Goal: Task Accomplishment & Management: Complete application form

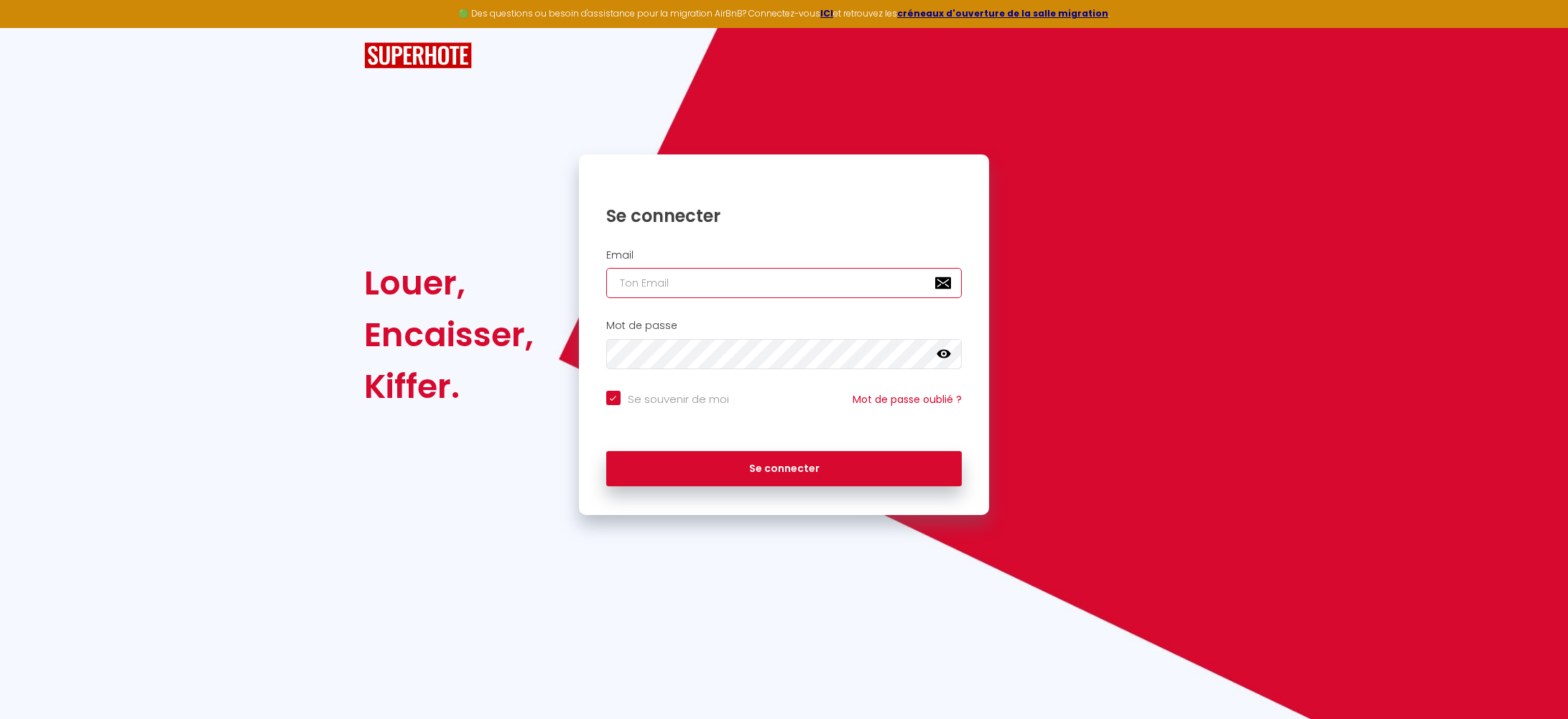
click at [630, 280] on input "email" at bounding box center [784, 283] width 356 height 30
click at [665, 286] on input "email" at bounding box center [784, 283] width 356 height 30
click at [667, 283] on input "email" at bounding box center [784, 283] width 356 height 30
type input "t"
checkbox input "true"
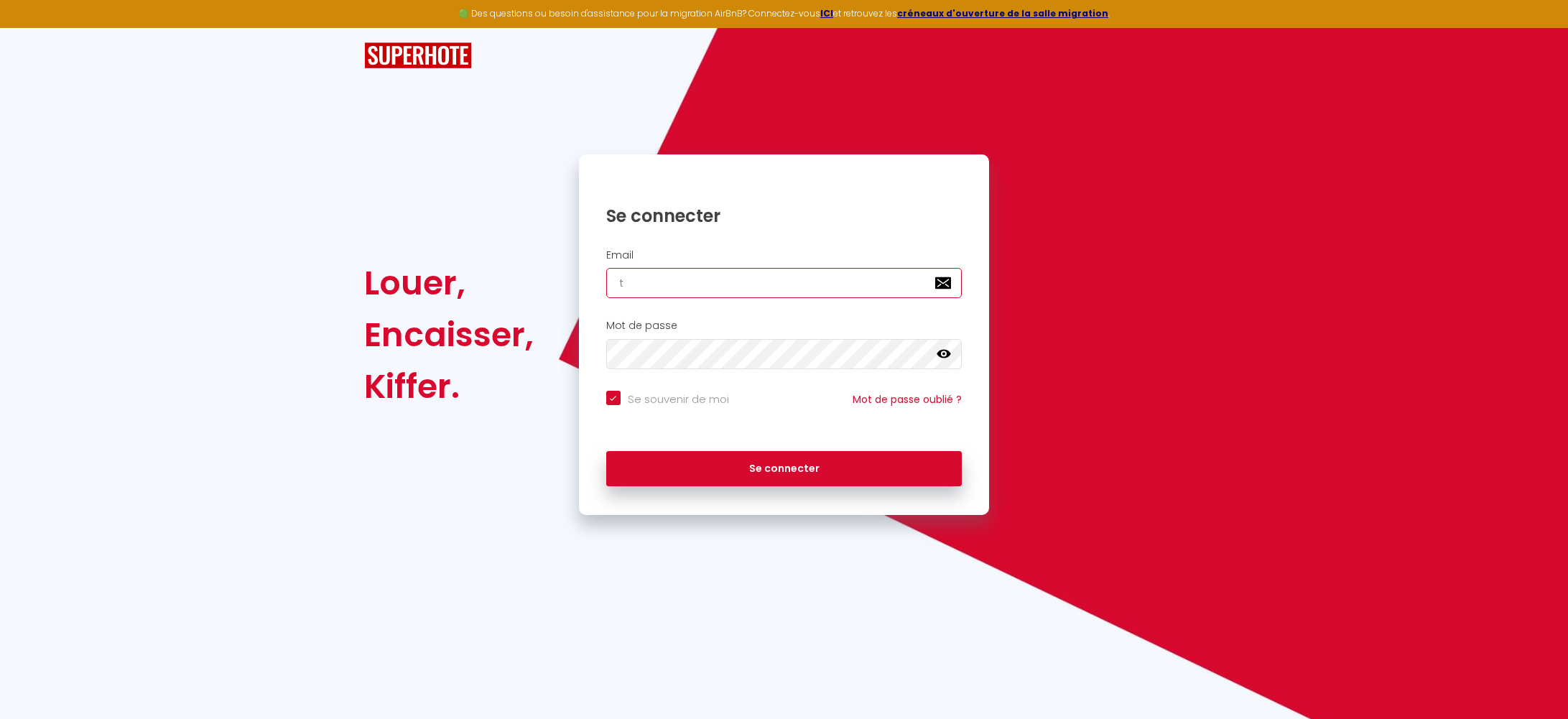
type input "to"
checkbox input "true"
type input "t"
checkbox input "true"
type input "th"
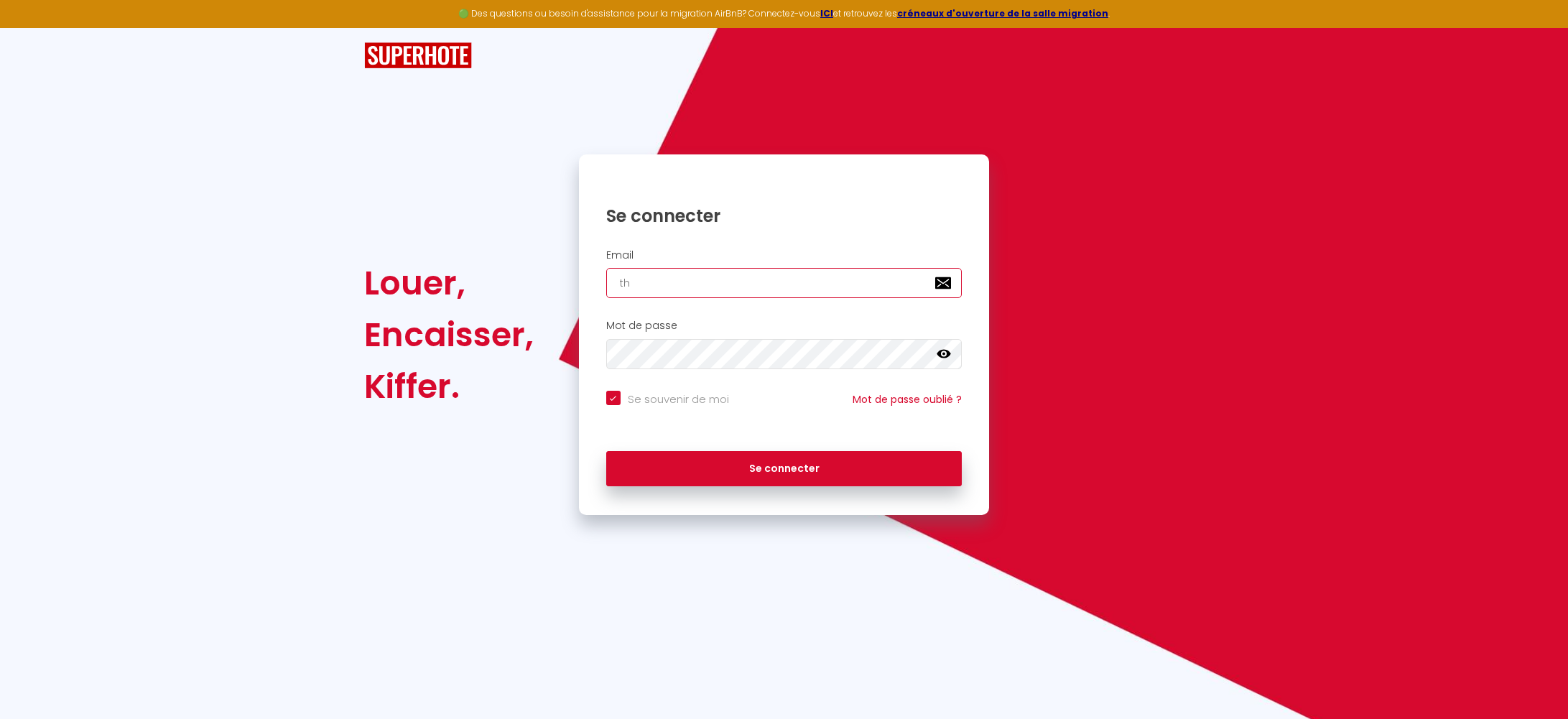
checkbox input "true"
type input "tho"
checkbox input "true"
type input "thom"
checkbox input "true"
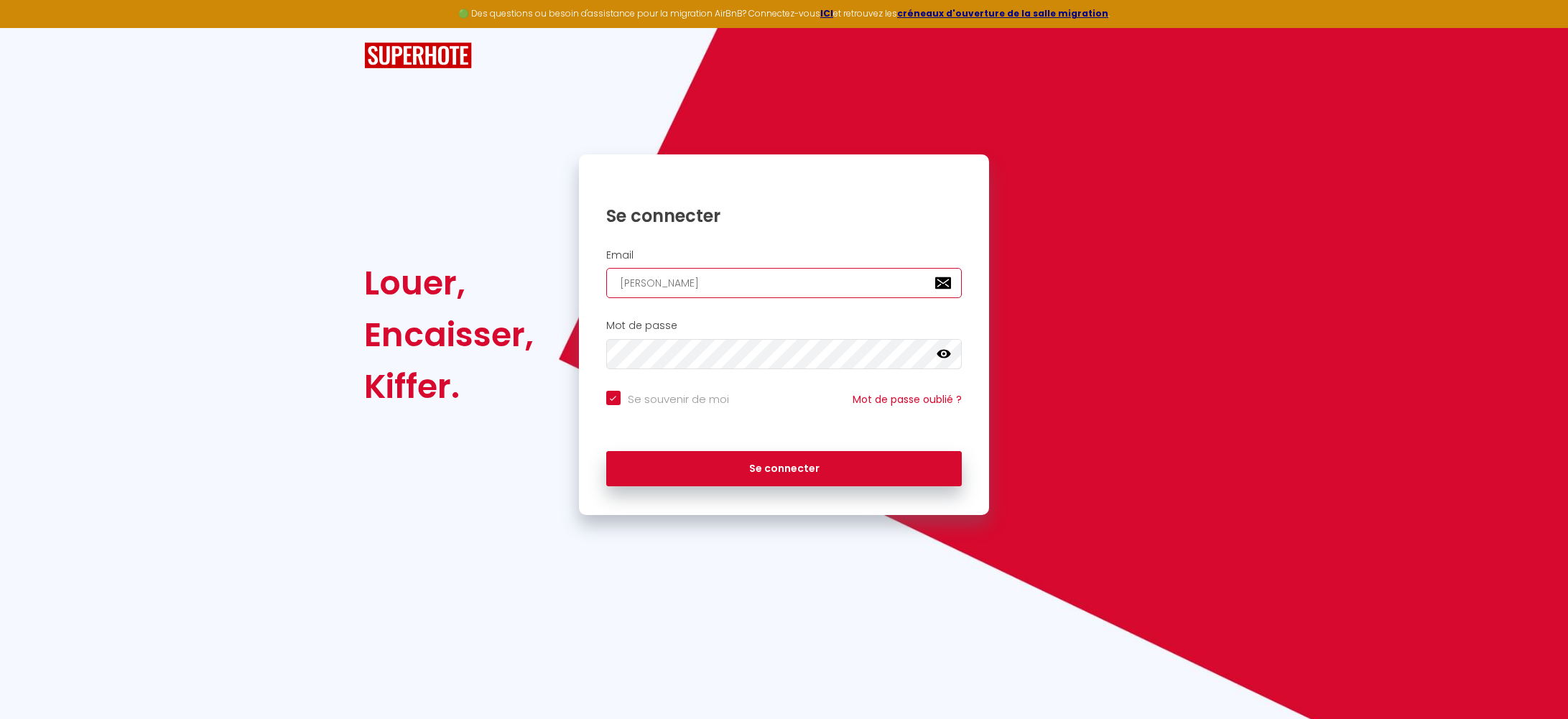
type input "thoma"
checkbox input "true"
type input "[PERSON_NAME]"
checkbox input "true"
type input "thomas."
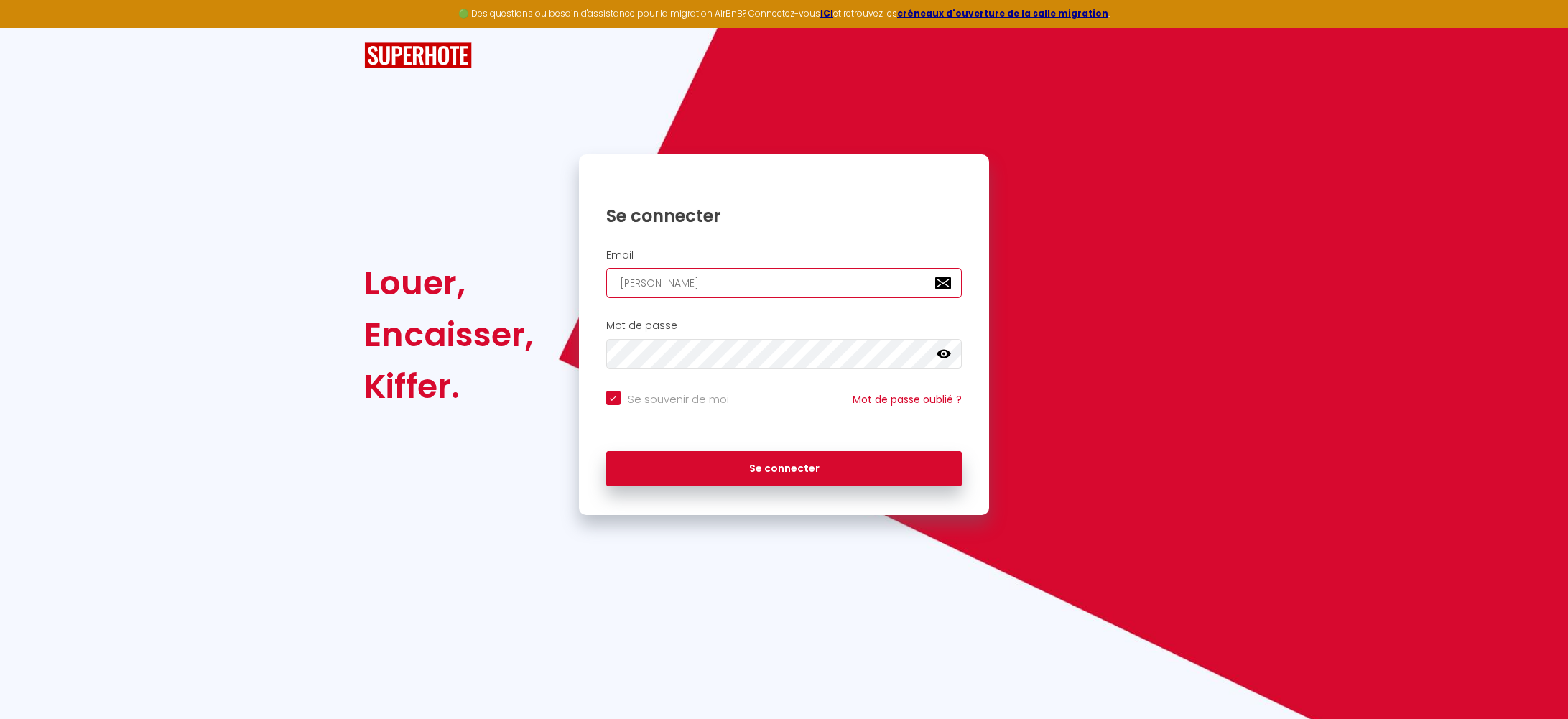
checkbox input "true"
type input "thomas.b"
checkbox input "true"
type input "thomas.br"
checkbox input "true"
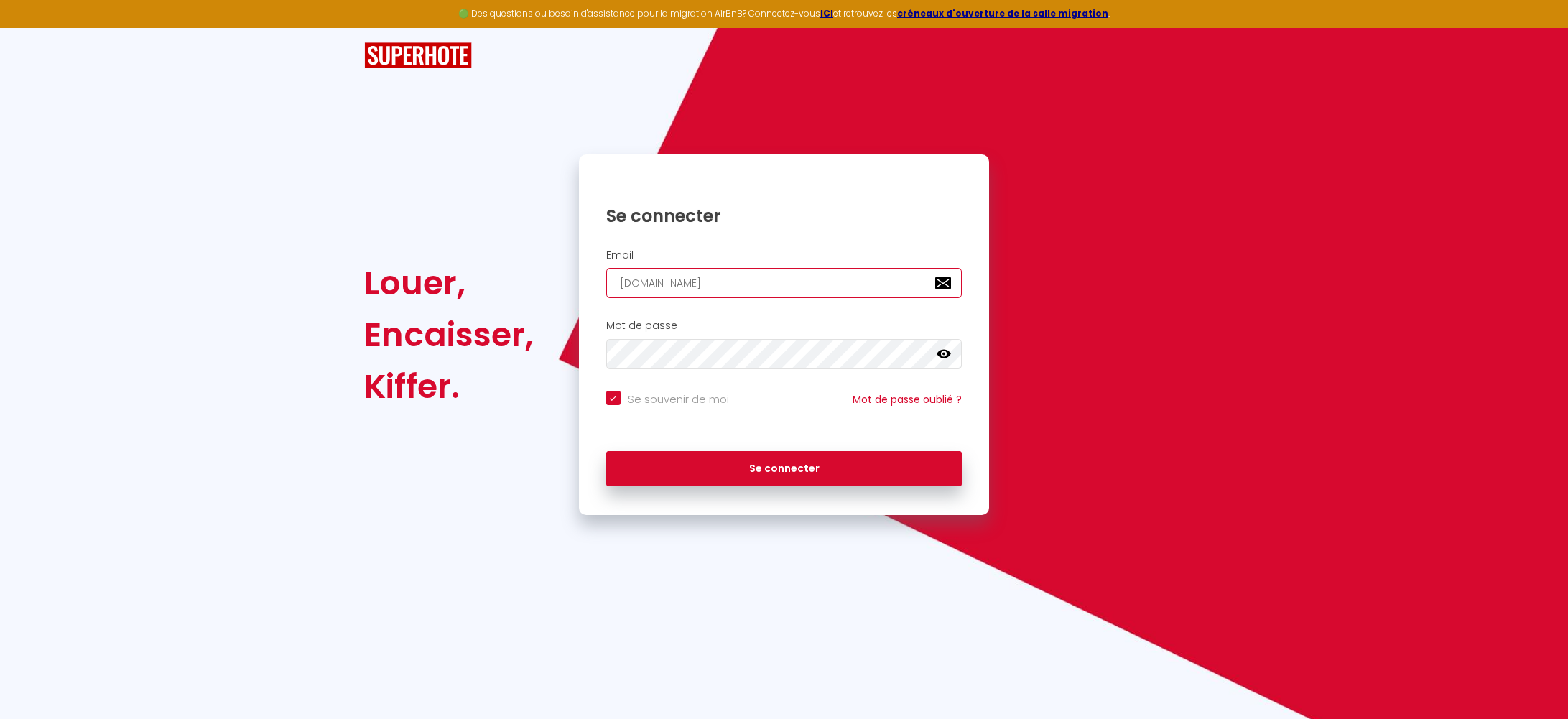
type input "thomas.bru"
checkbox input "true"
type input "thomas.bruy"
checkbox input "true"
type input "thomas.bruye"
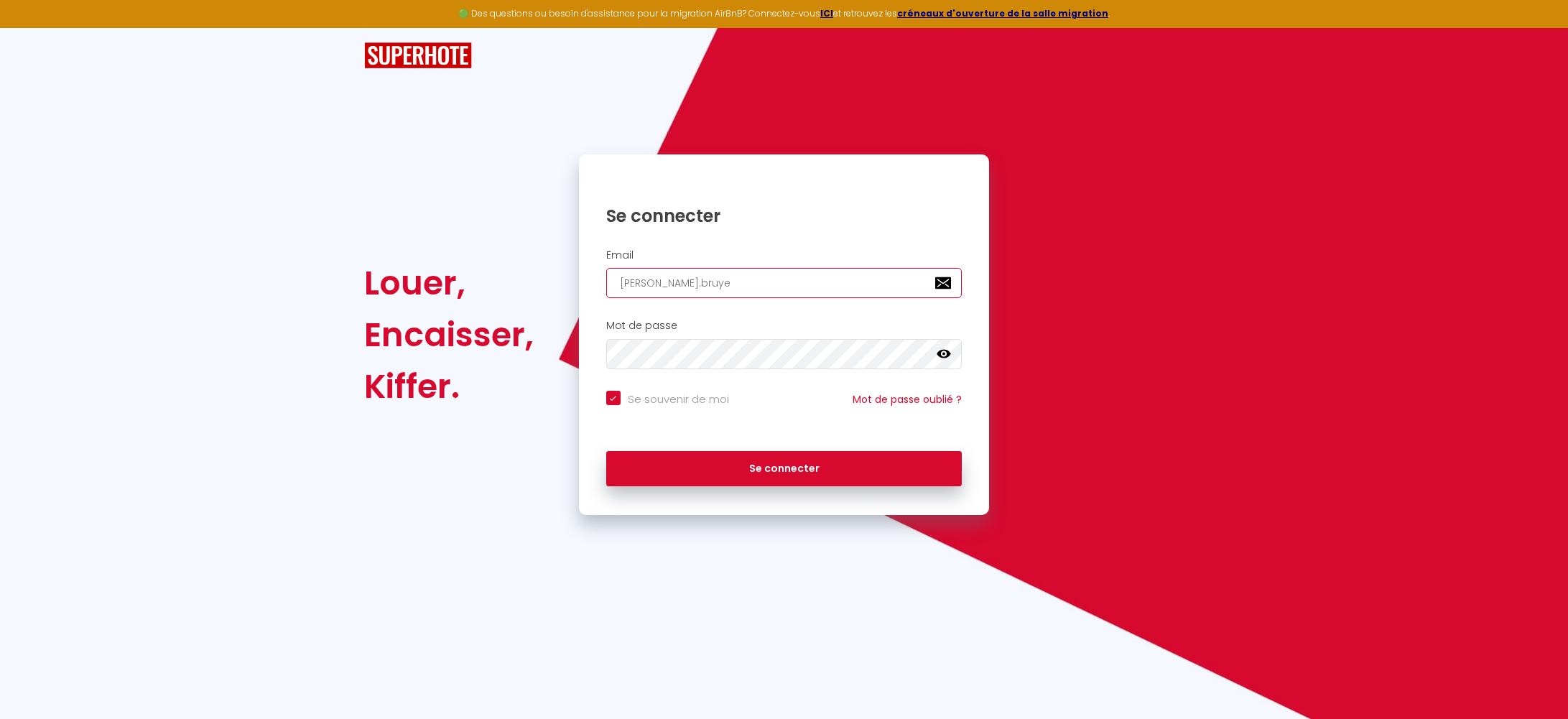
checkbox input "true"
type input "thomas.bruyer"
checkbox input "true"
type input "thomas.bruyere"
checkbox input "true"
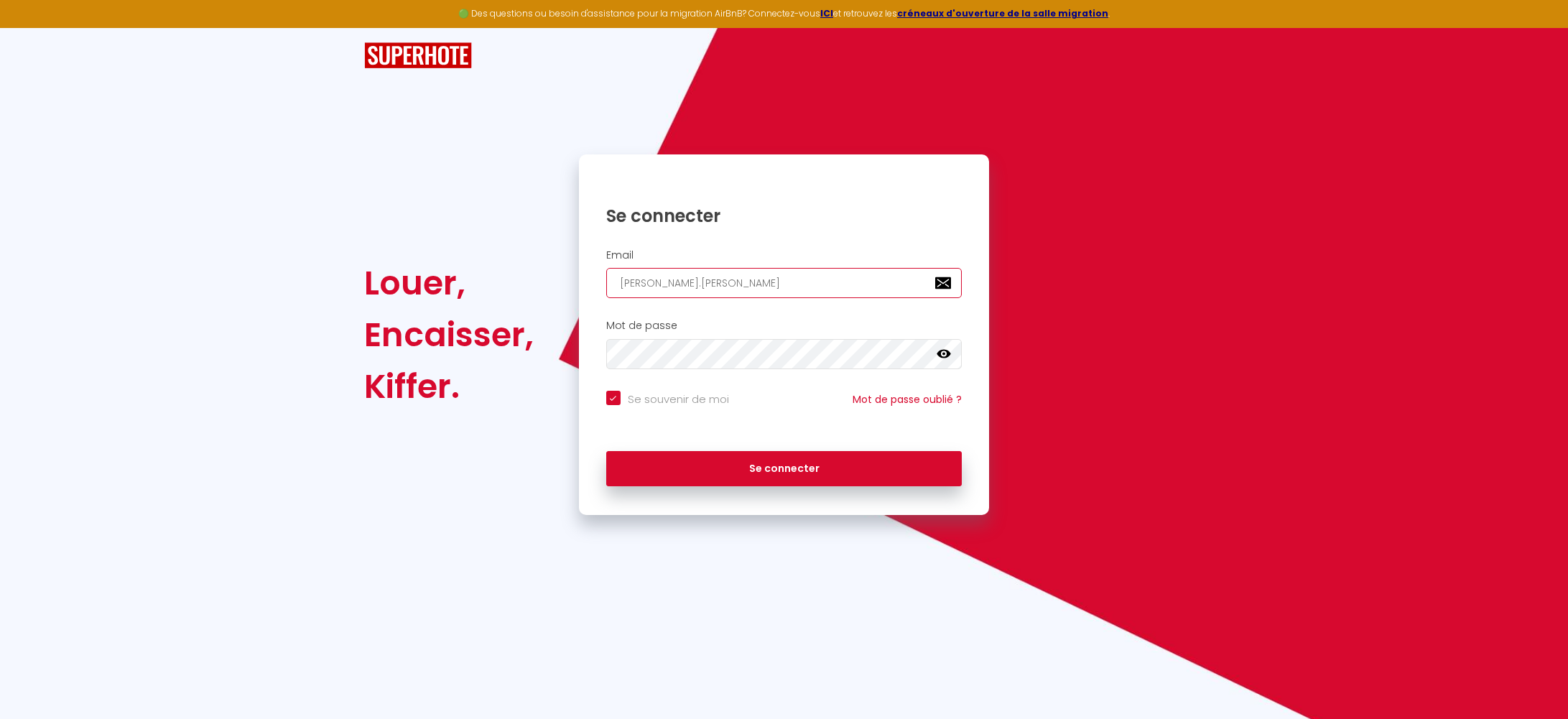
type input "thomas.bruyere6"
checkbox input "true"
type input "thomas.bruyere69"
checkbox input "true"
type input "thomas.bruyere69@"
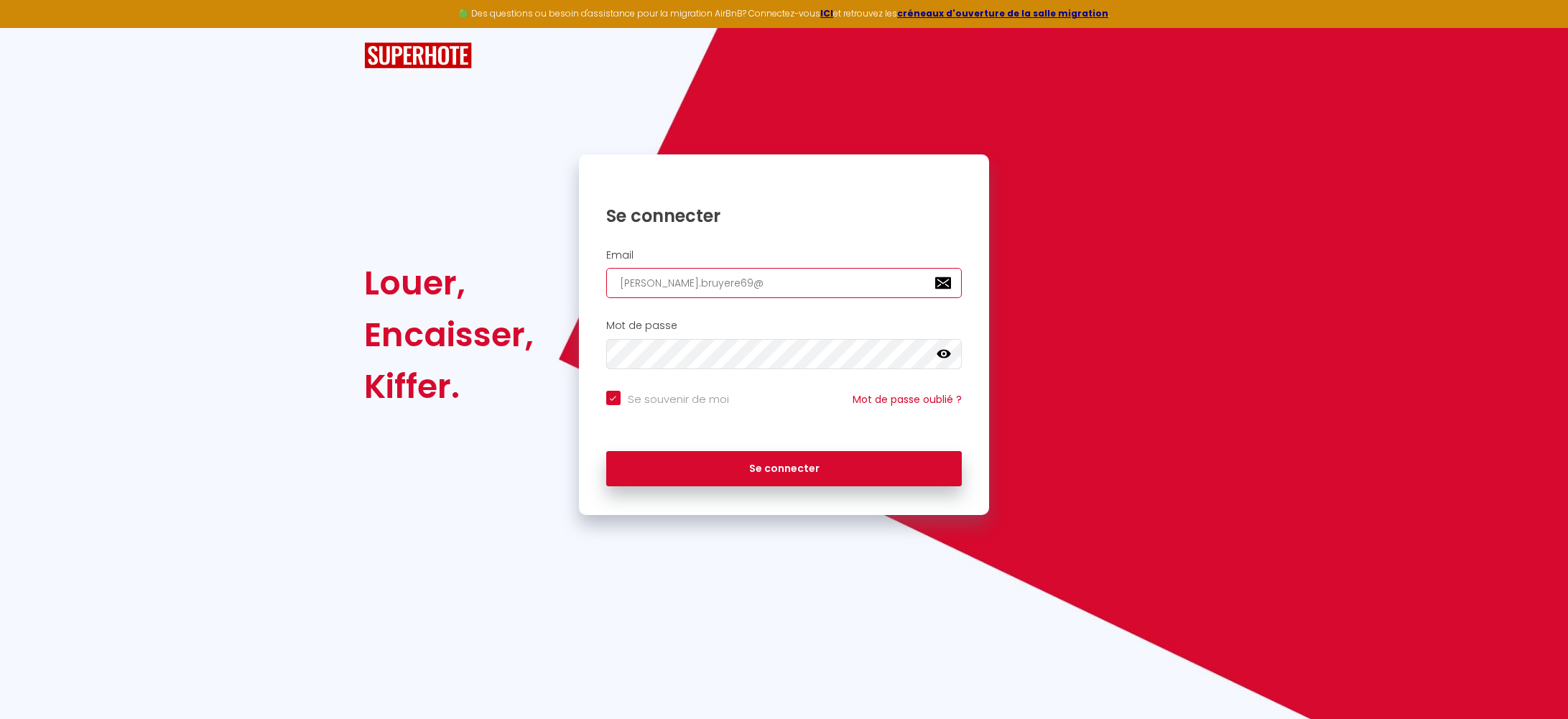
checkbox input "true"
type input "thomas.bruyere69@g"
checkbox input "true"
type input "thomas.bruyere69@gm"
checkbox input "true"
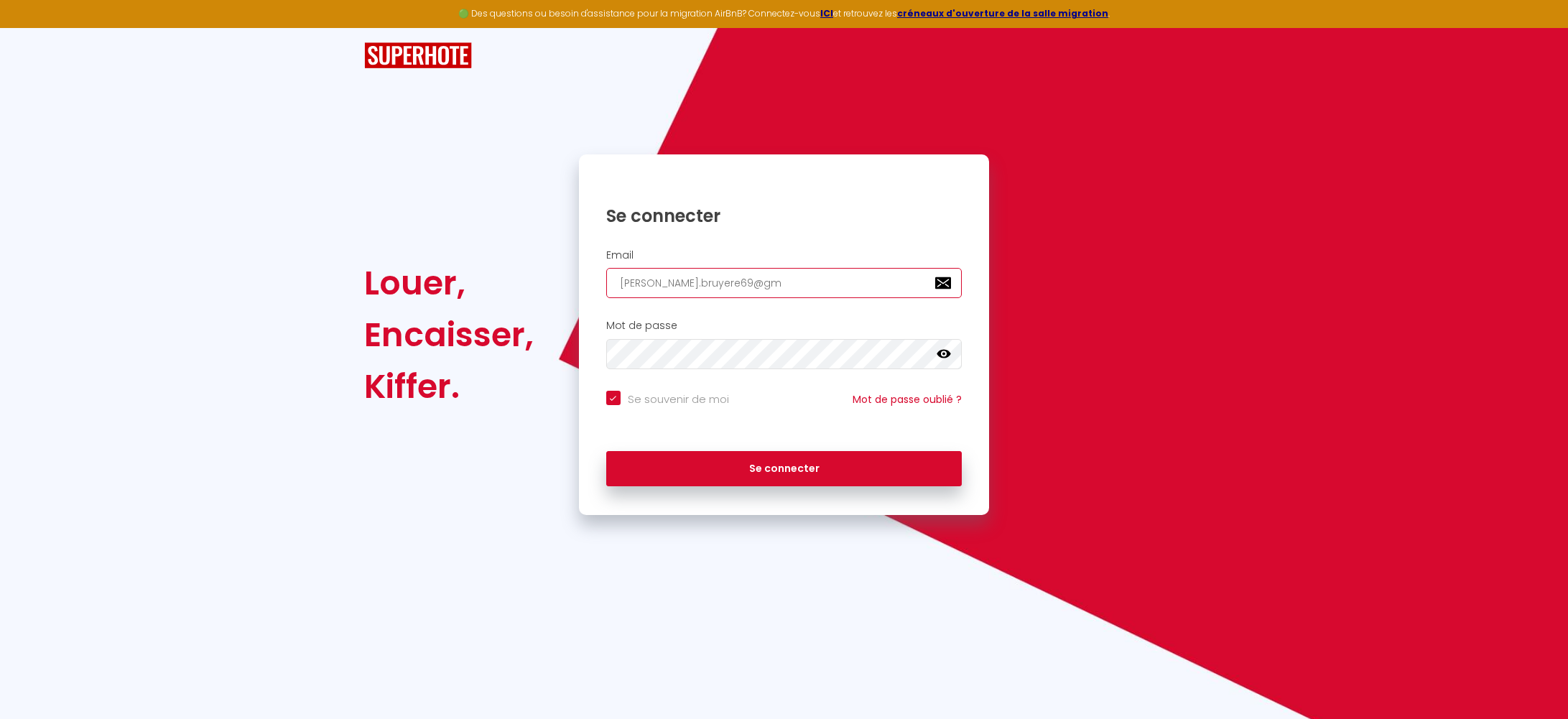
type input "thomas.bruyere69@gma"
checkbox input "true"
type input "thomas.bruyere69@gmai"
checkbox input "true"
type input "thomas.bruyere69@gmail"
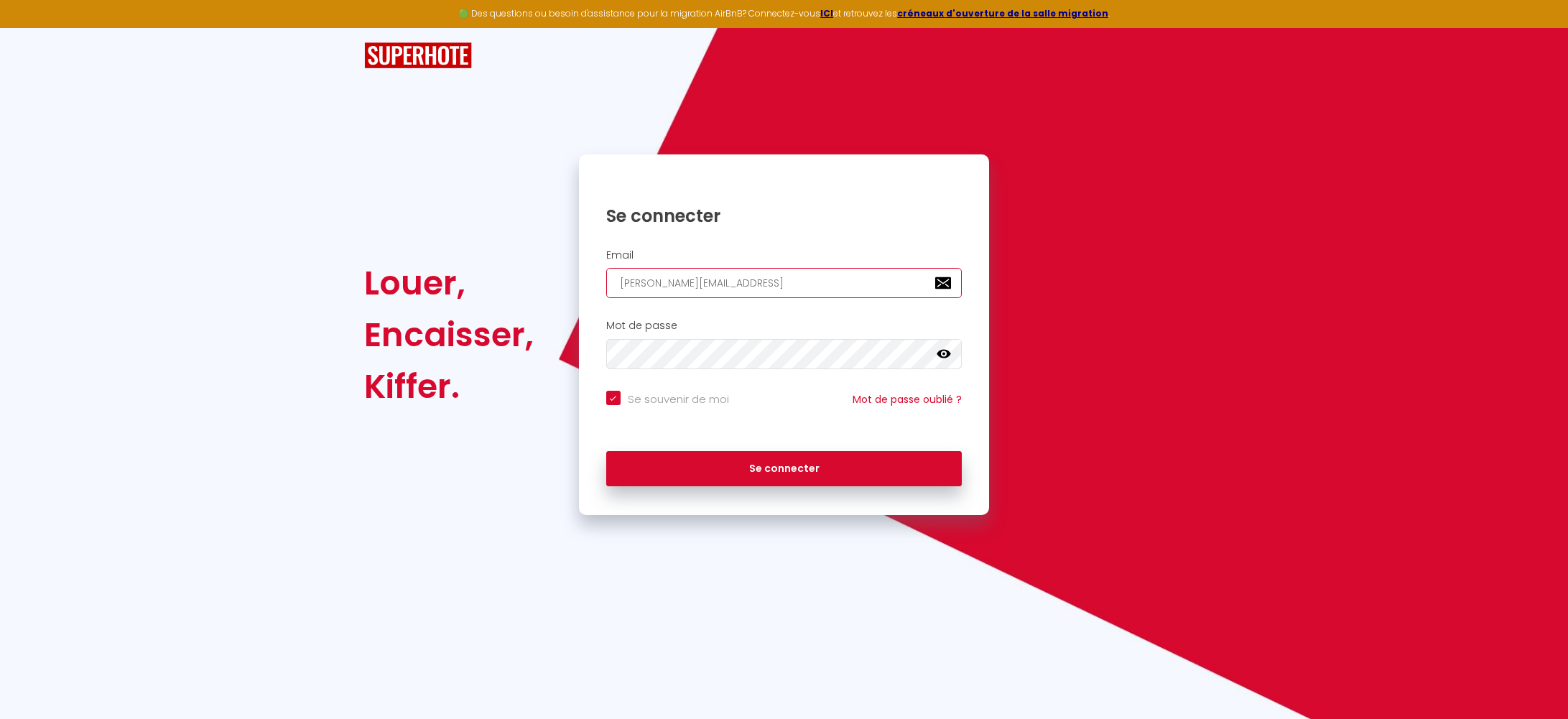
checkbox input "true"
type input "thomas.bruyere69@gmail."
checkbox input "true"
type input "thomas.bruyere69@gmail.c"
checkbox input "true"
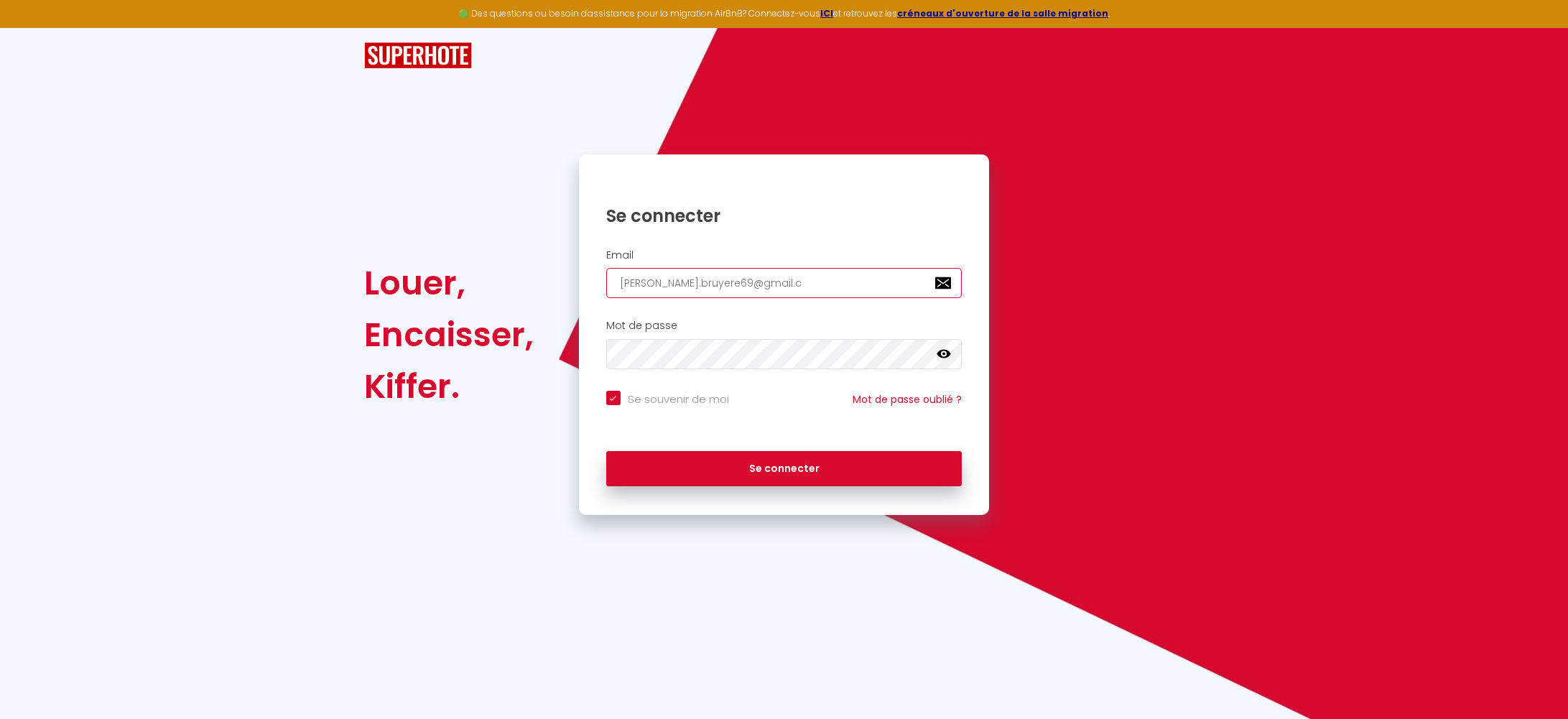
type input "thomas.bruyere69@gmail.co"
checkbox input "true"
type input "[PERSON_NAME][EMAIL_ADDRESS][DOMAIN_NAME]"
checkbox input "true"
type input "[PERSON_NAME][EMAIL_ADDRESS][DOMAIN_NAME]"
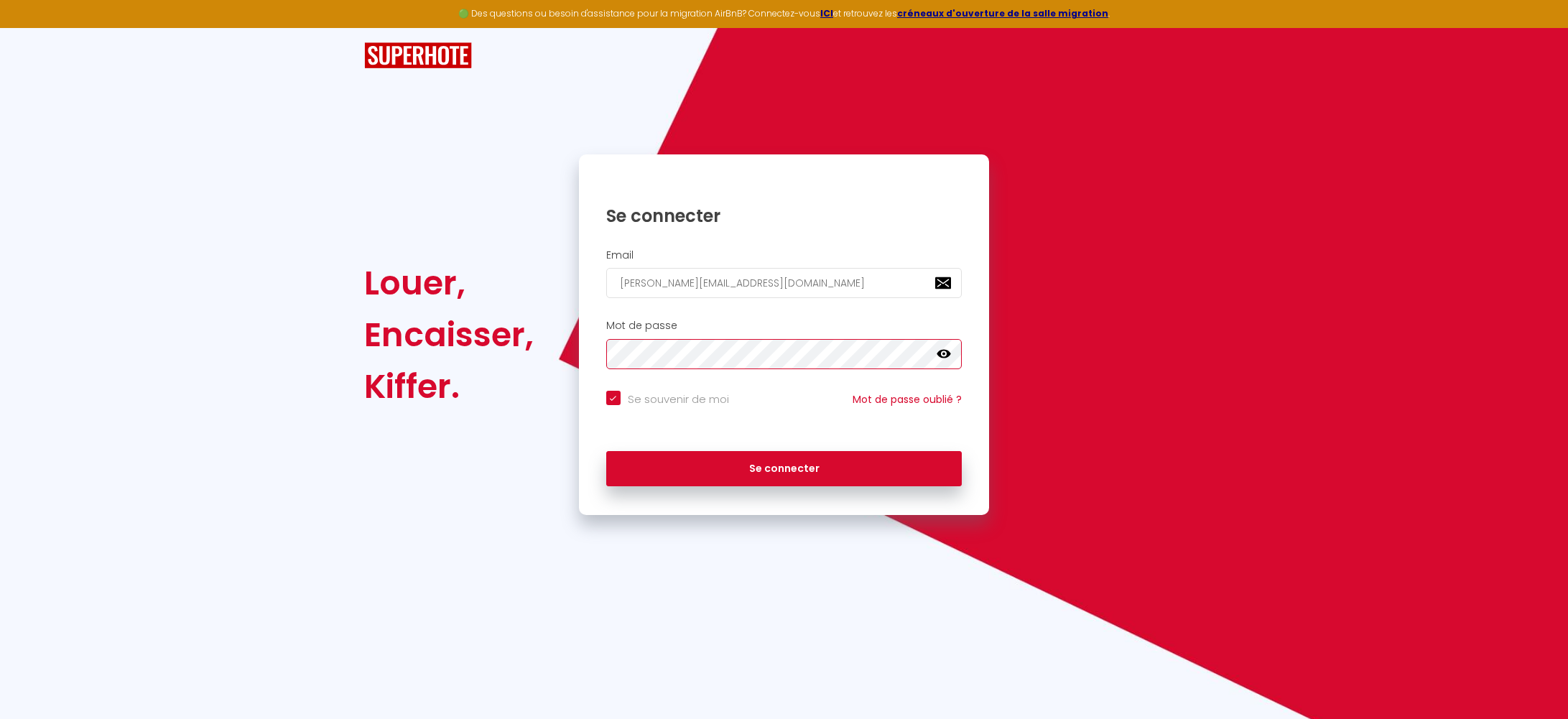
click at [606, 452] on button "Se connecter" at bounding box center [784, 470] width 356 height 36
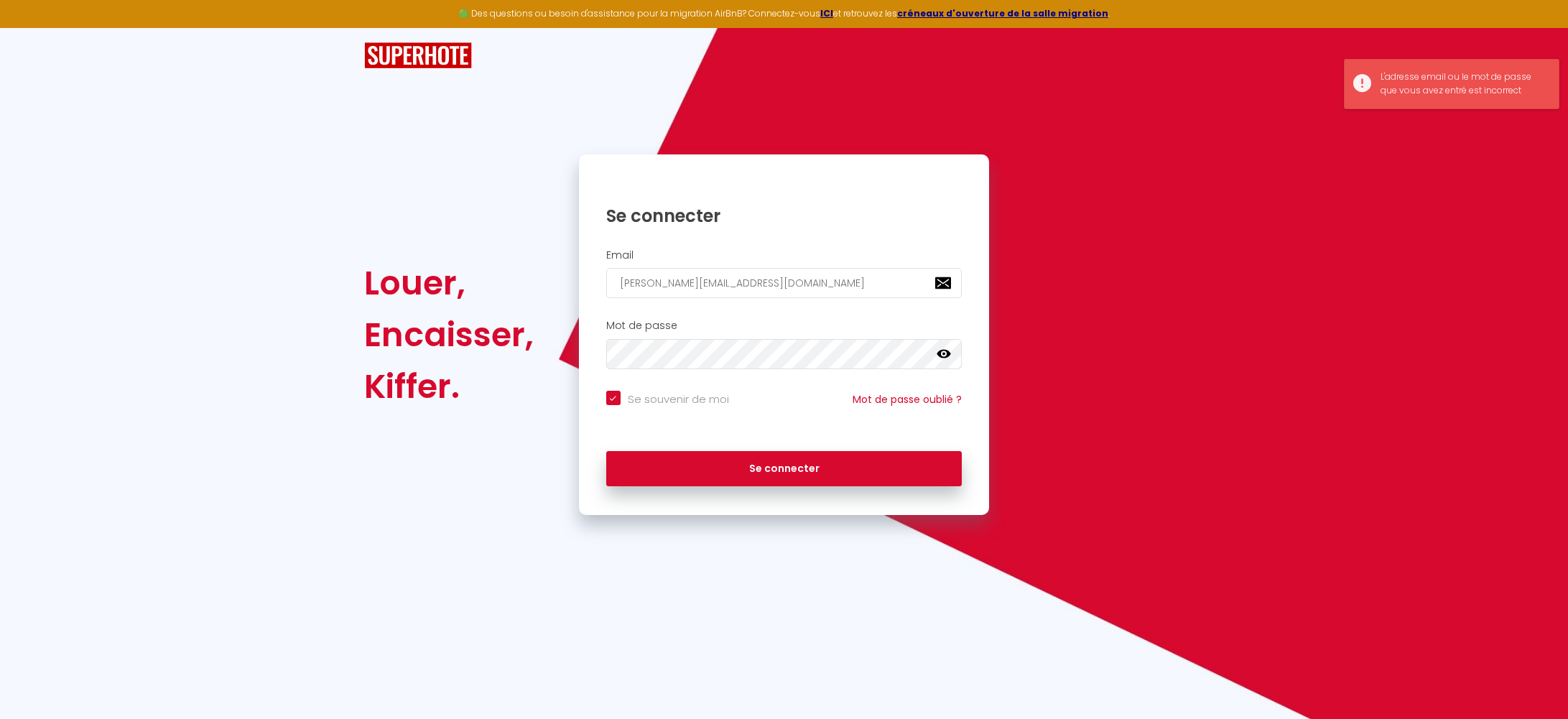
click at [944, 356] on icon at bounding box center [944, 355] width 15 height 15
click at [401, 372] on div "Louer, Encaisser, Kiffer. Se connecter Email thomas.bruyere69@gmail.com Mot de …" at bounding box center [784, 335] width 859 height 361
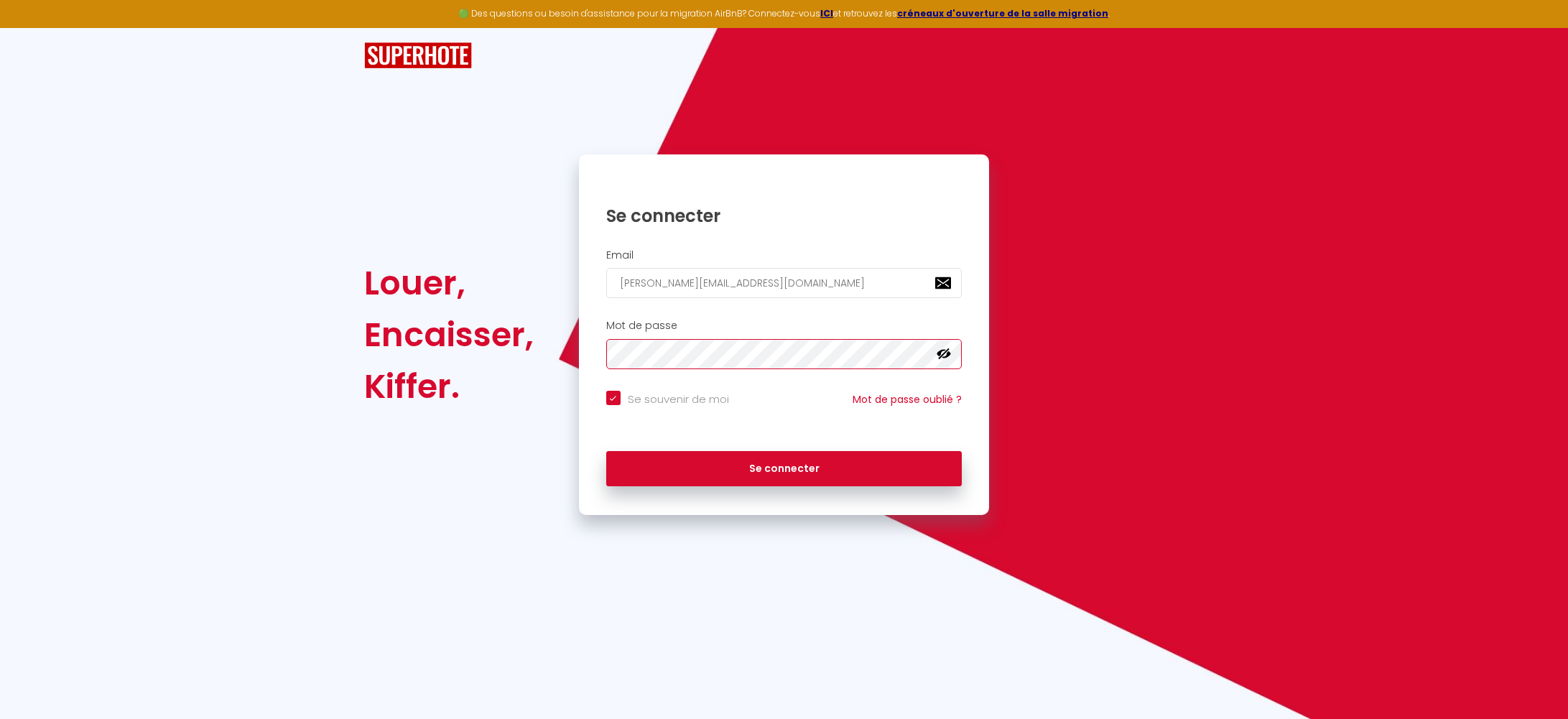
click at [606, 452] on button "Se connecter" at bounding box center [784, 470] width 356 height 36
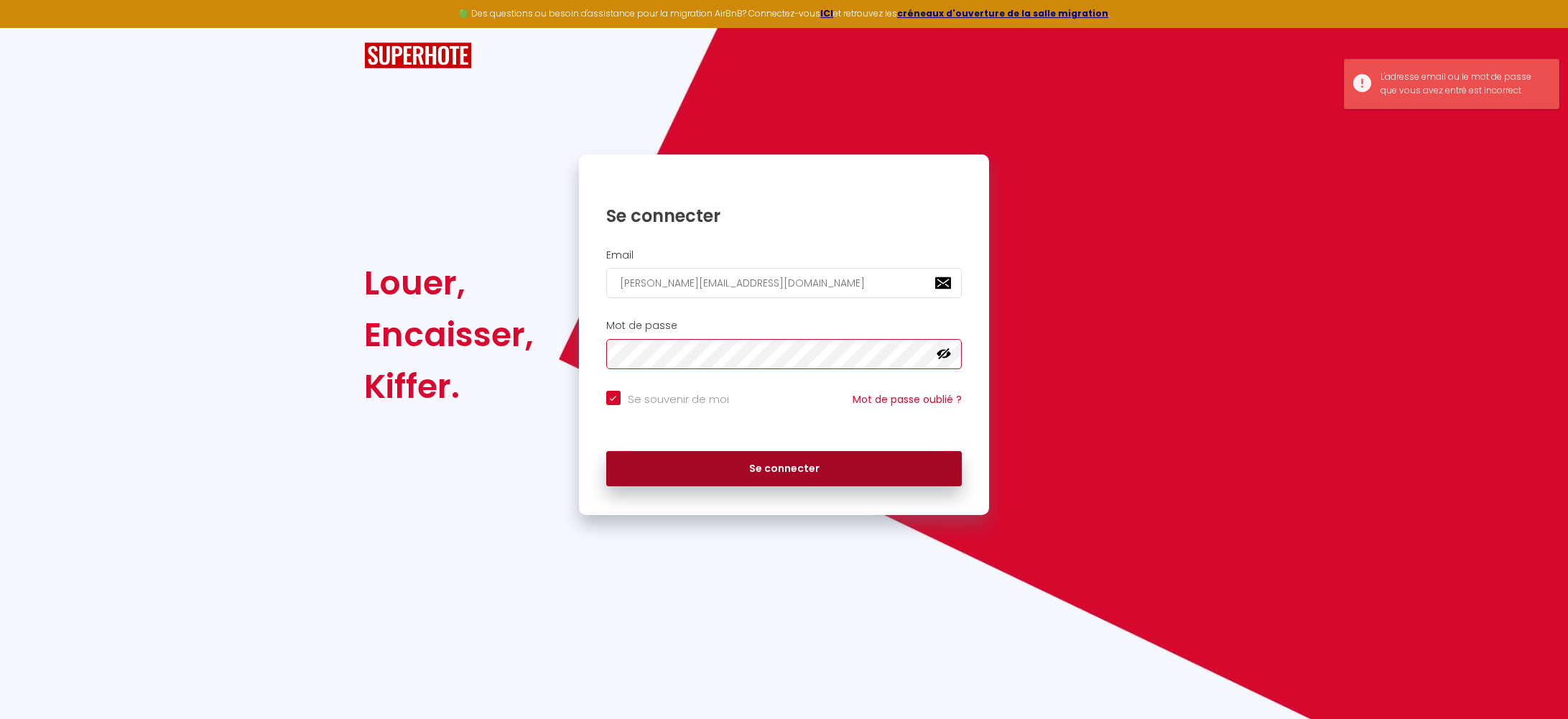
click at [606, 452] on button "Se connecter" at bounding box center [784, 470] width 356 height 36
checkbox input "true"
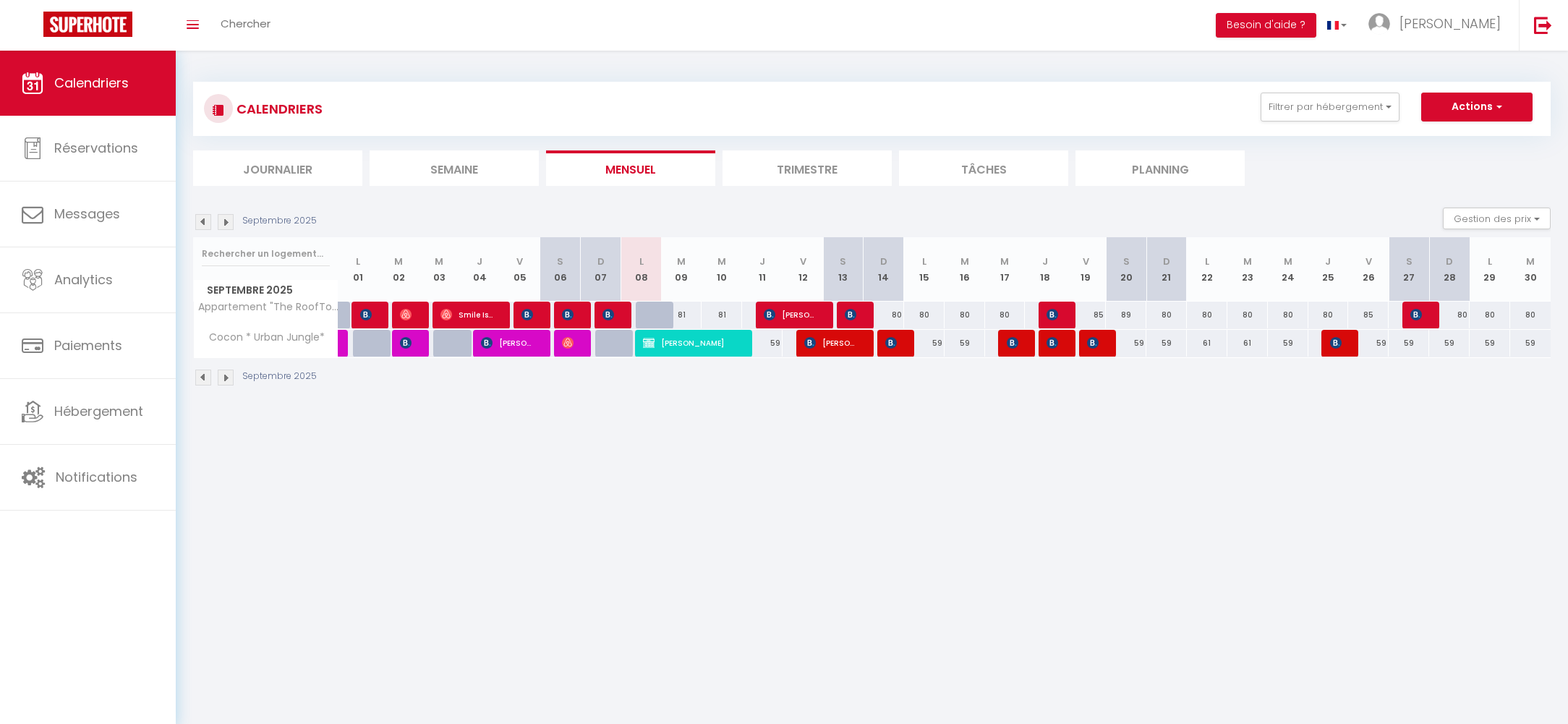
click at [228, 218] on img at bounding box center [225, 222] width 16 height 16
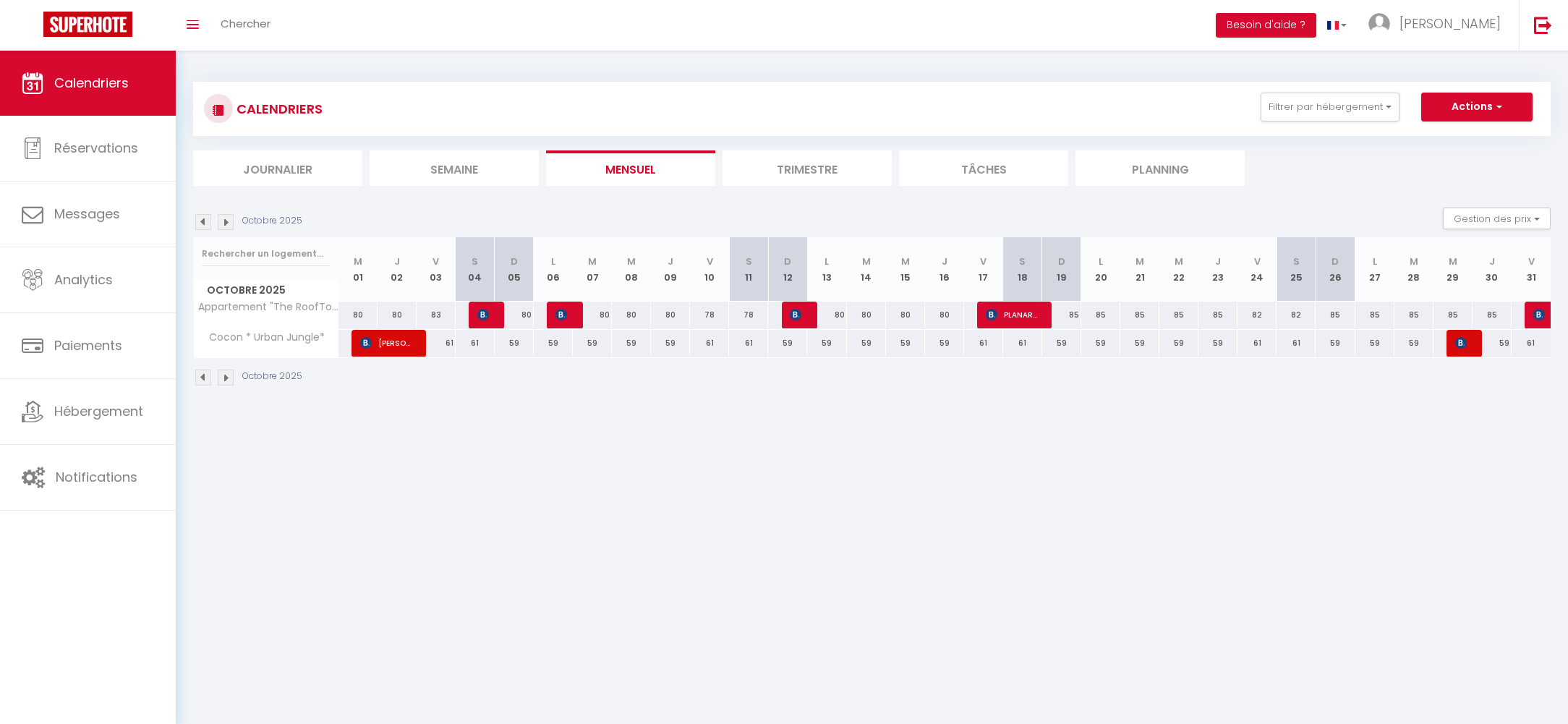
click at [208, 221] on img at bounding box center [203, 222] width 16 height 16
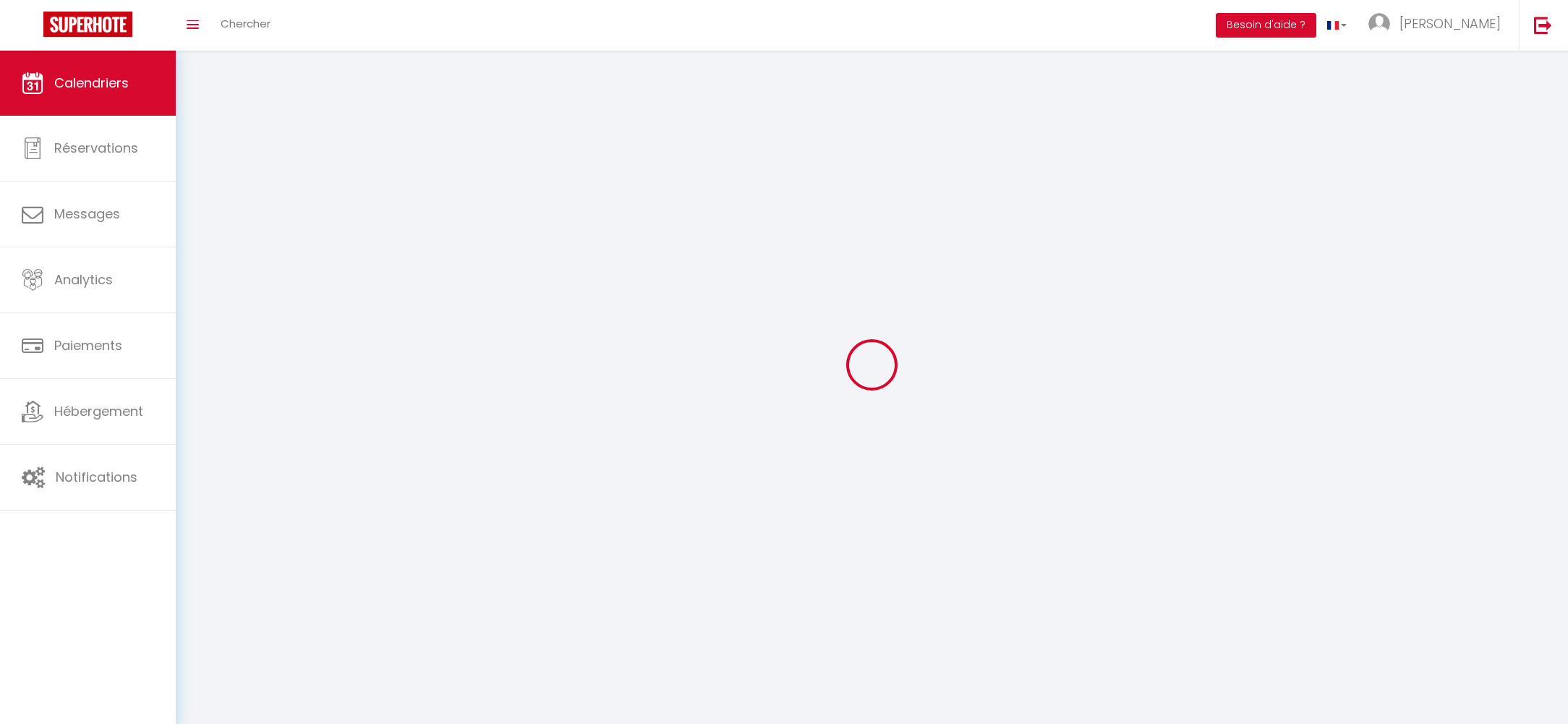
select select
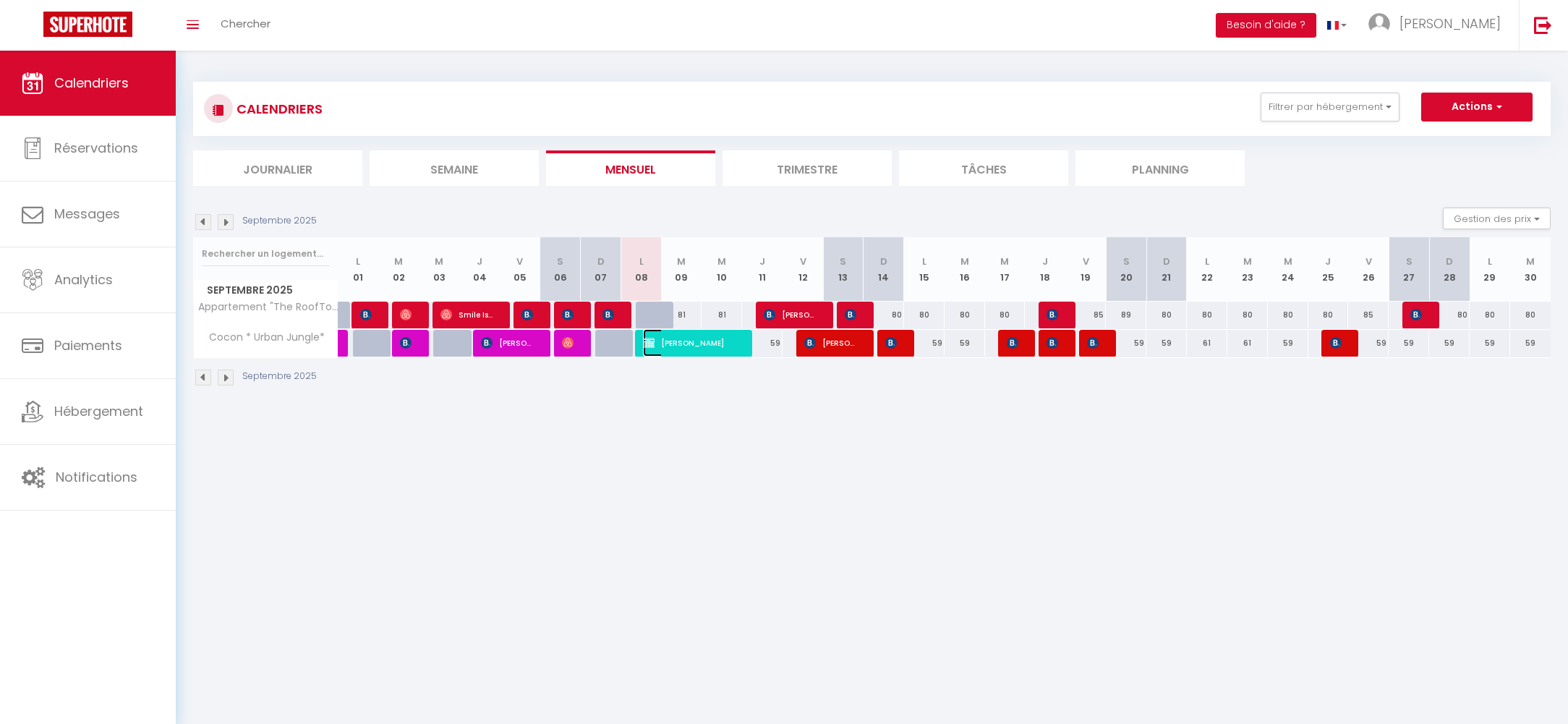
click at [695, 348] on span "[PERSON_NAME]" at bounding box center [690, 343] width 95 height 27
select select "OK"
select select "KO"
select select "0"
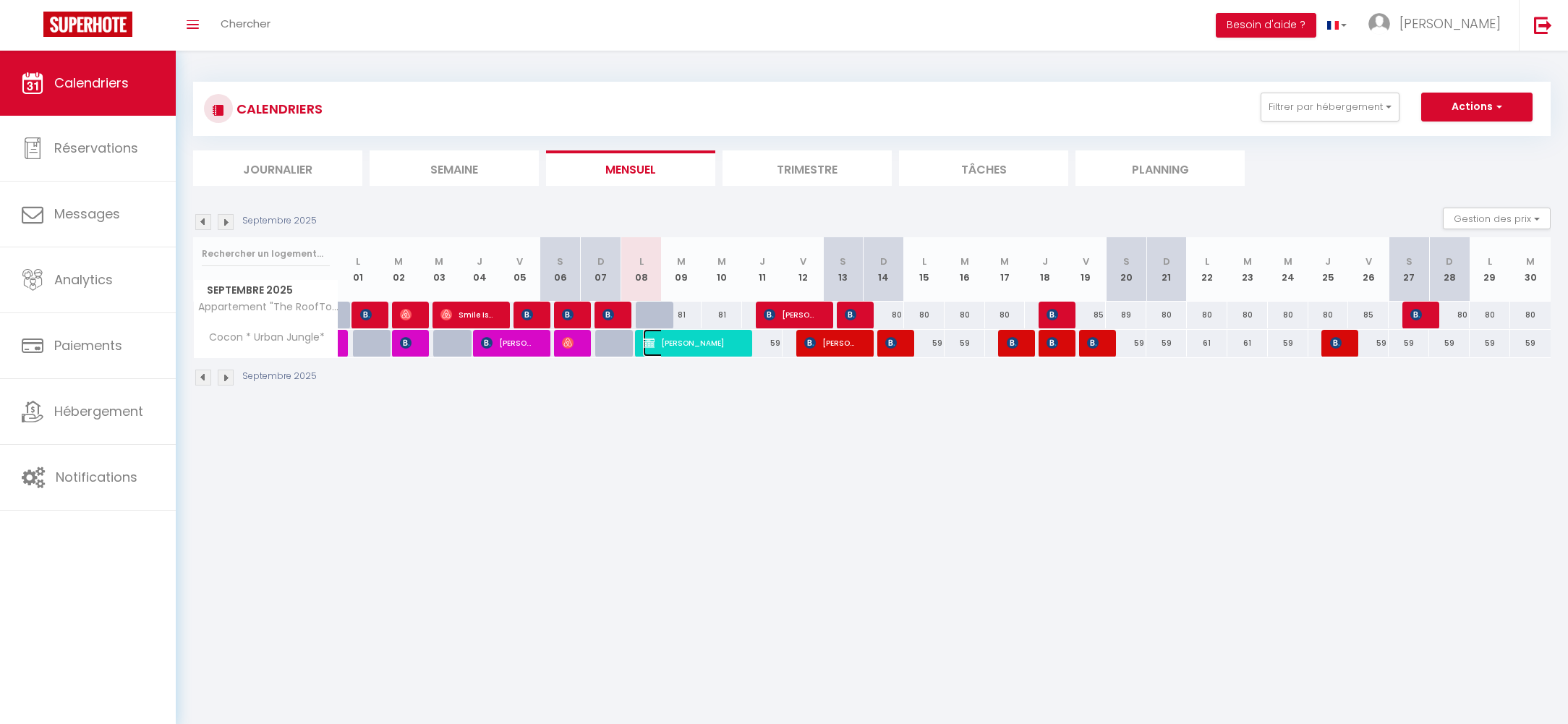
select select "1"
select select
select select "47980"
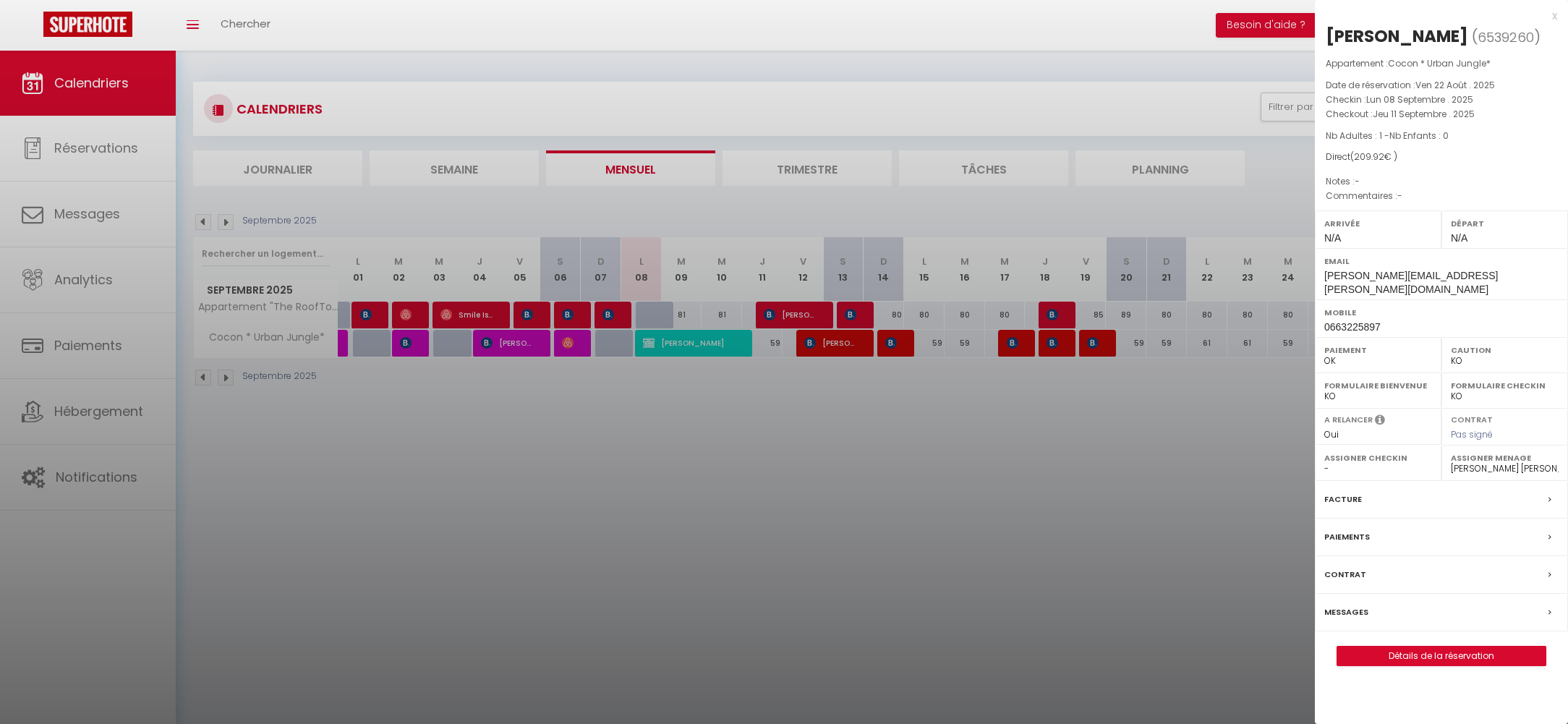
click at [768, 434] on div at bounding box center [784, 362] width 1568 height 724
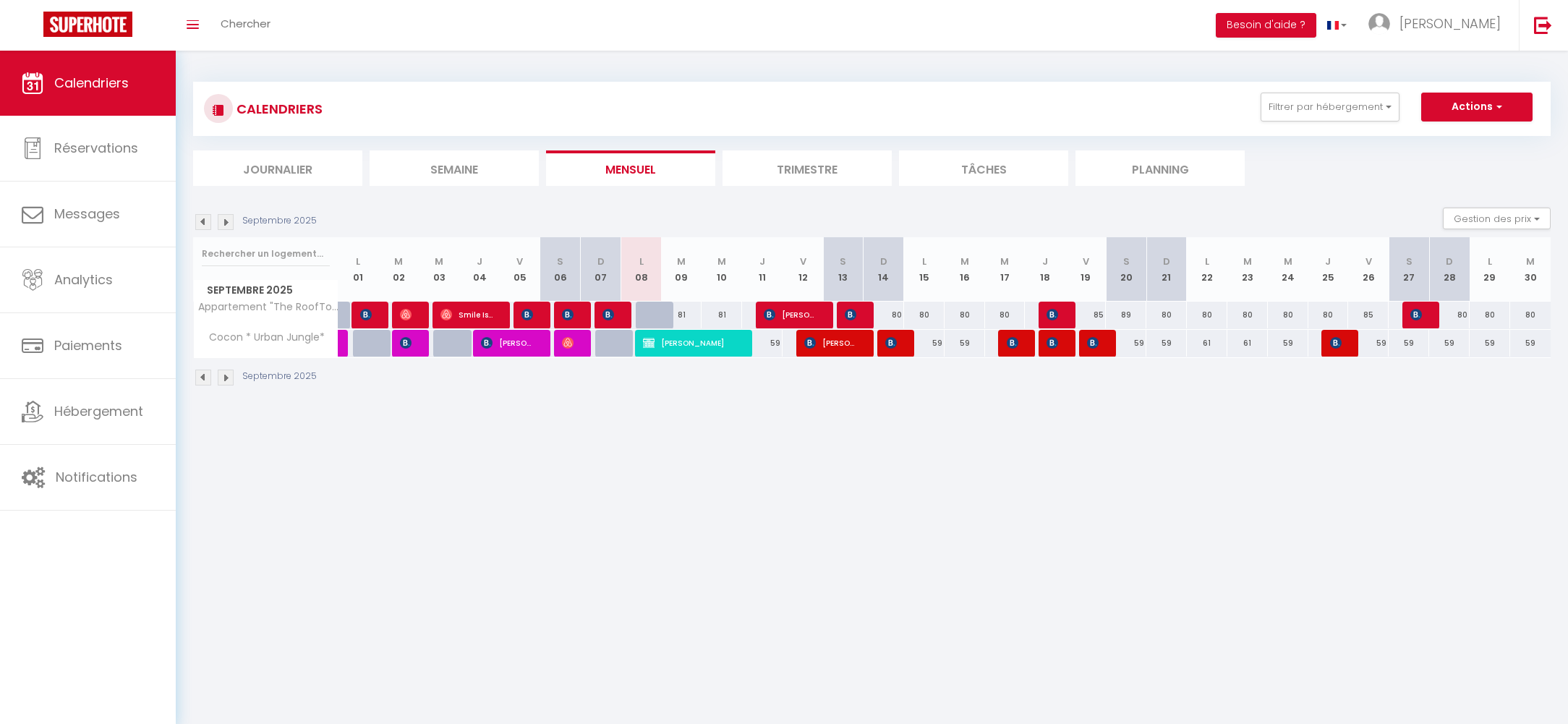
click at [226, 219] on img at bounding box center [225, 222] width 16 height 16
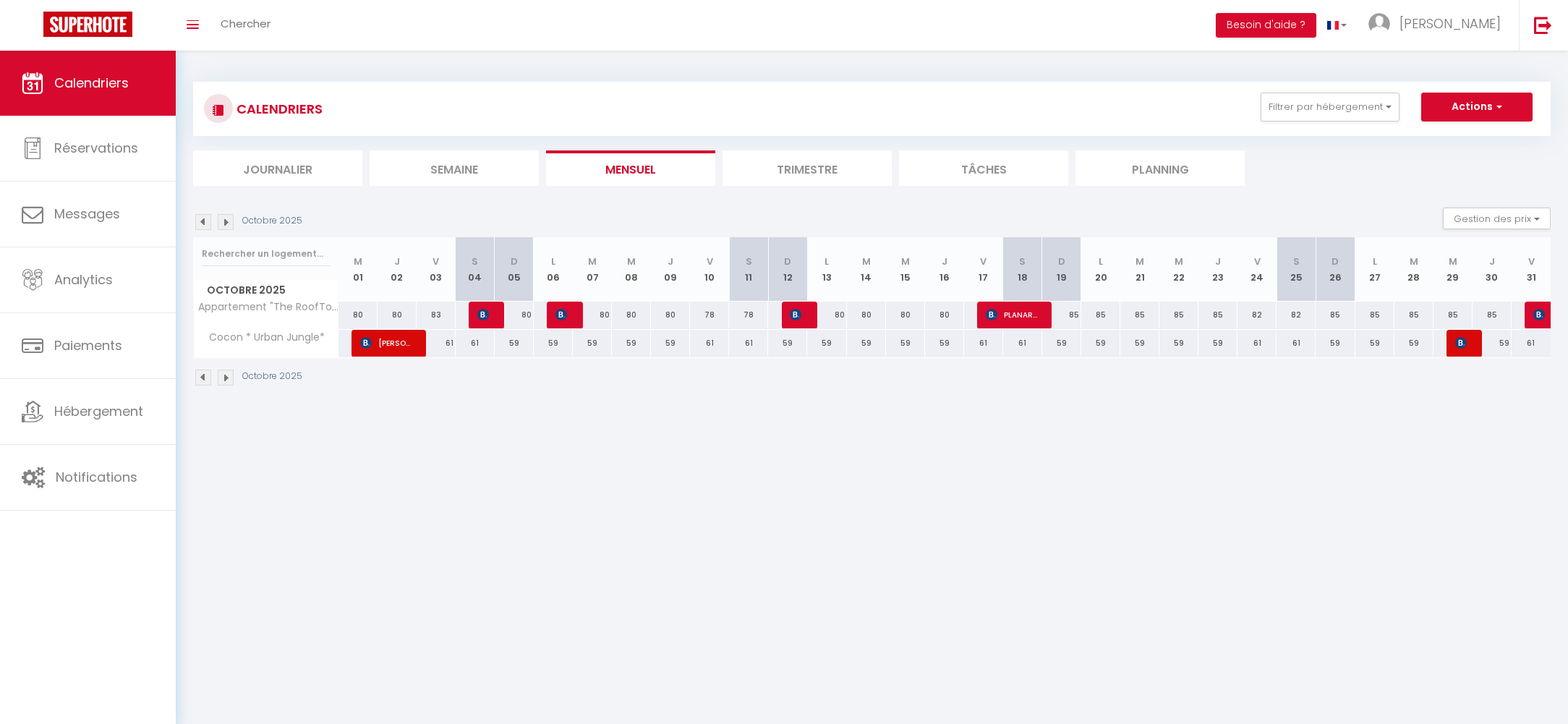
click at [556, 343] on div "59" at bounding box center [553, 342] width 39 height 26
type input "59"
type input "Lun 06 Octobre 2025"
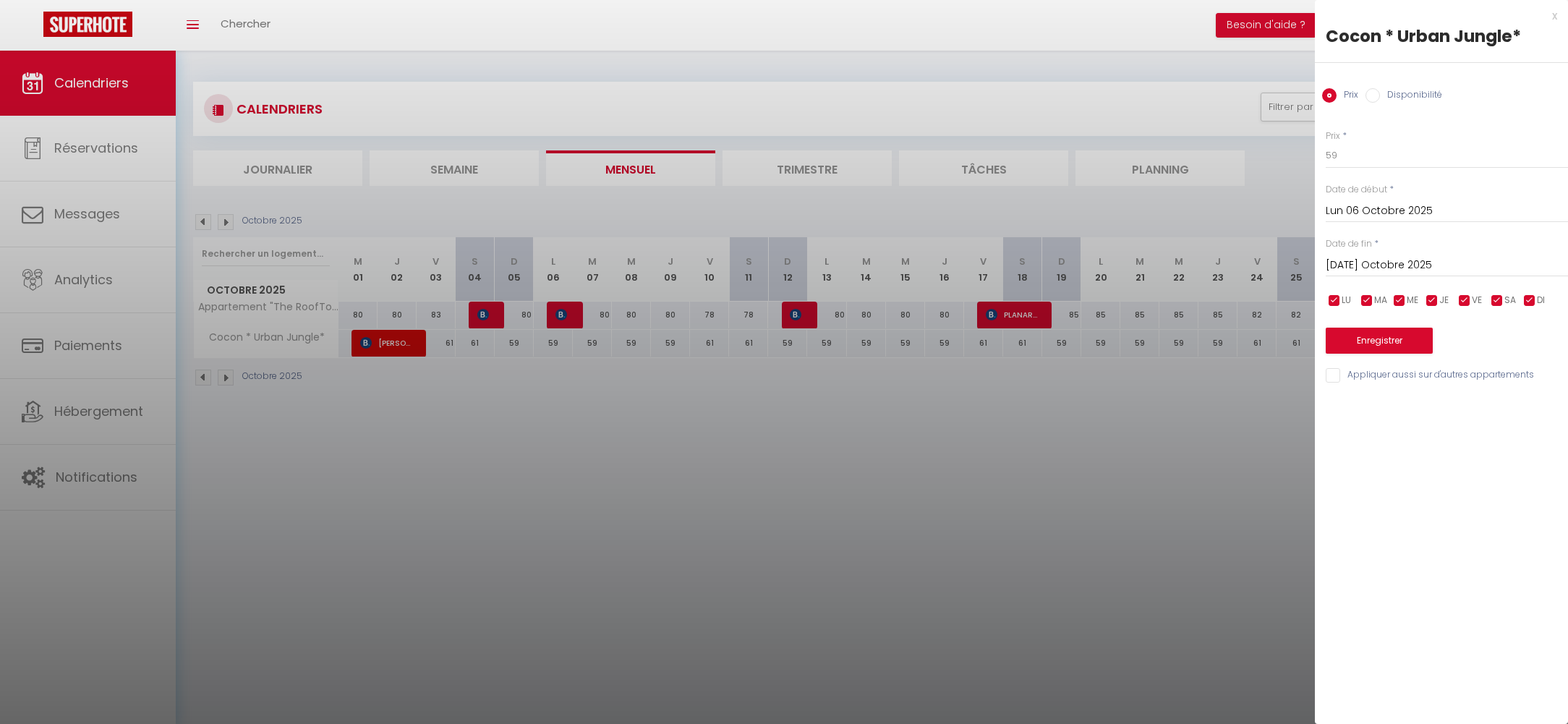
click at [1361, 266] on input "Mar 07 Octobre 2025" at bounding box center [1447, 266] width 242 height 19
click at [1500, 383] on span "10" at bounding box center [1496, 377] width 31 height 29
type input "Ven 10 Octobre 2025"
click at [1552, 12] on div "x" at bounding box center [1436, 16] width 242 height 17
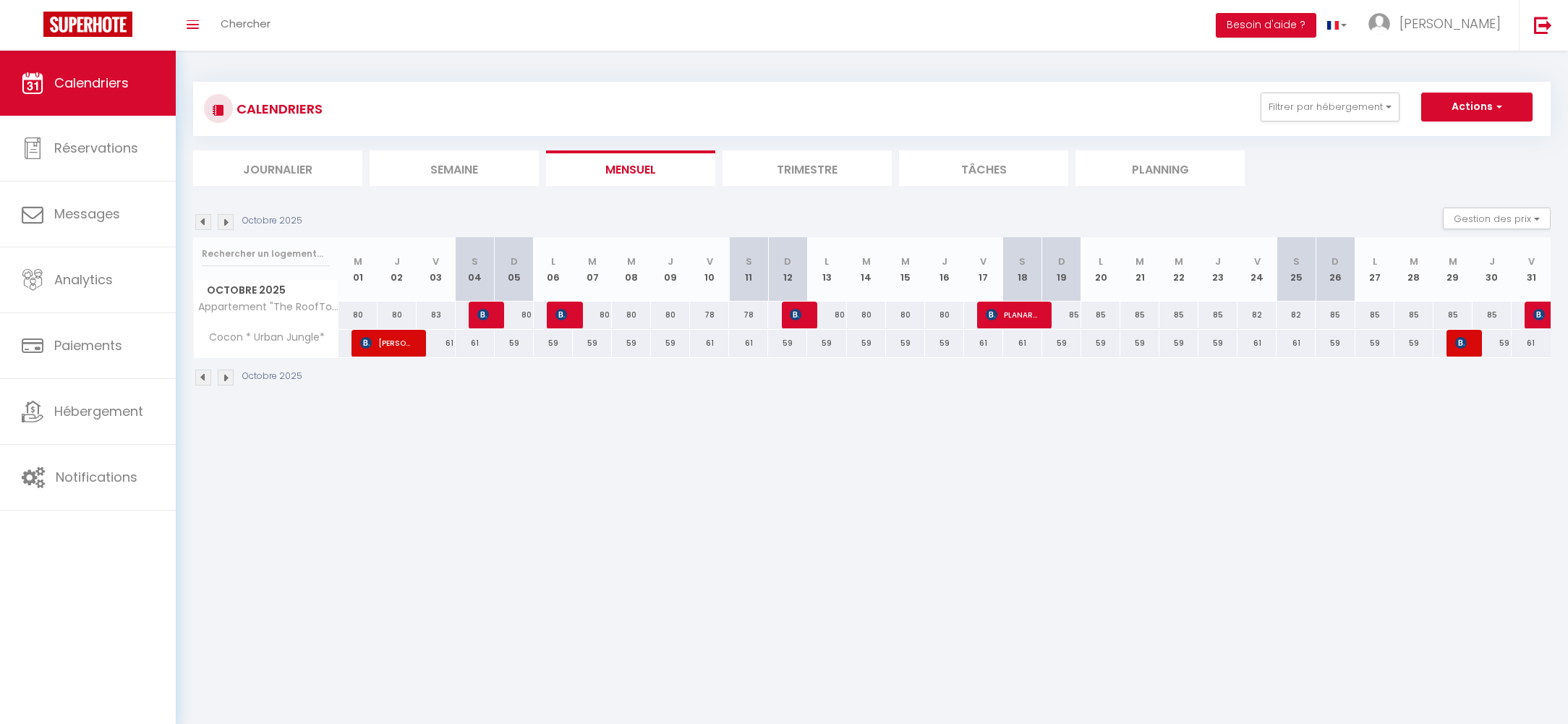
click at [554, 341] on div "59" at bounding box center [553, 342] width 39 height 26
type input "59"
type input "Lun 06 Octobre 2025"
type input "Mar 07 Octobre 2025"
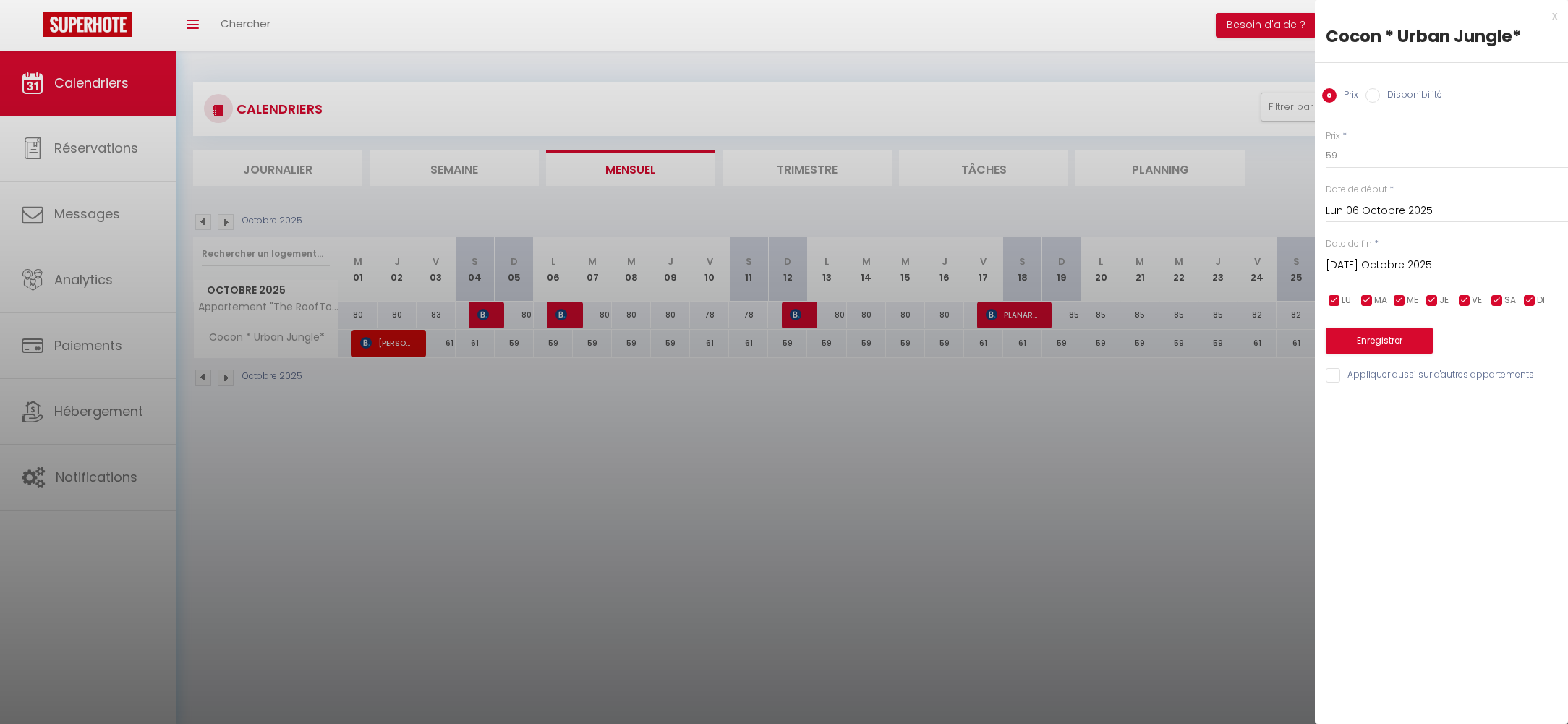
click at [1551, 16] on div "x" at bounding box center [1436, 16] width 242 height 17
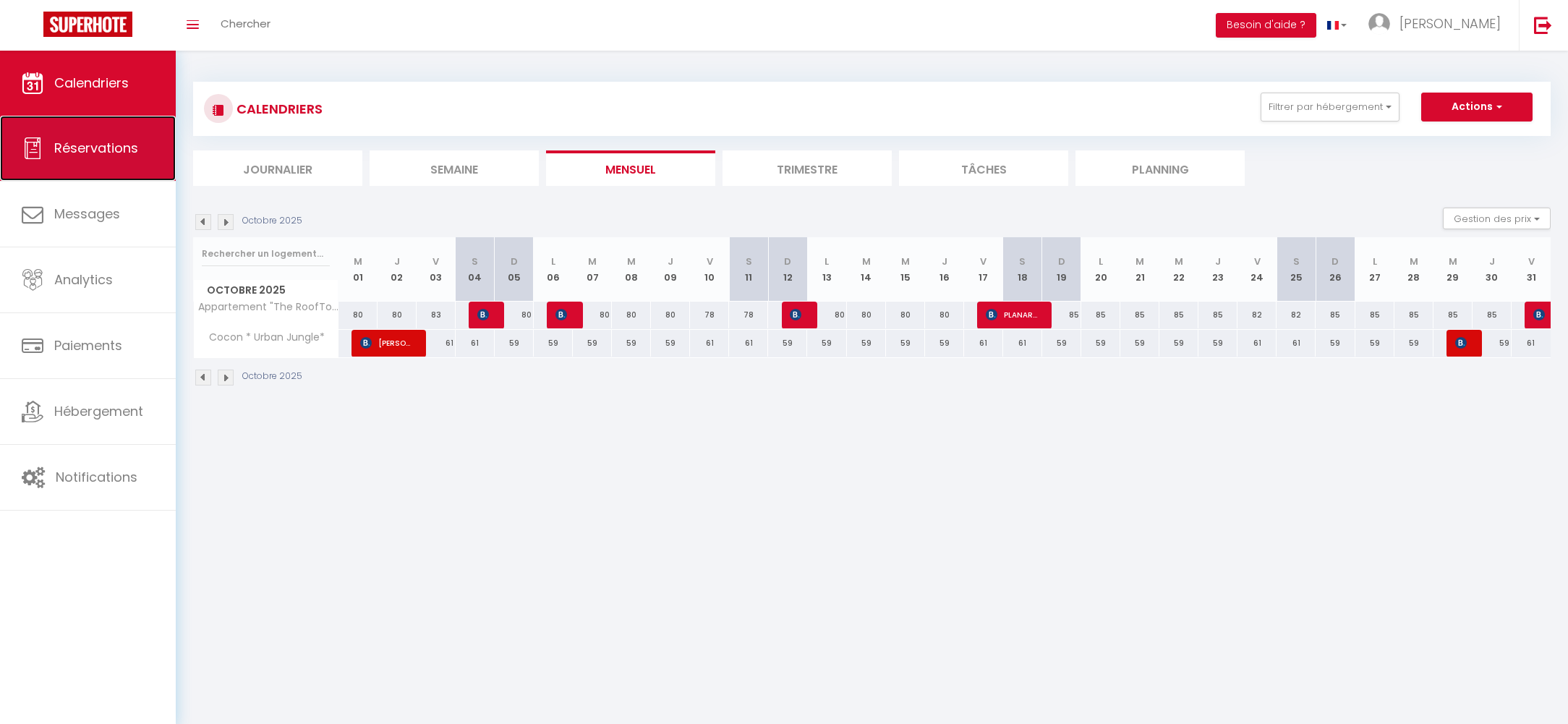
click at [72, 163] on link "Réservations" at bounding box center [88, 148] width 176 height 65
select select "not_cancelled"
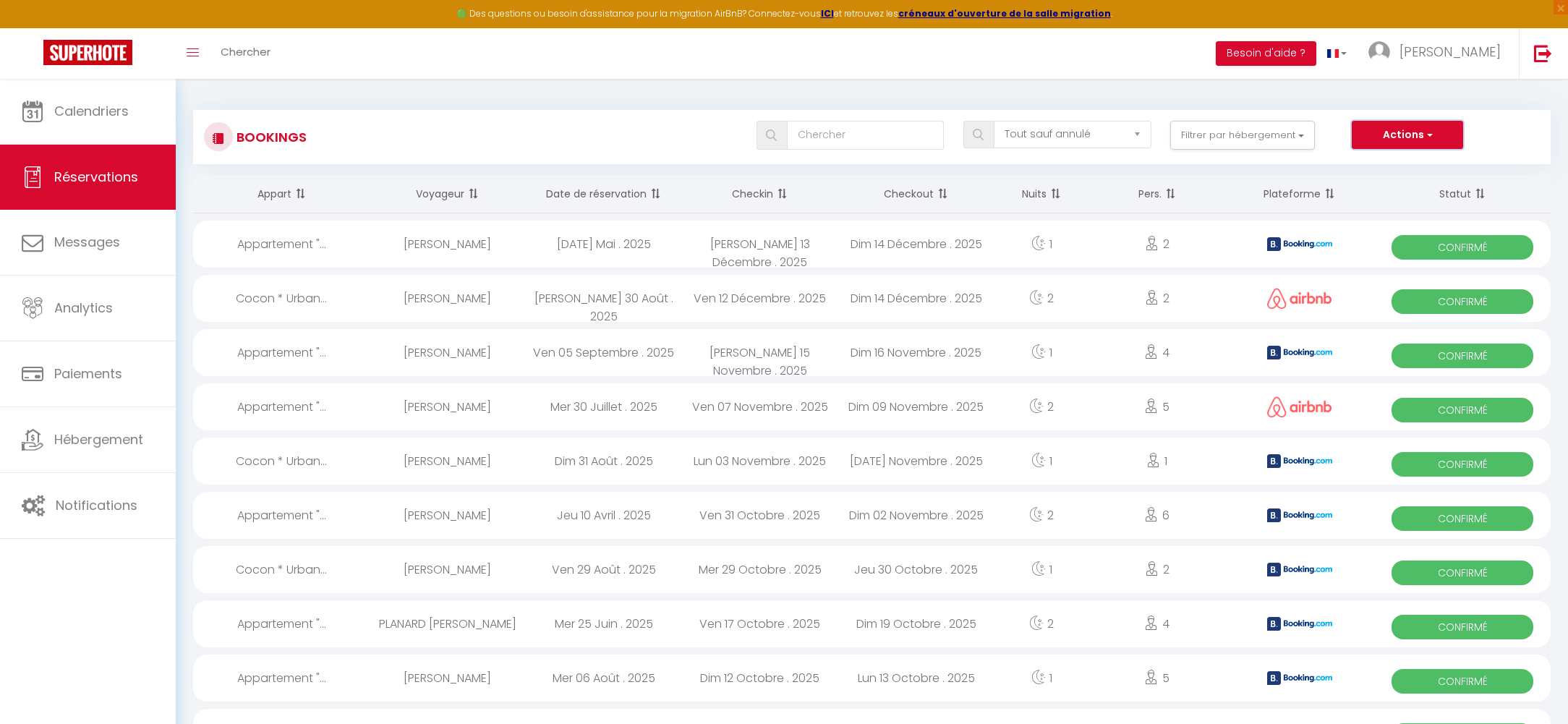
click at [1374, 128] on button "Actions" at bounding box center [1407, 135] width 111 height 29
click at [1358, 161] on link "Nouvelle Réservation" at bounding box center [1385, 166] width 155 height 19
select select
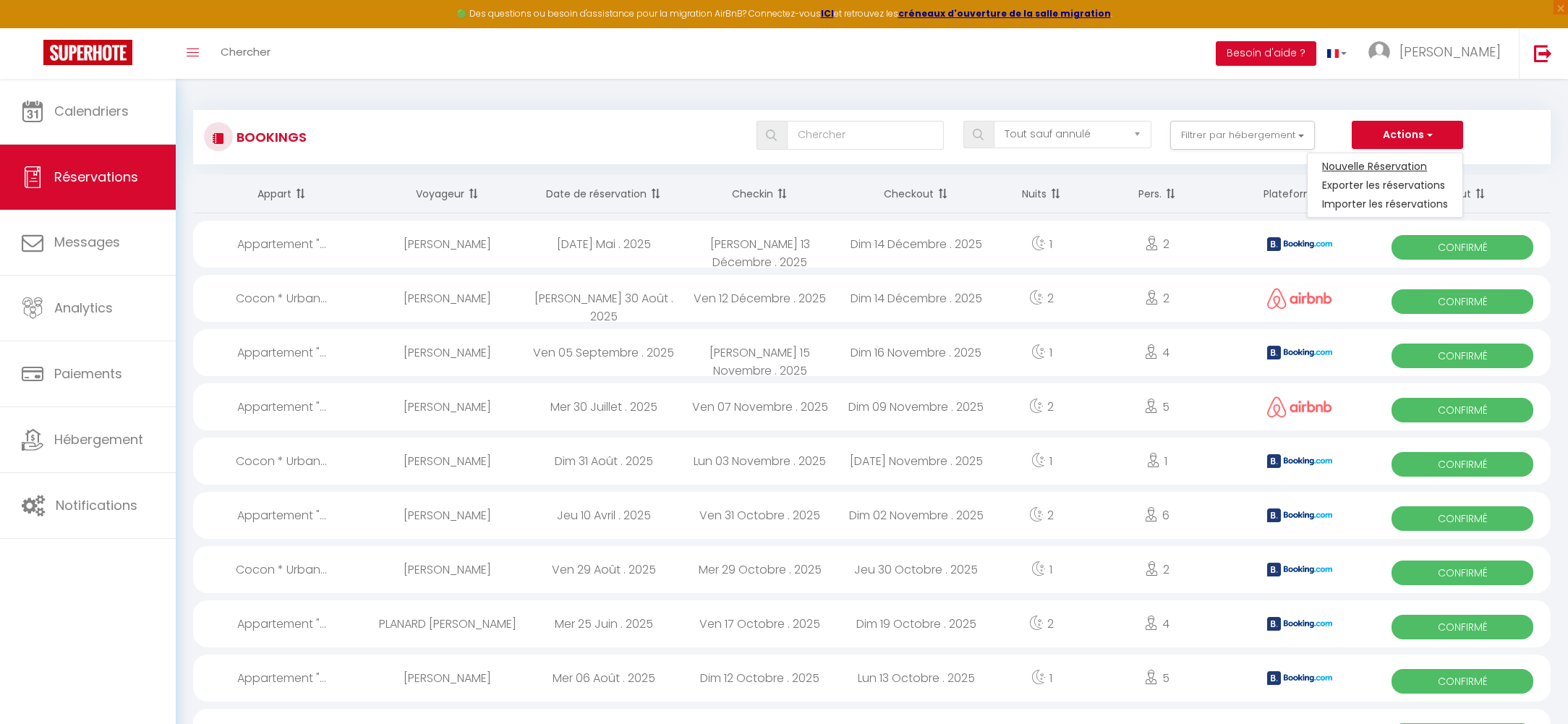
select select
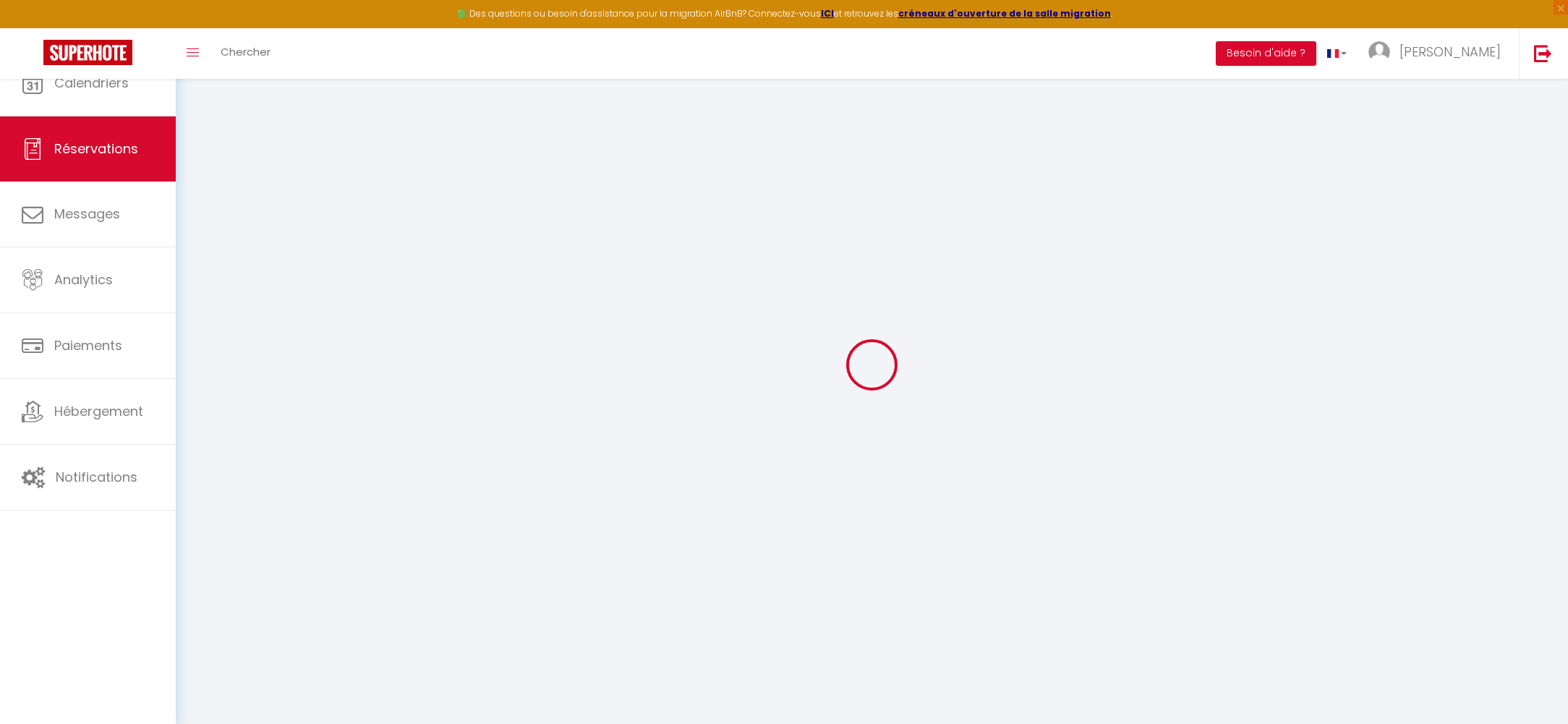
select select
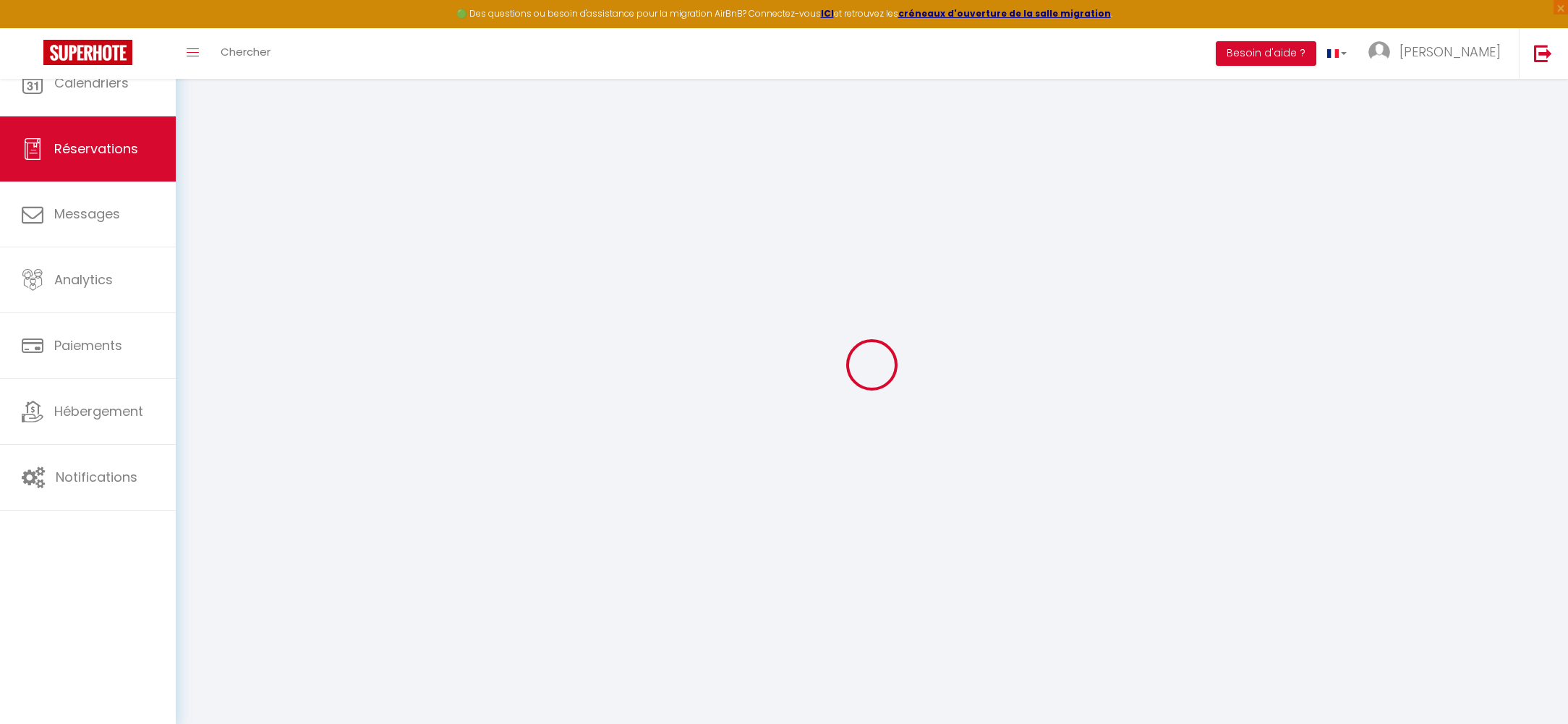
select select
checkbox input "false"
select select
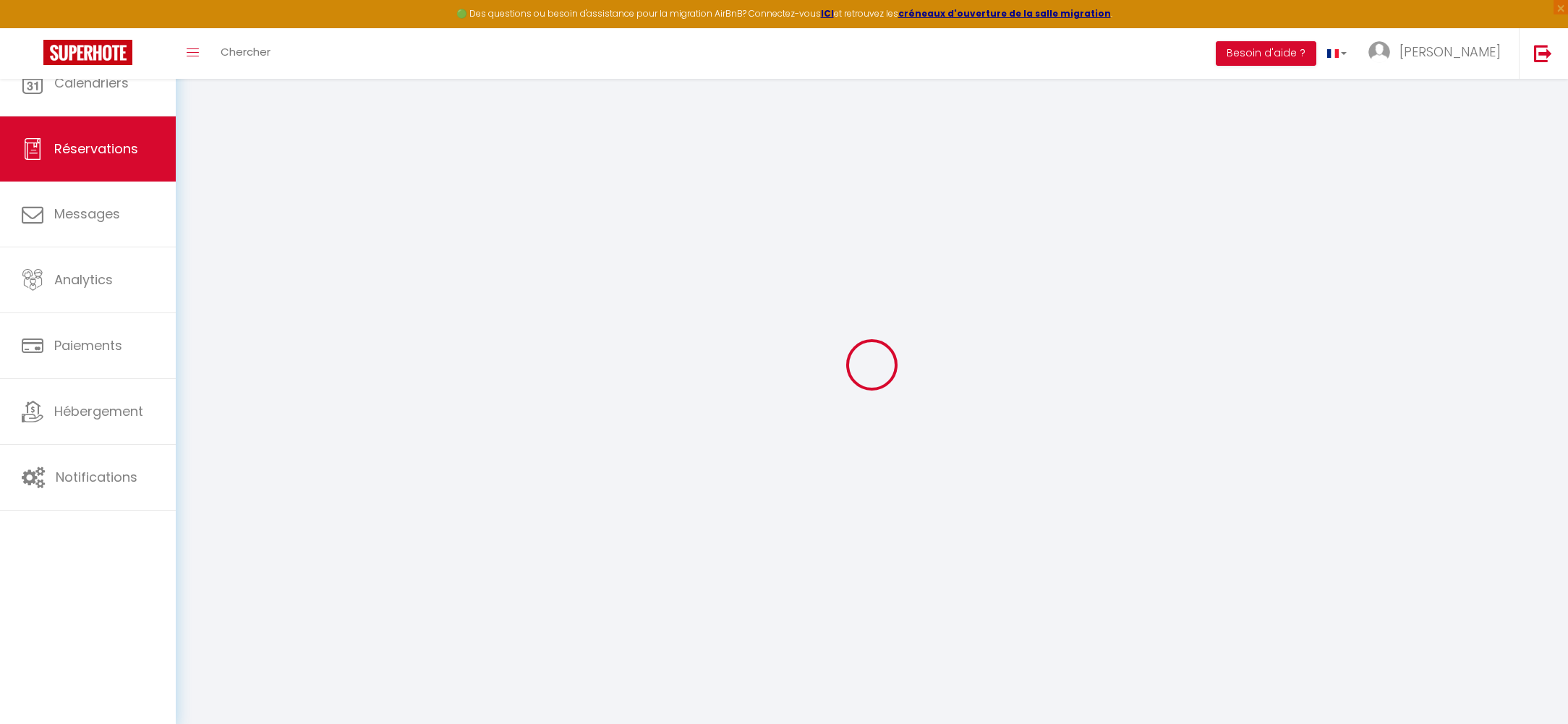
select select
checkbox input "false"
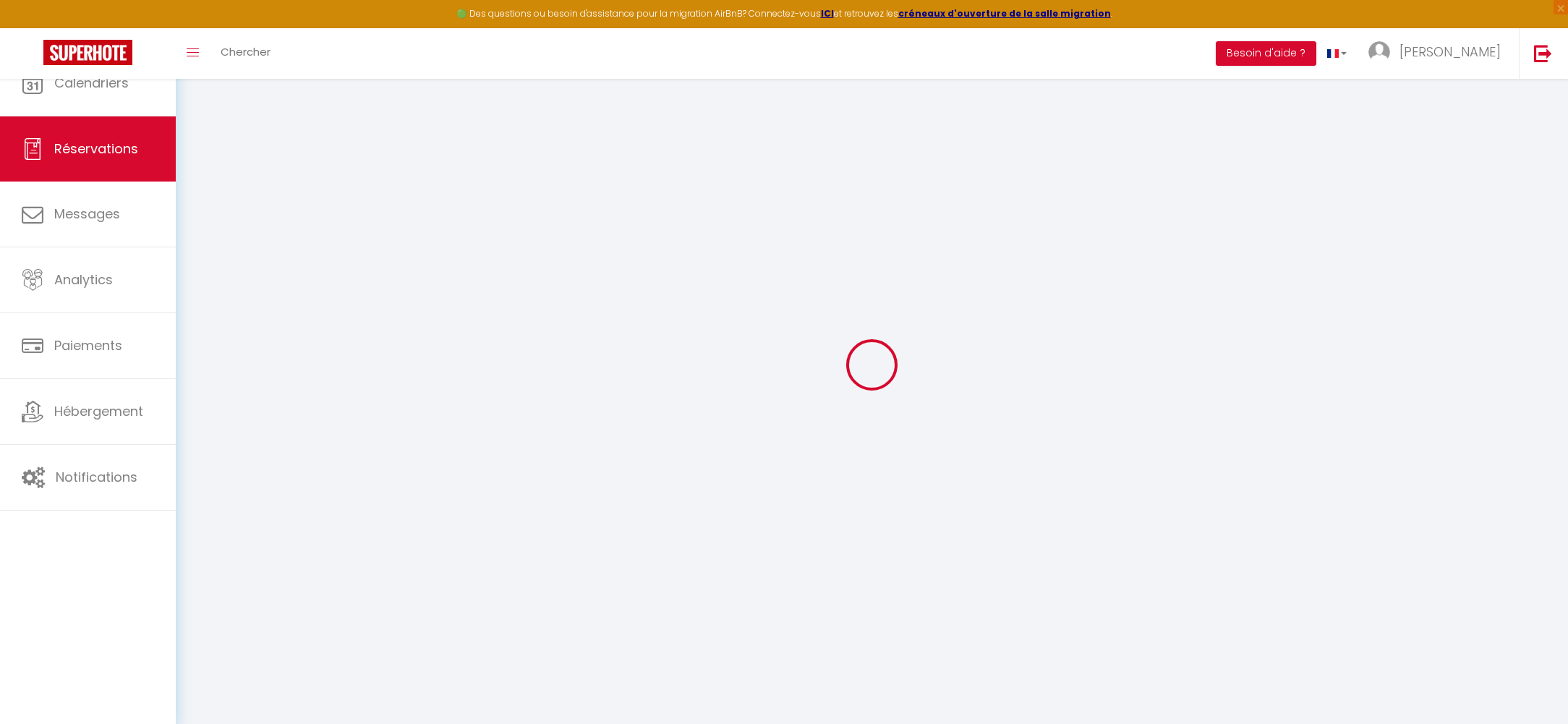
select select
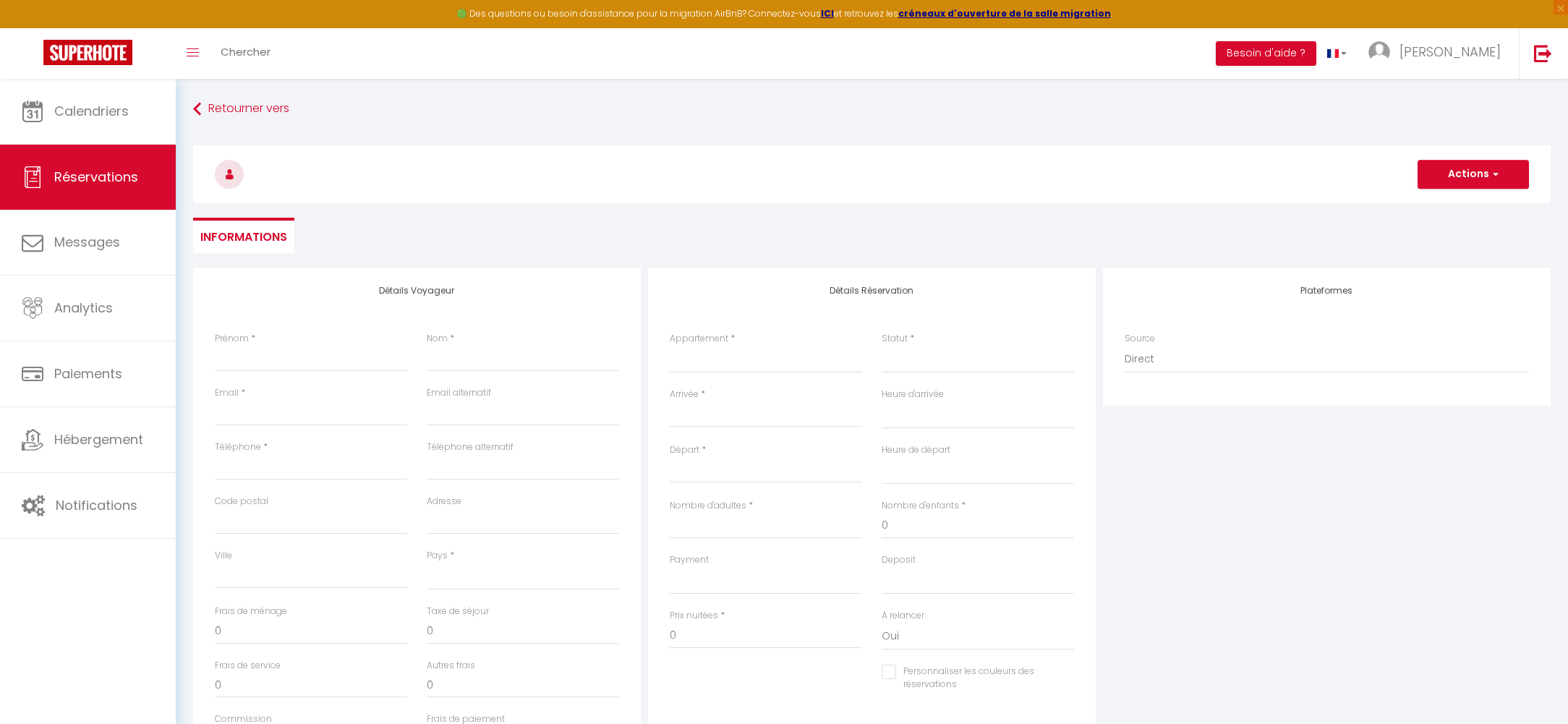
select select
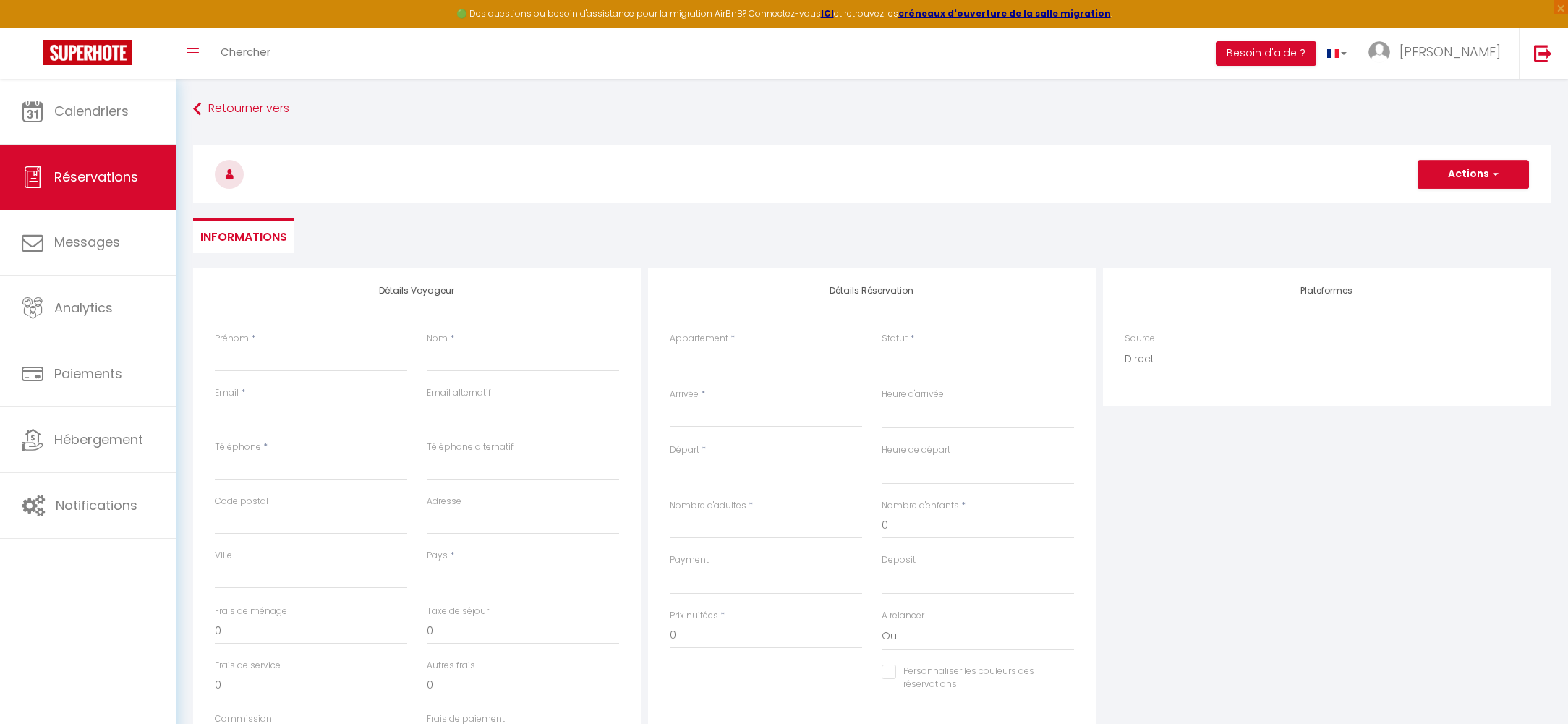
checkbox input "false"
select select
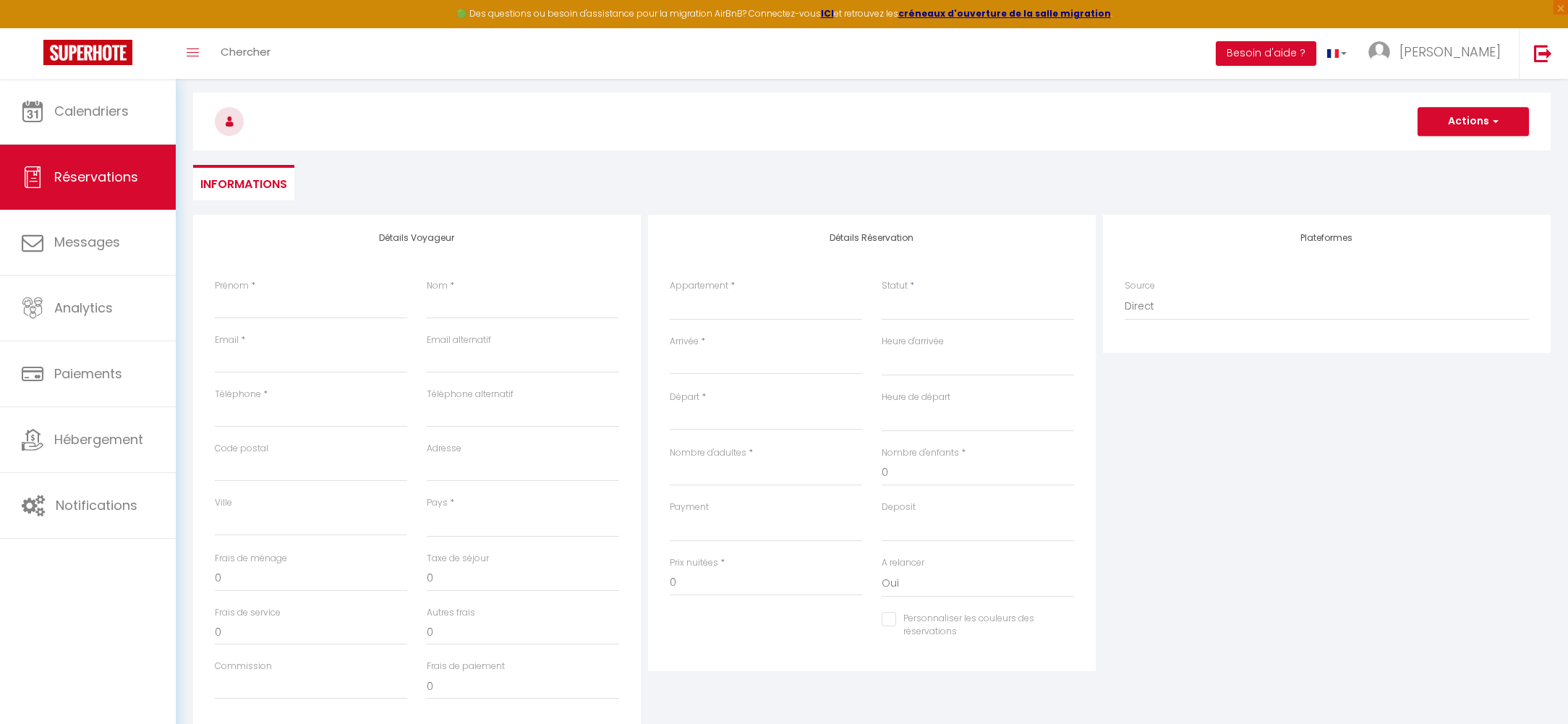
scroll to position [72, 0]
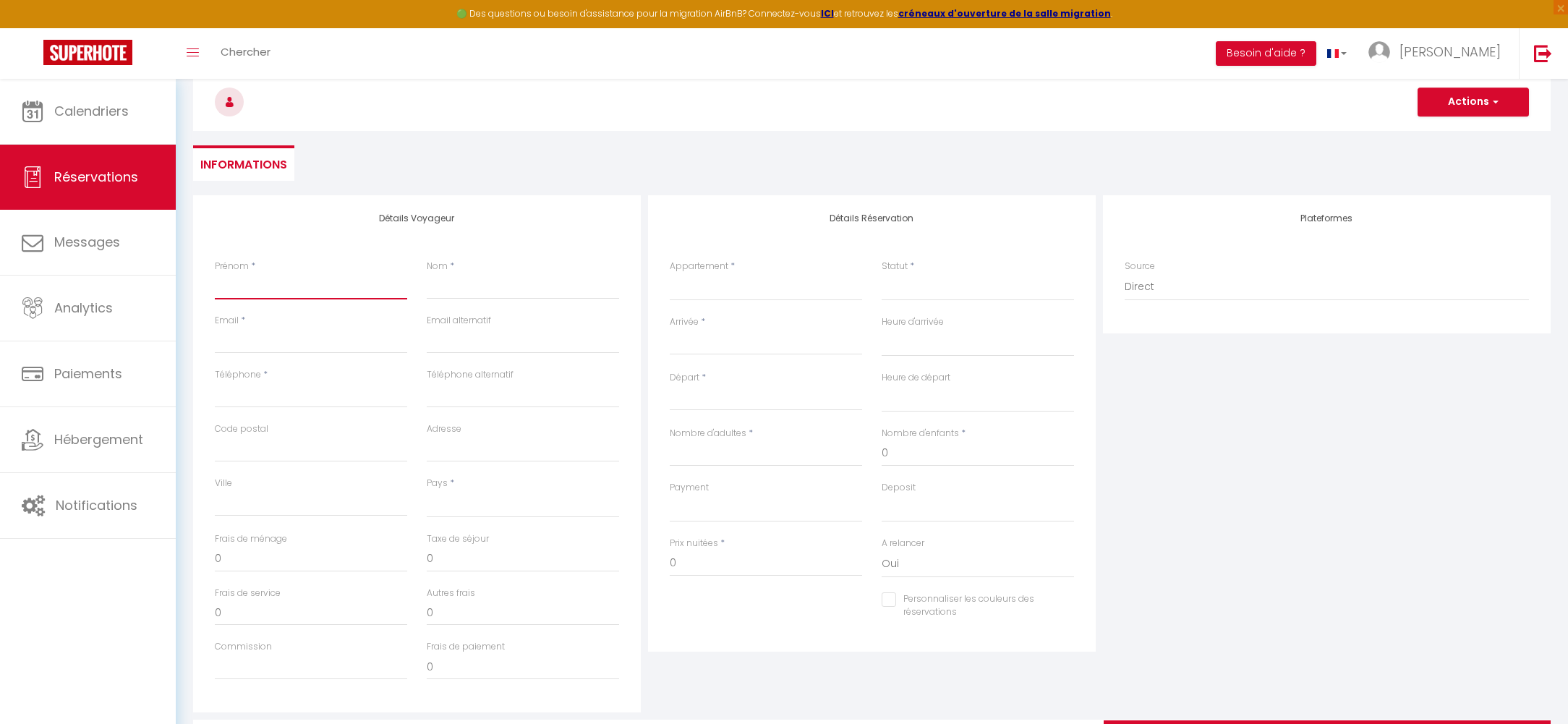
click at [313, 286] on input "Prénom" at bounding box center [310, 287] width 193 height 26
type input "t"
select select
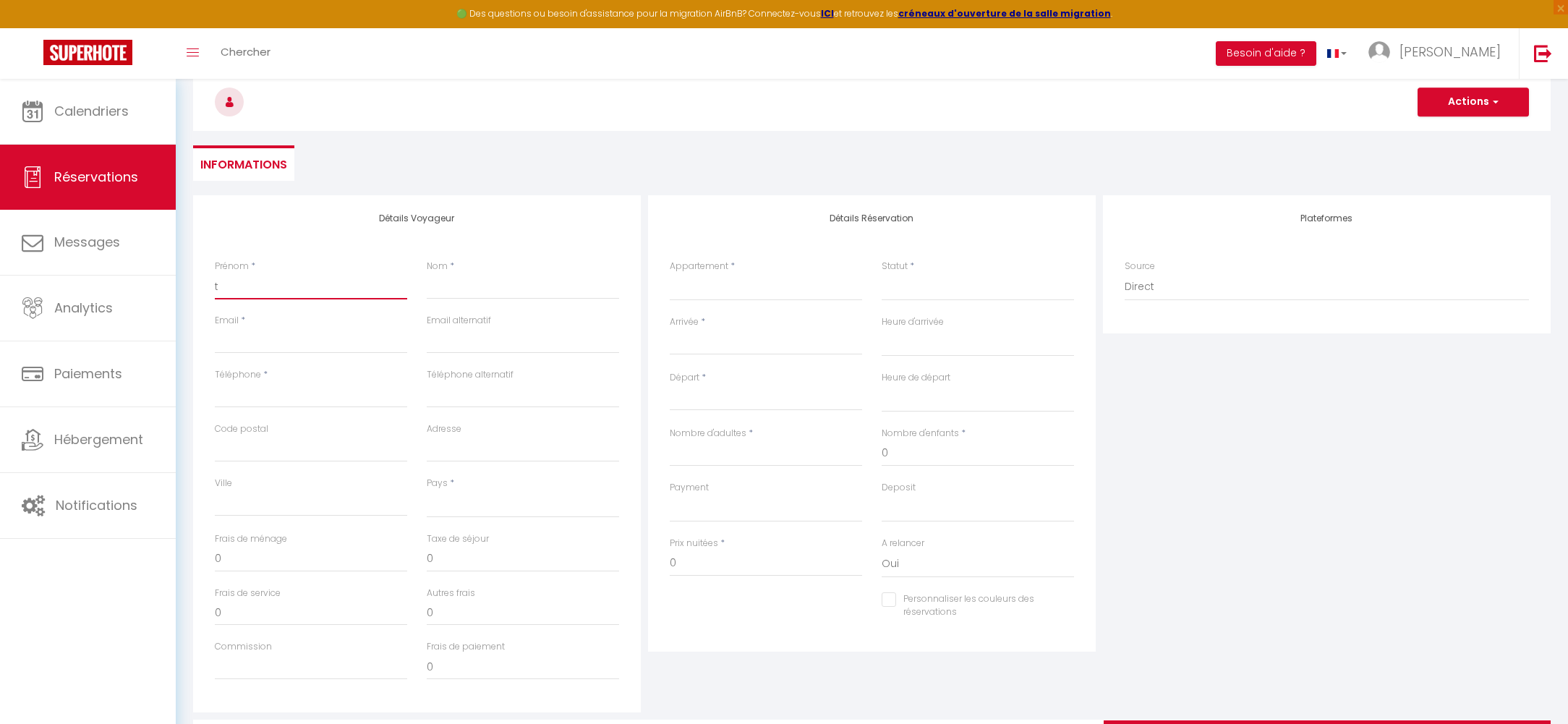
select select
checkbox input "false"
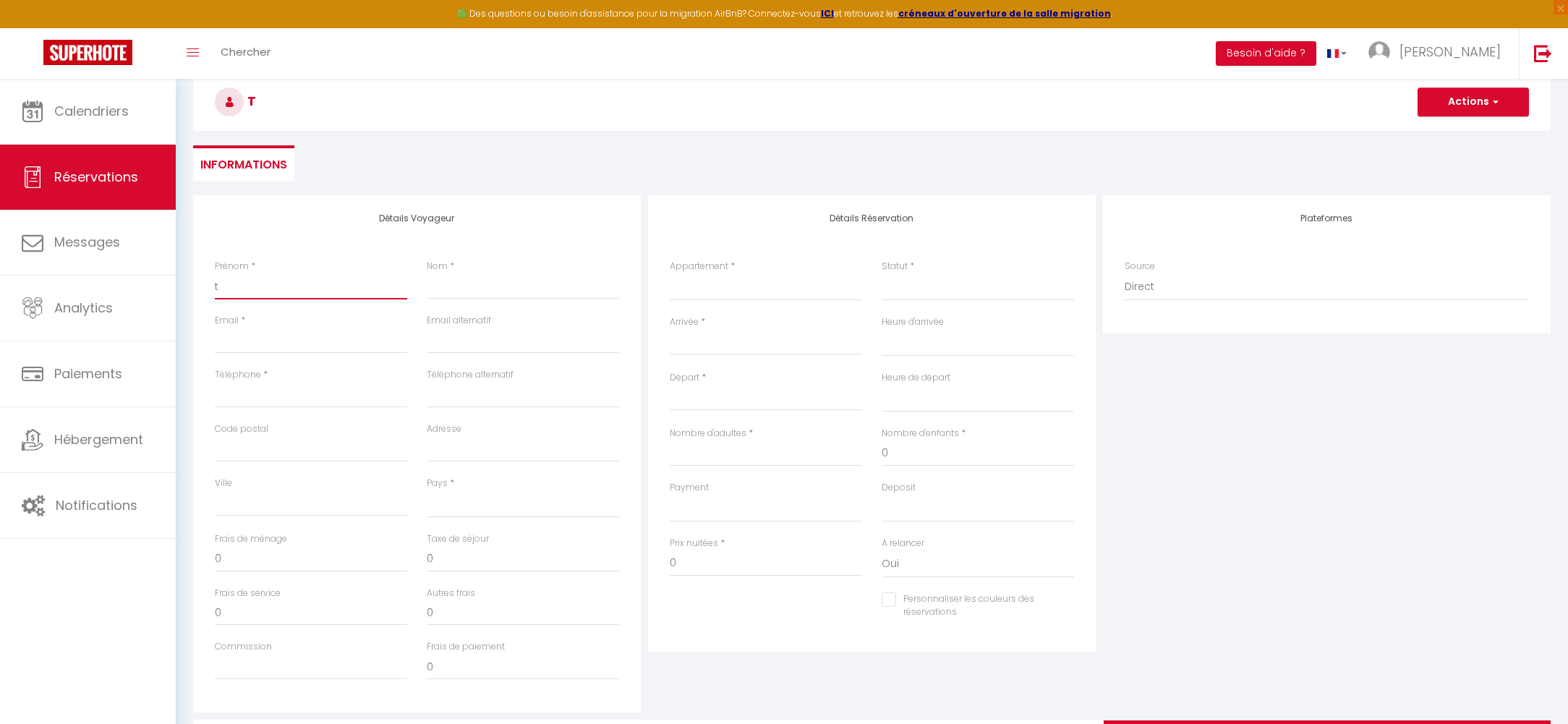
type input "th"
select select
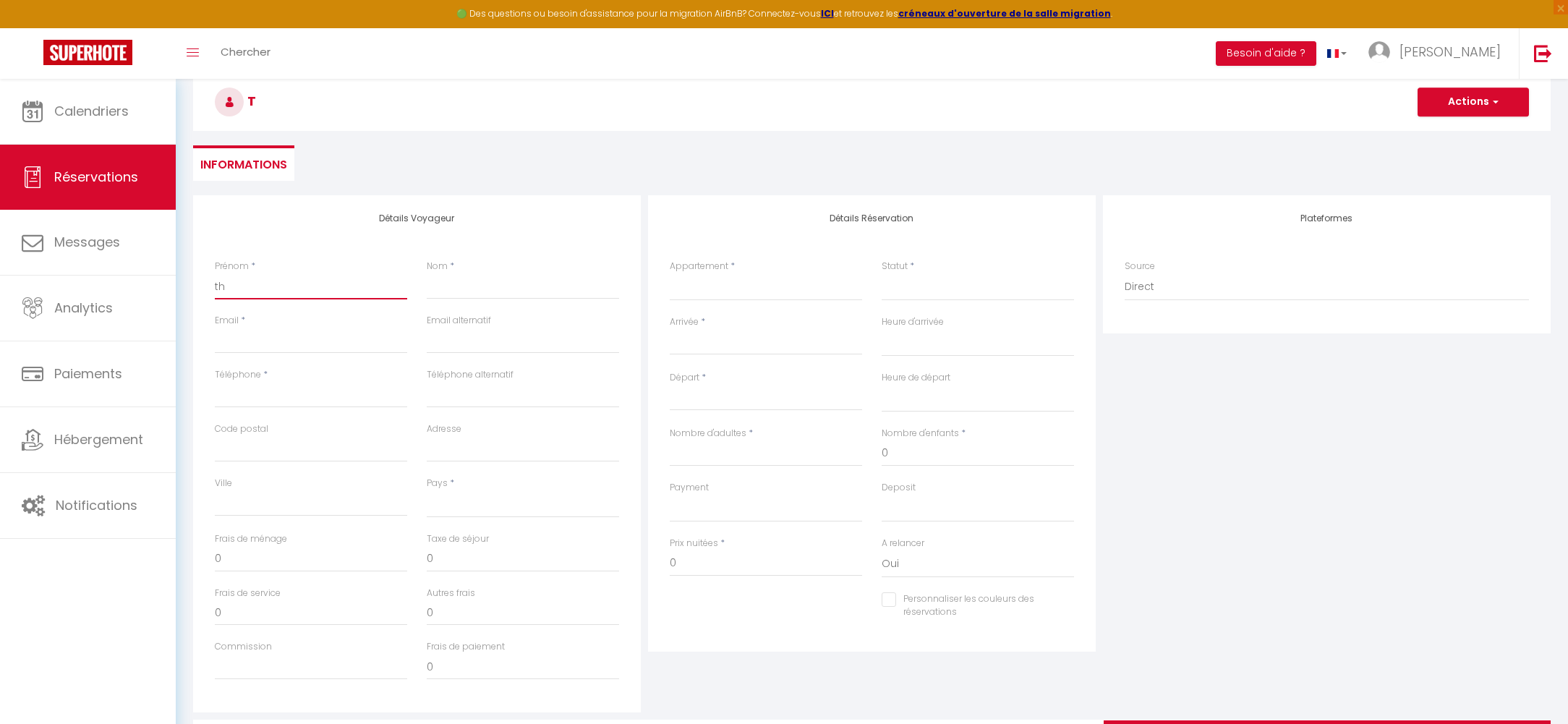
select select
checkbox input "false"
type input "tho"
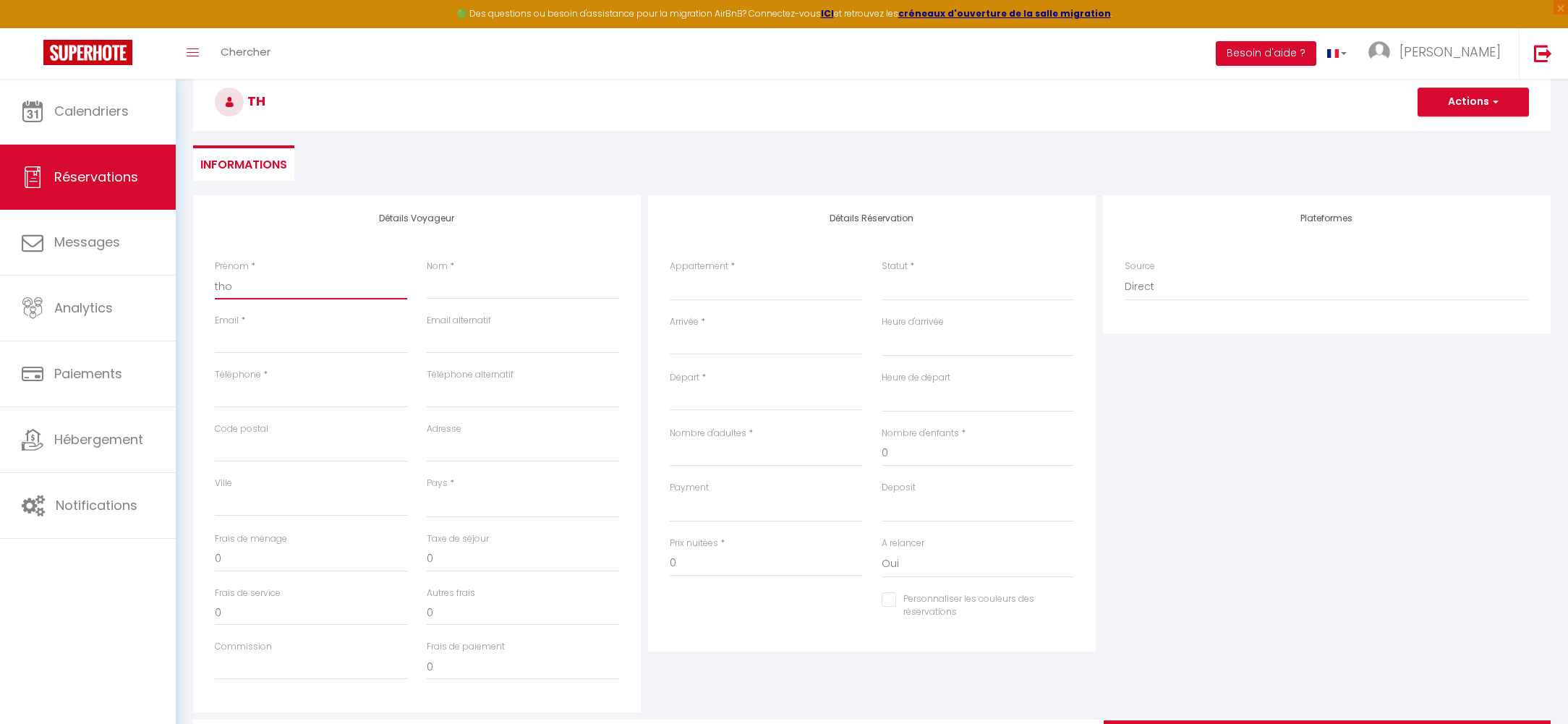
select select
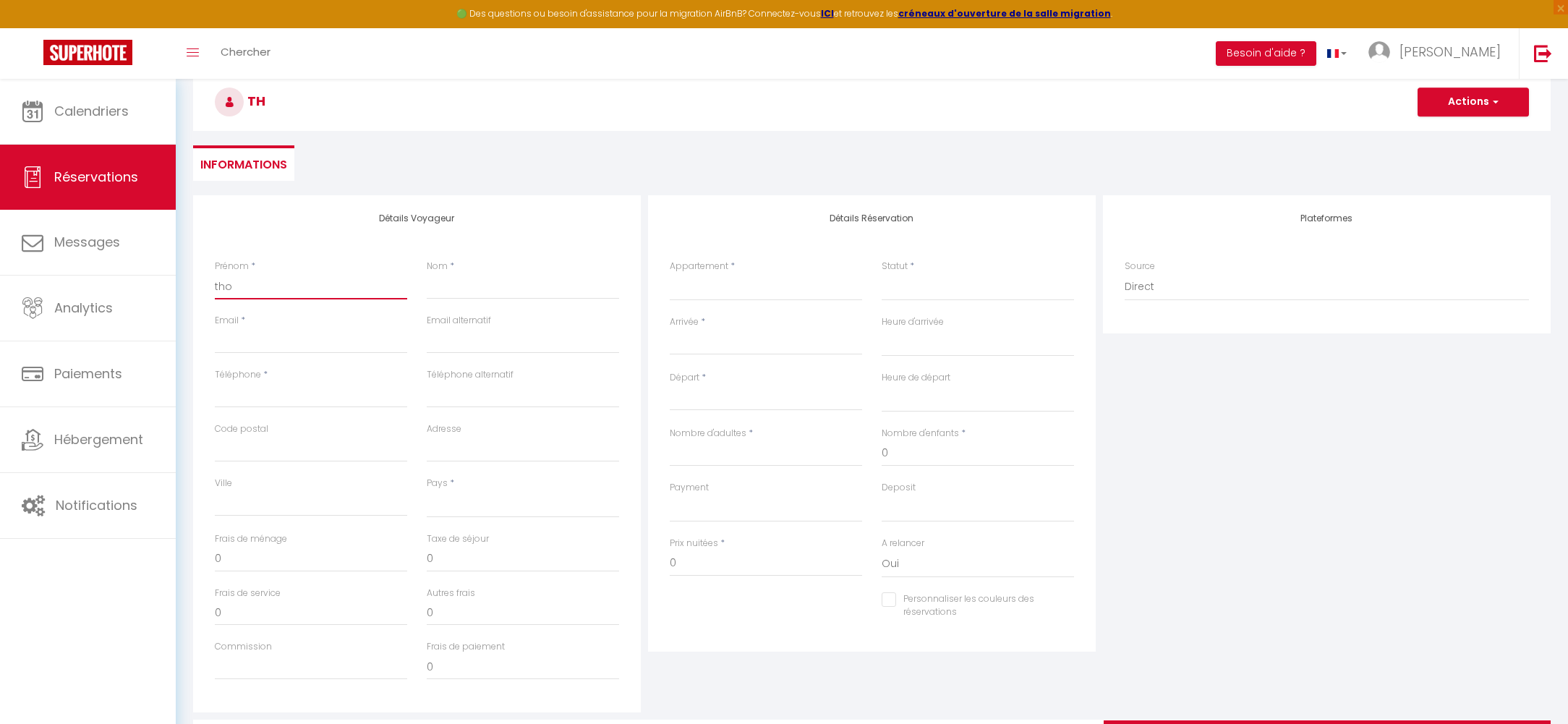
select select
checkbox input "false"
type input "thom"
select select
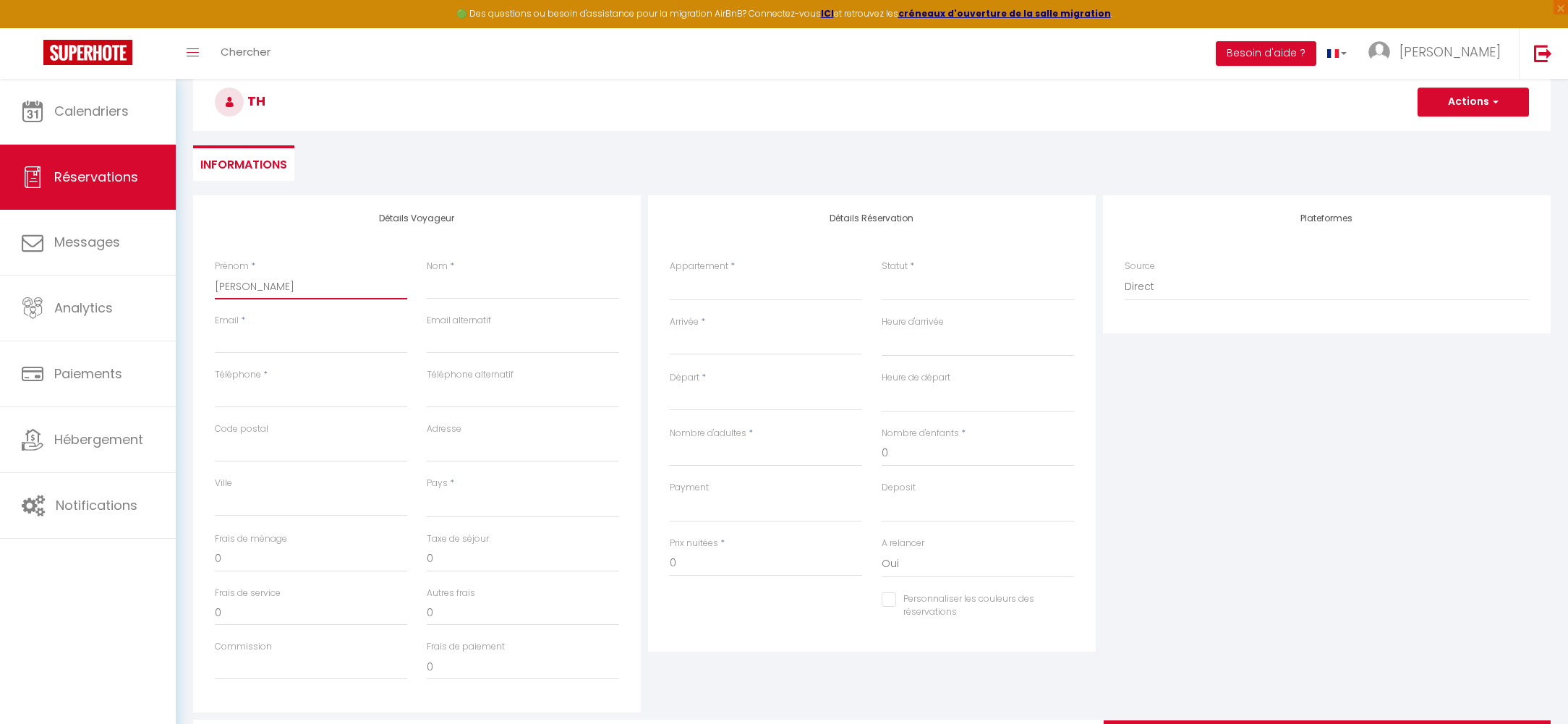
select select
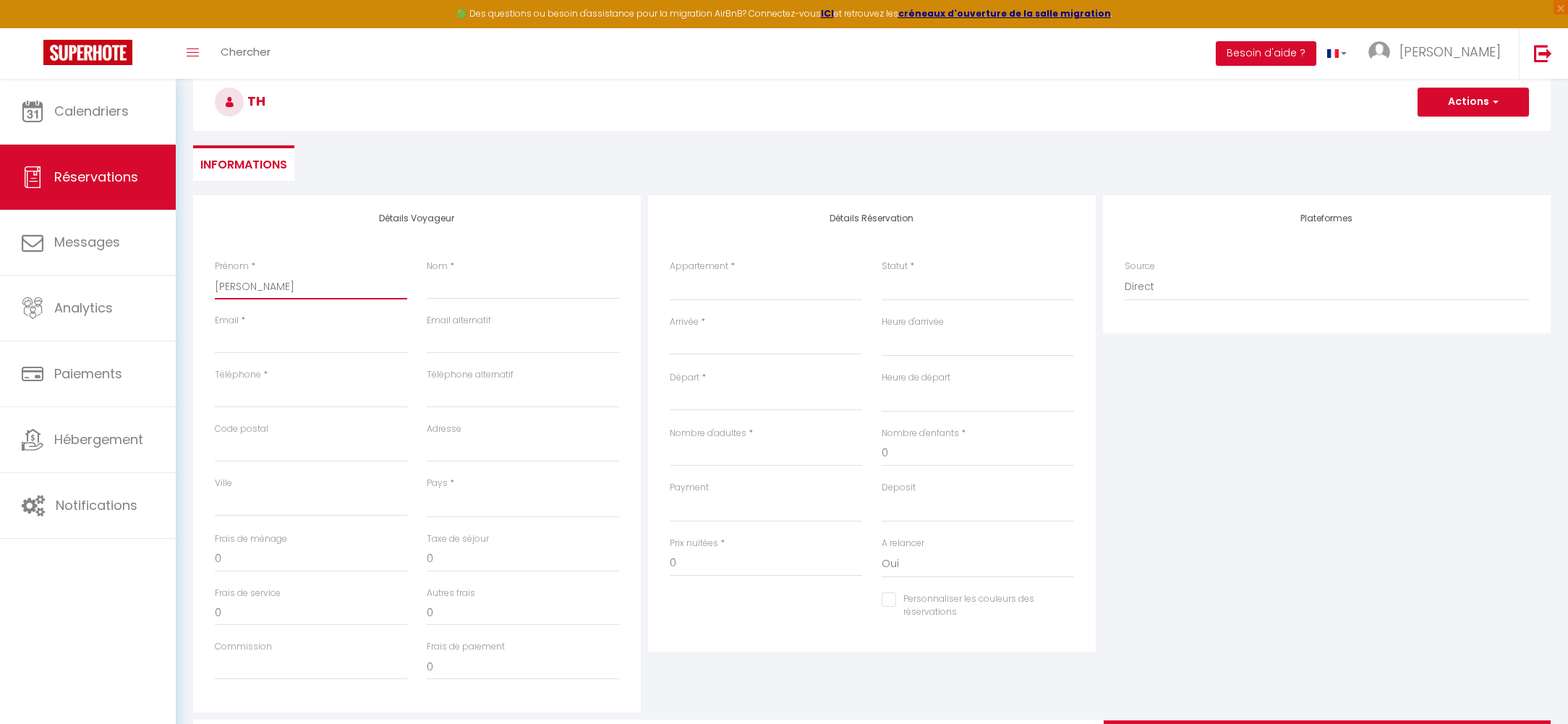
select select
checkbox input "false"
type input "thoma"
select select
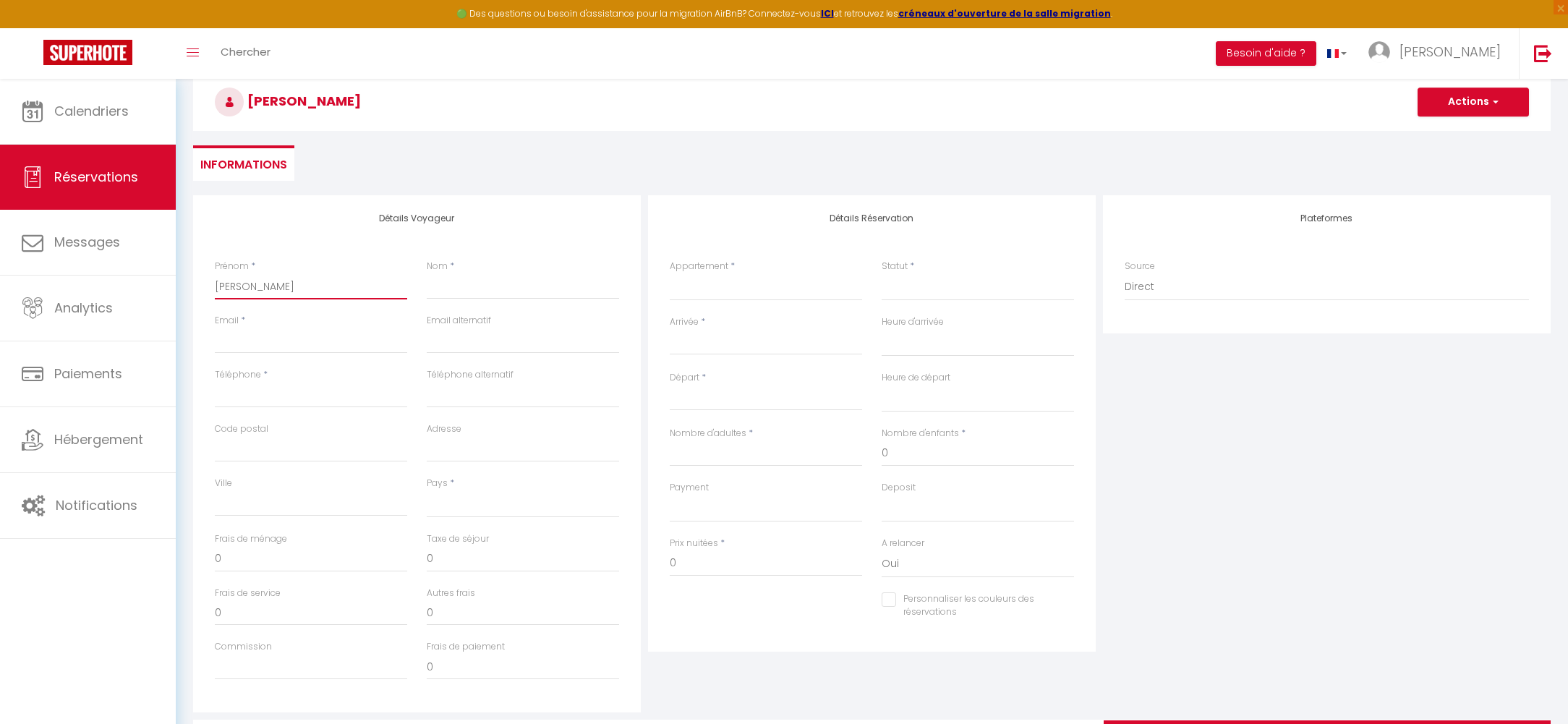
select select
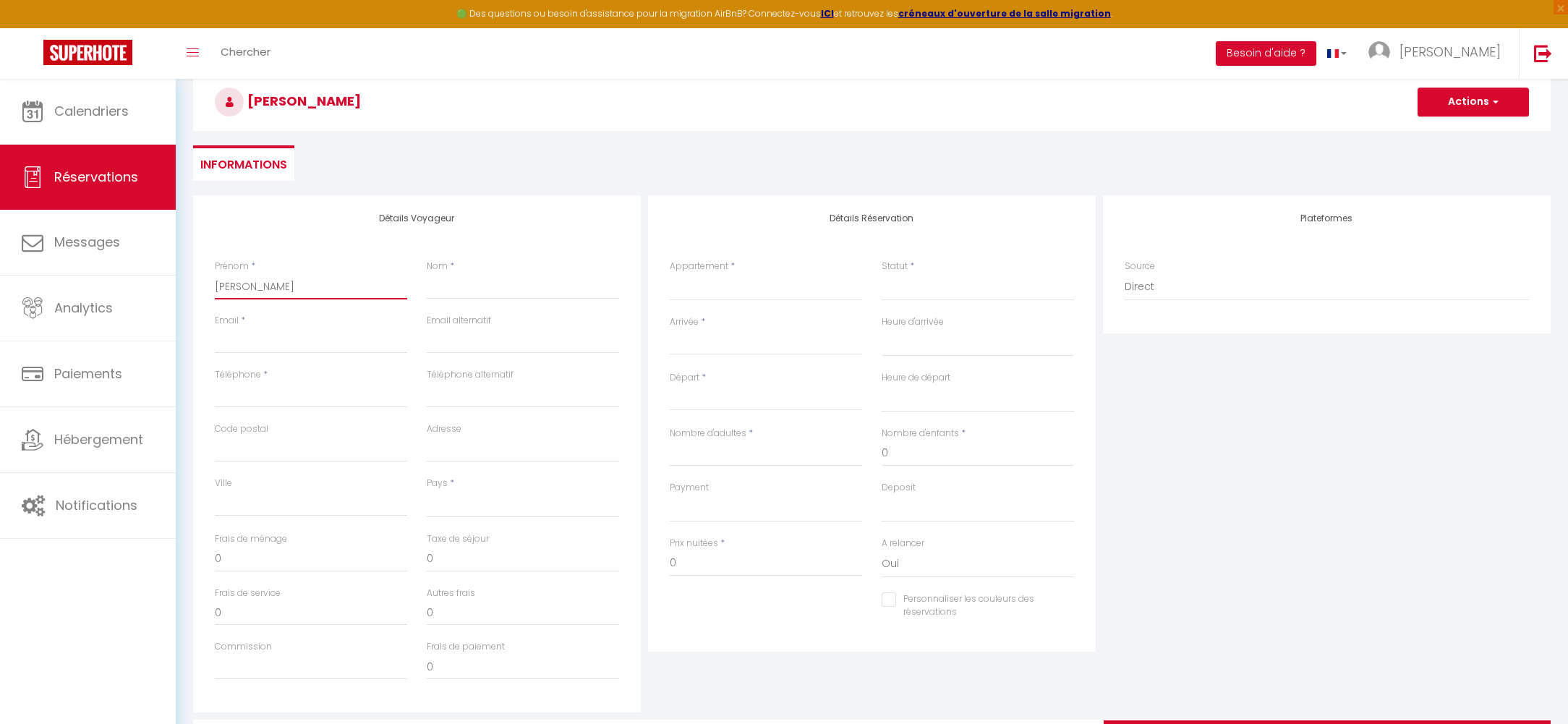
checkbox input "false"
type input "[PERSON_NAME]"
select select
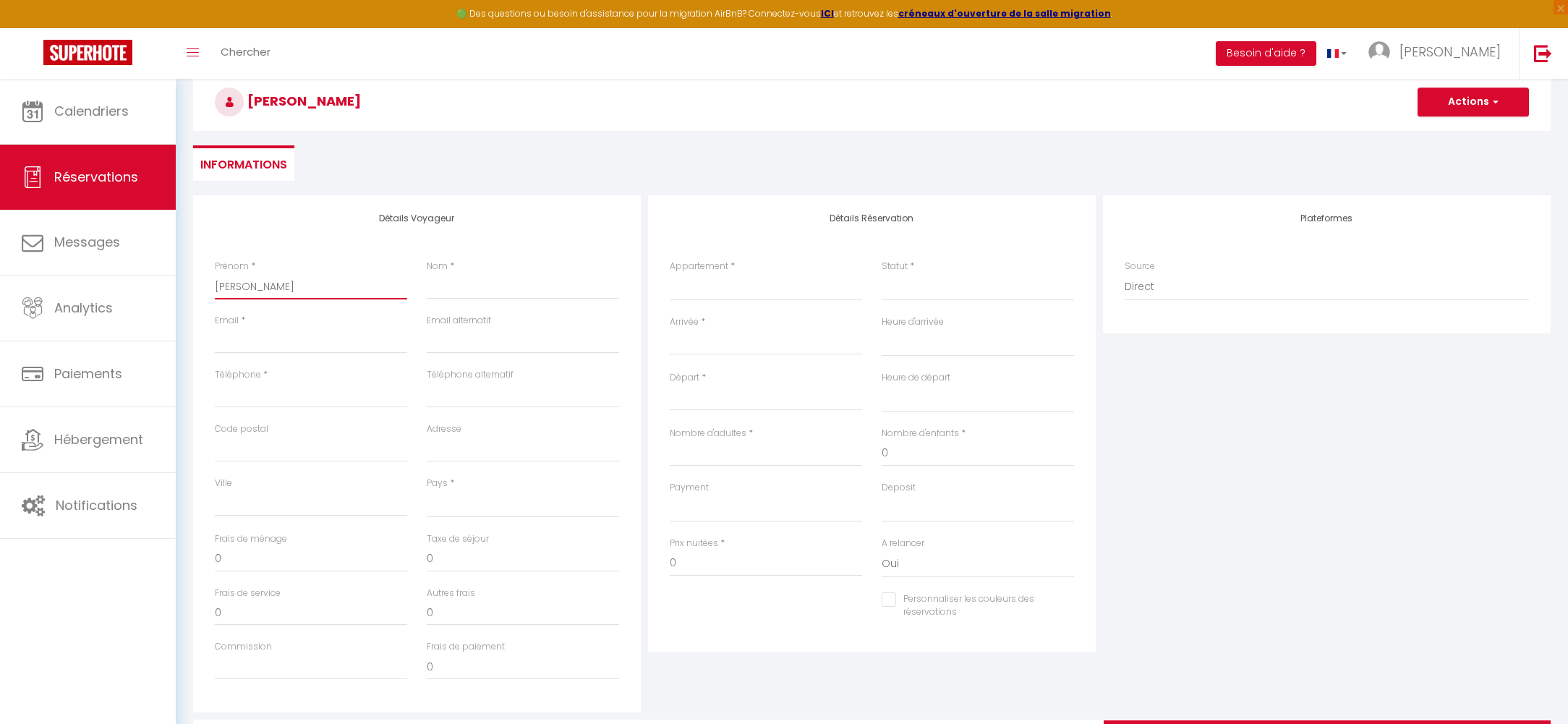
select select
checkbox input "false"
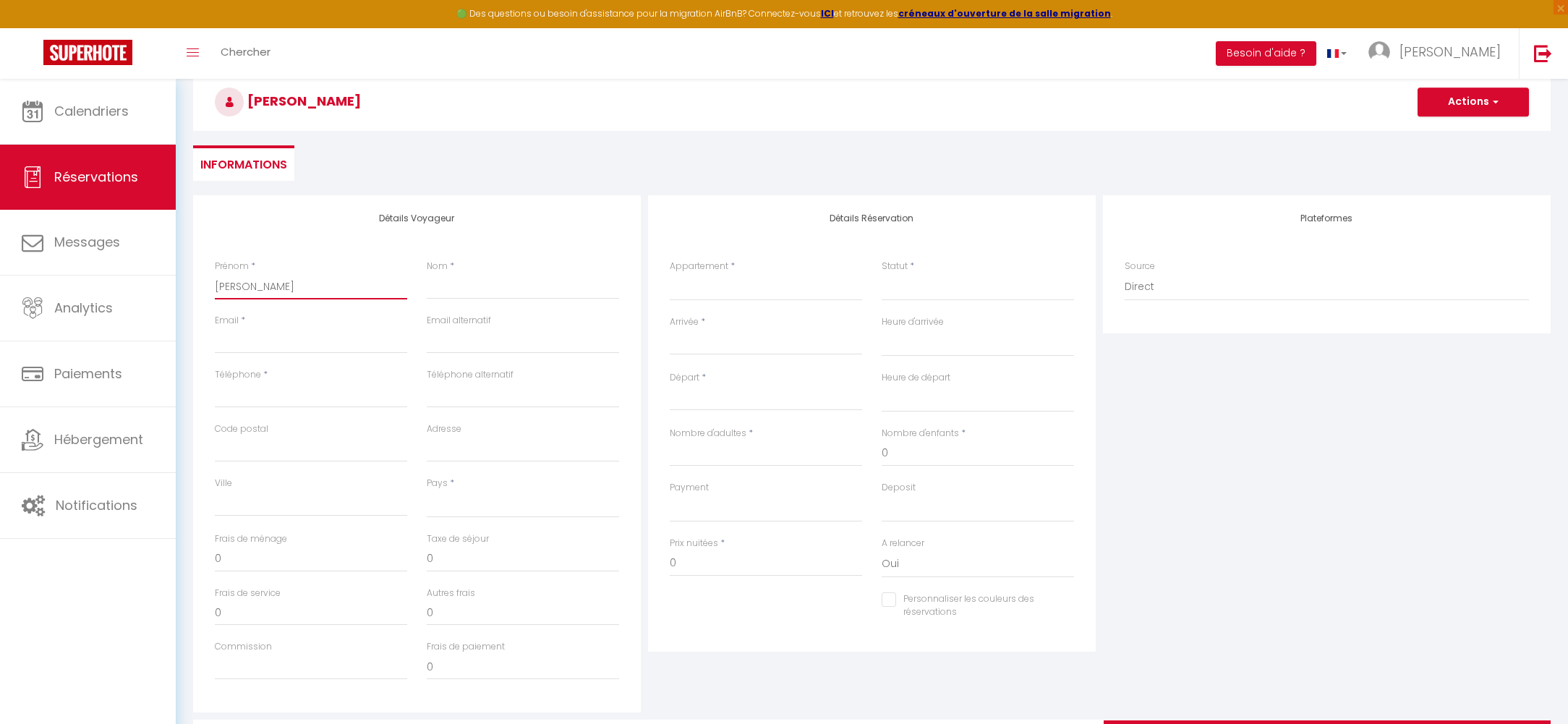
type input "[PERSON_NAME]"
type input "r"
select select
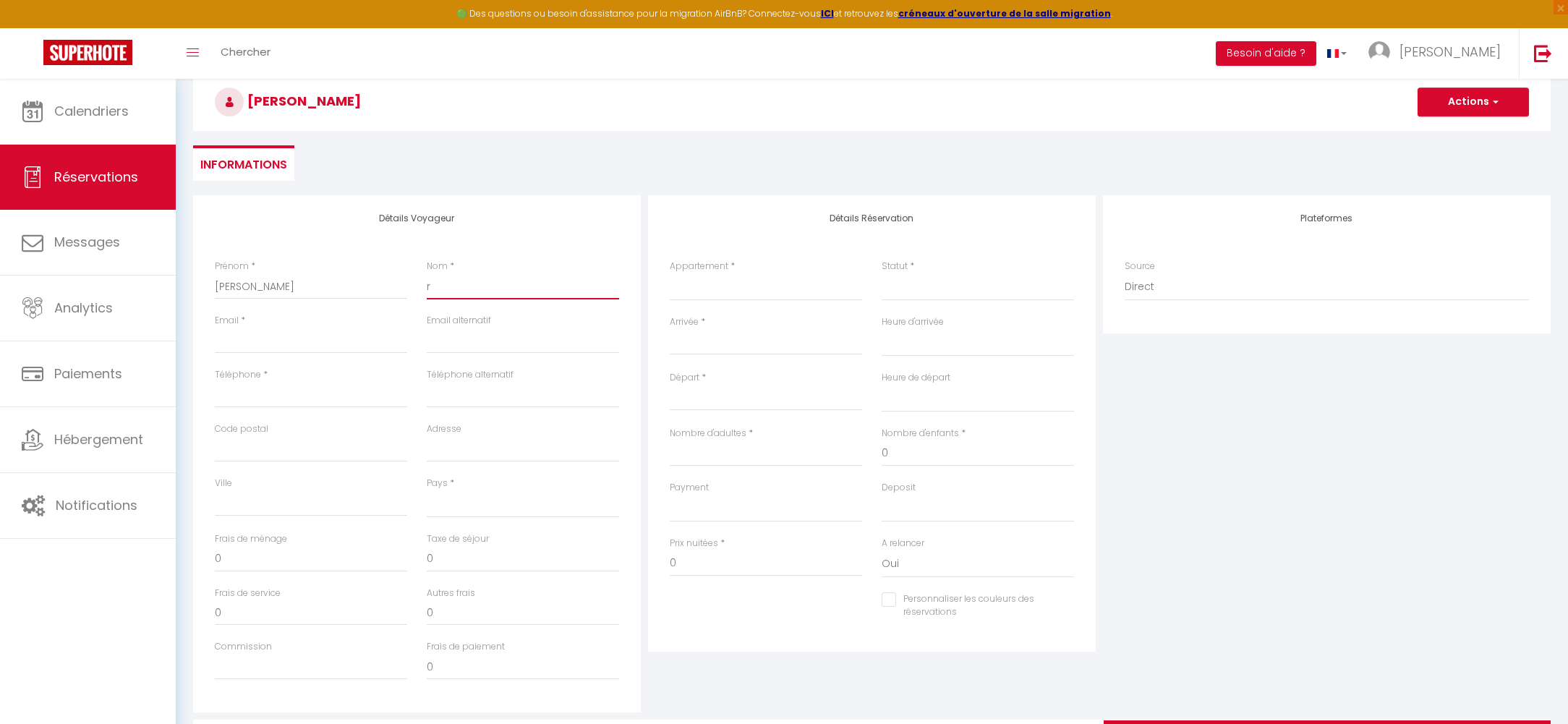
select select
checkbox input "false"
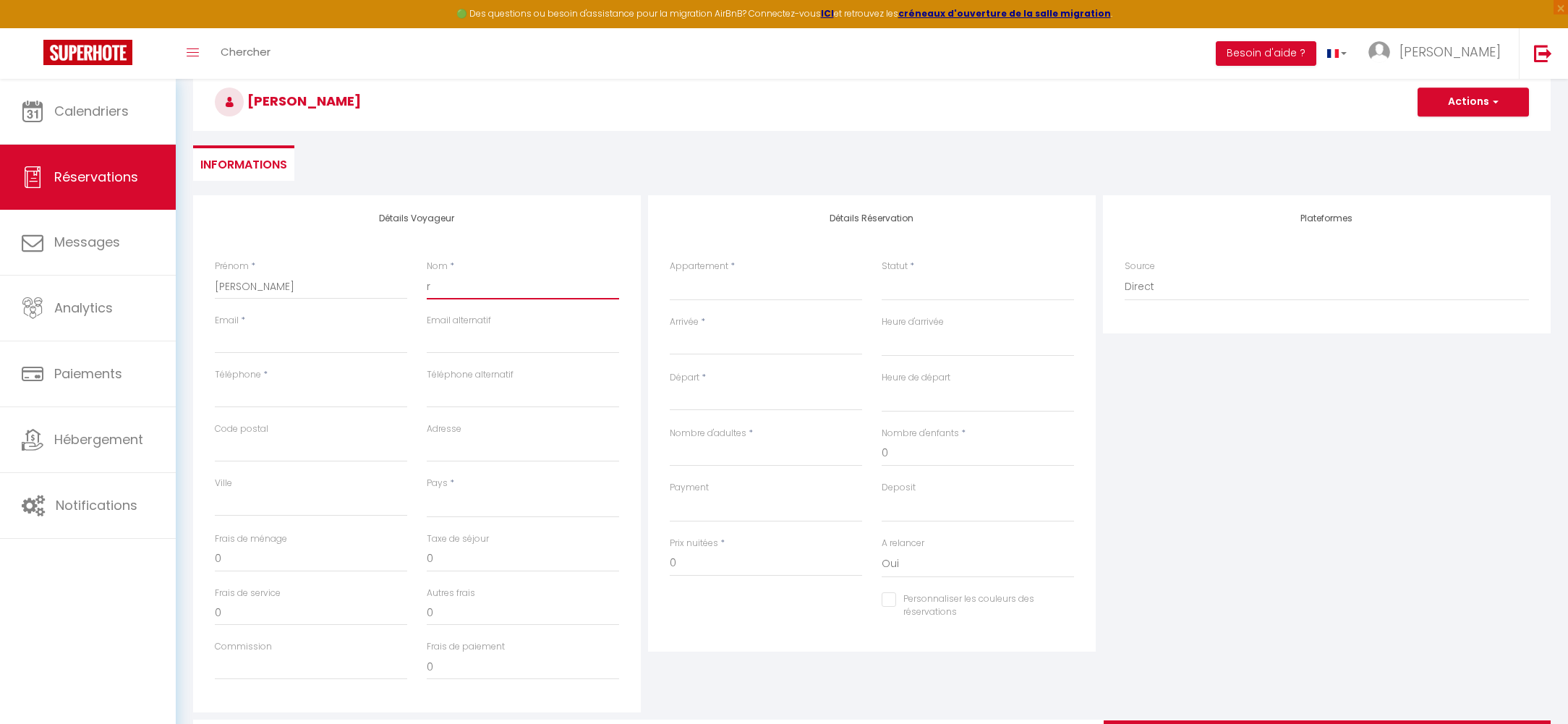
type input "ro"
select select
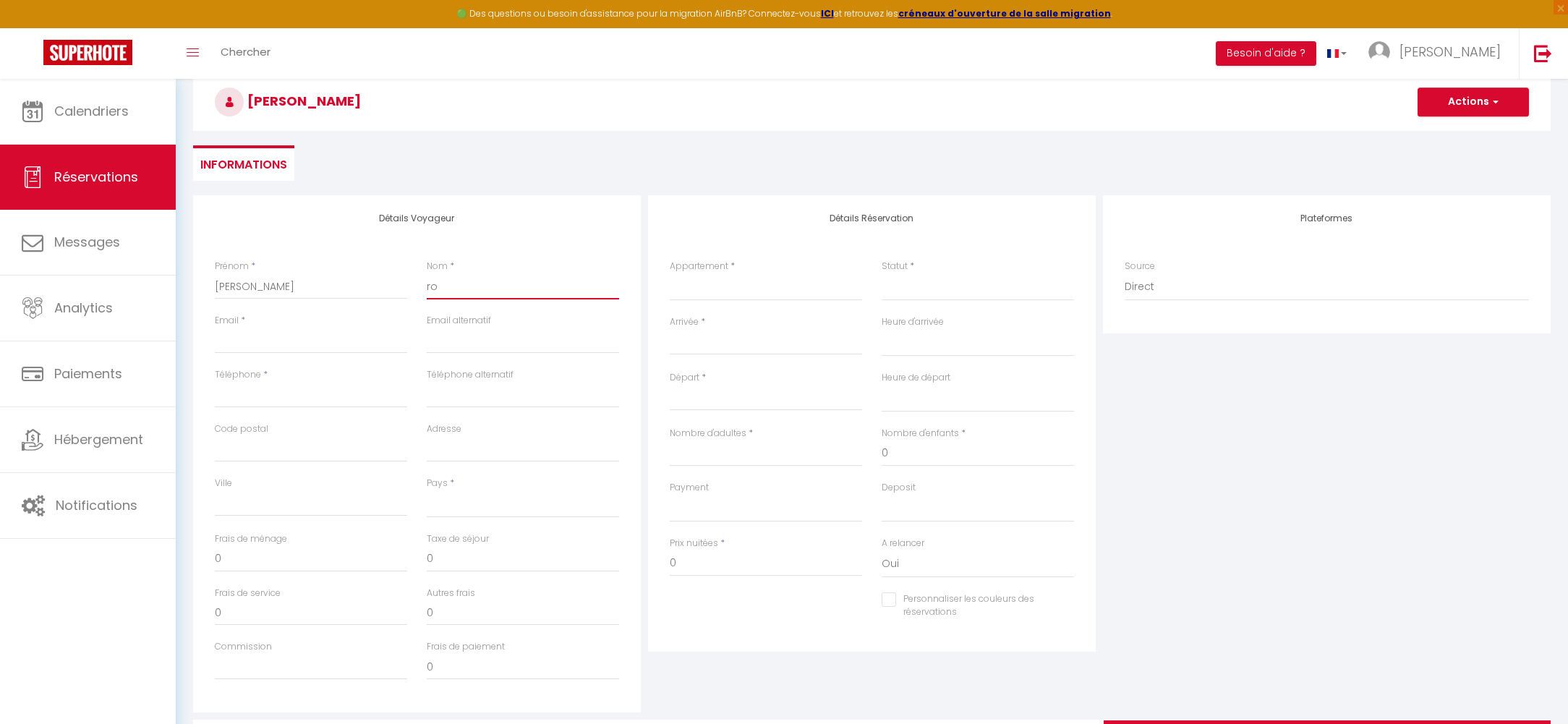
select select
checkbox input "false"
type input "rot"
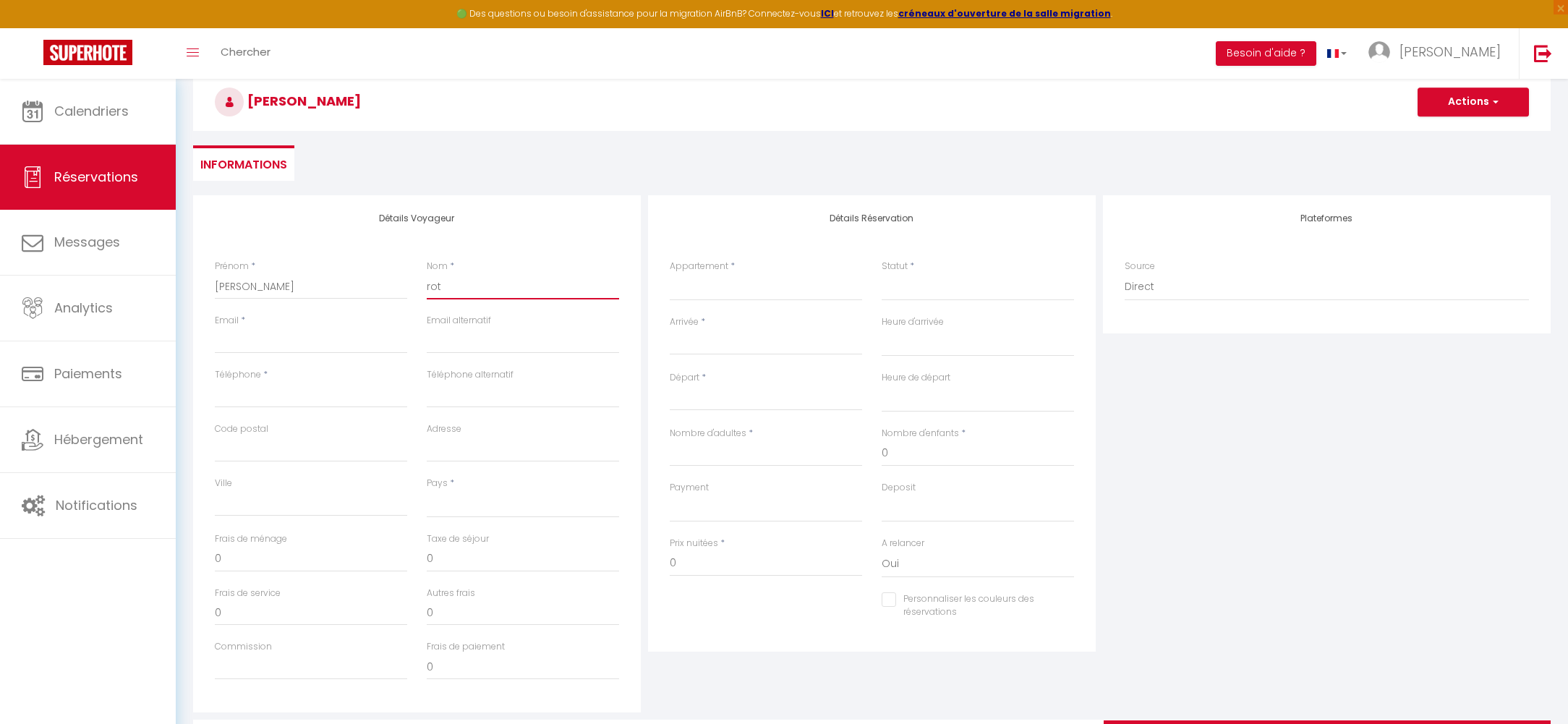
select select
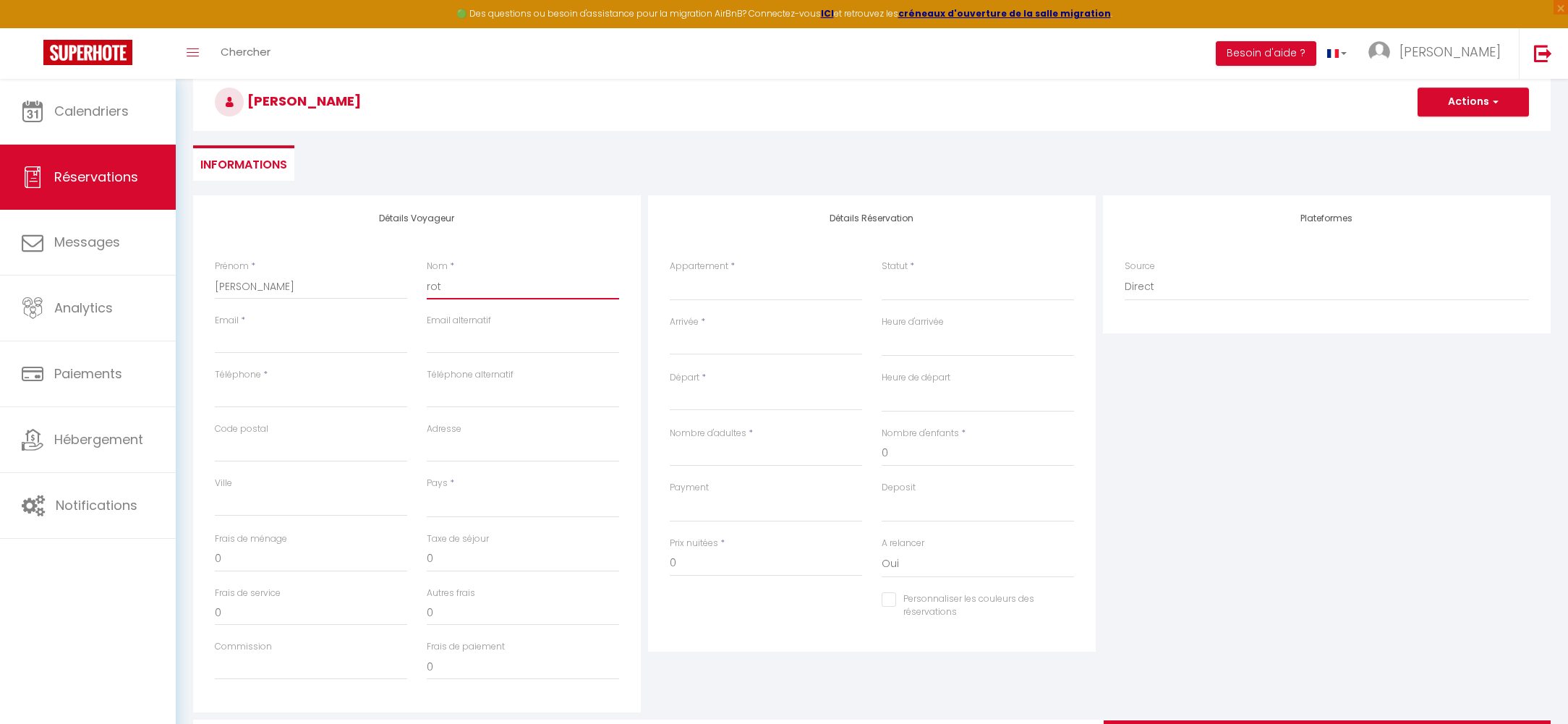
select select
checkbox input "false"
type input "roth"
select select
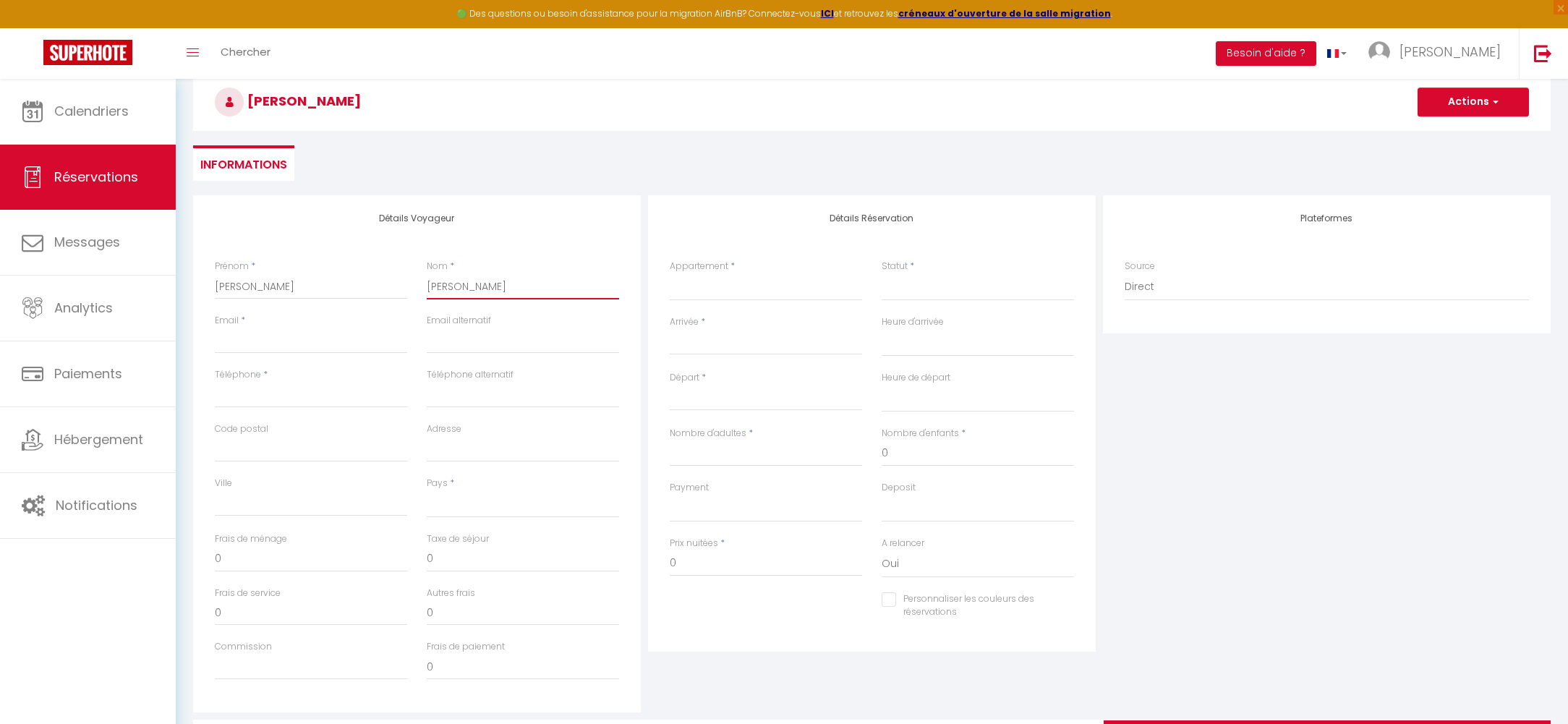
select select
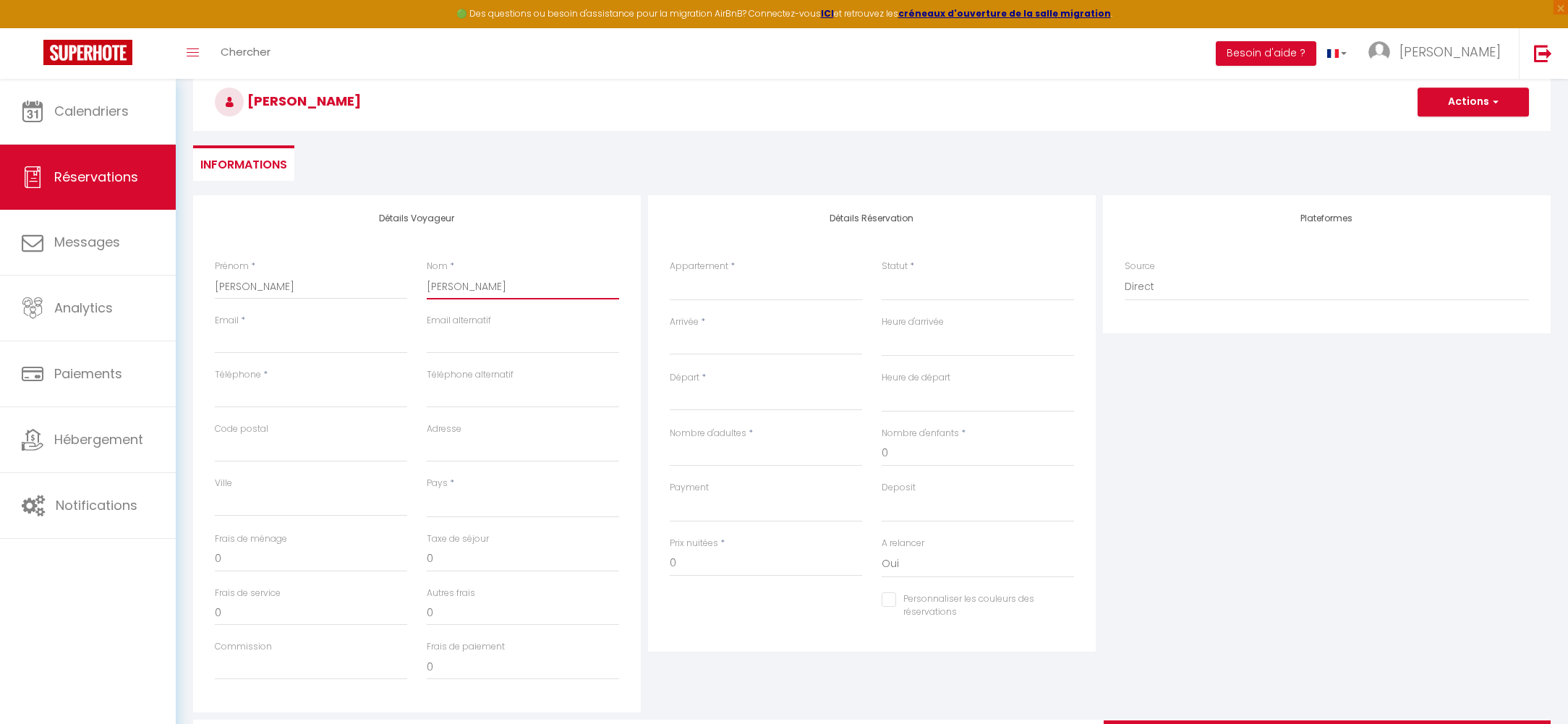
select select
checkbox input "false"
type input "rotha"
click at [336, 333] on input "Email client" at bounding box center [310, 341] width 193 height 26
click at [312, 341] on input "Email client" at bounding box center [310, 341] width 193 height 26
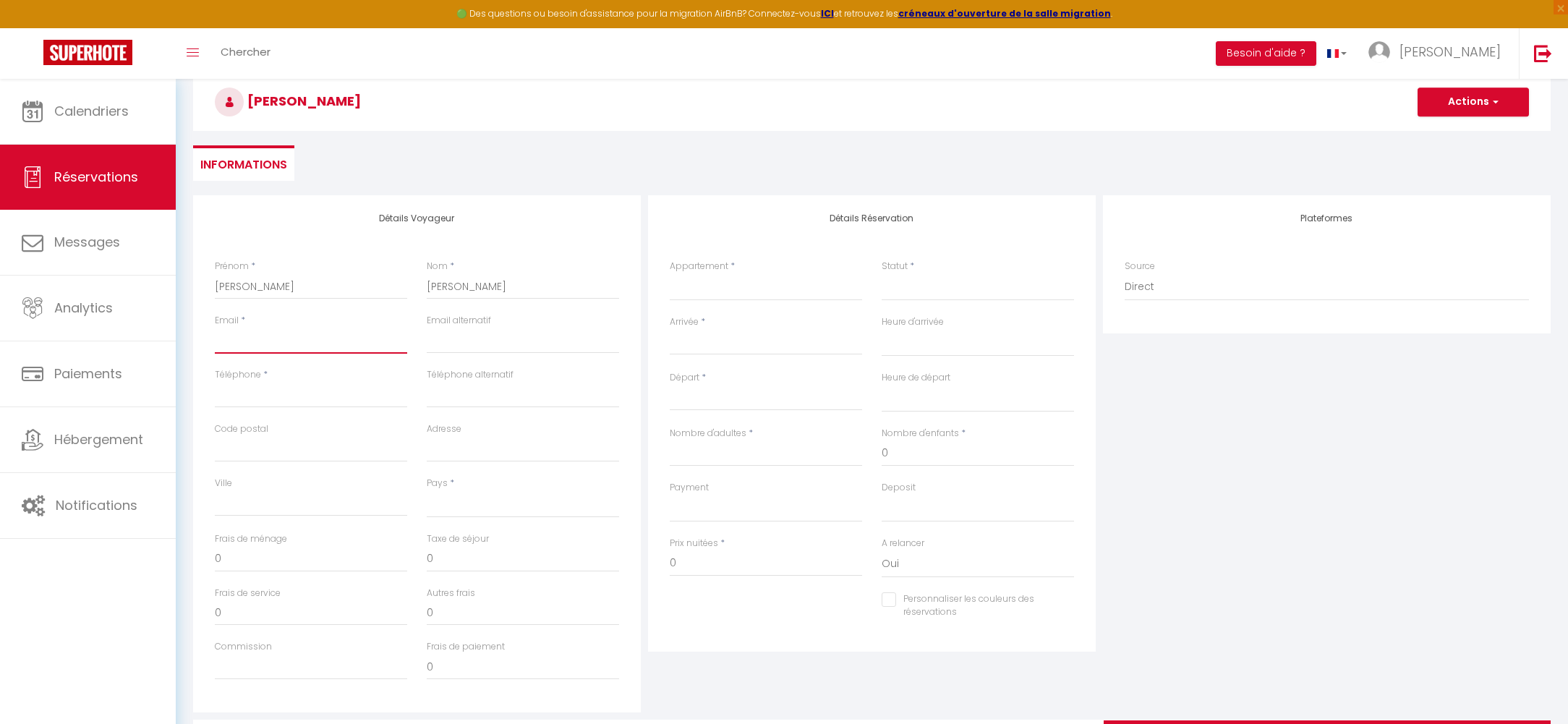
paste input "[PERSON_NAME][EMAIL_ADDRESS][PERSON_NAME][DOMAIN_NAME]"
click at [285, 395] on input "Téléphone" at bounding box center [310, 394] width 193 height 26
click at [256, 389] on input "Téléphone" at bounding box center [310, 394] width 193 height 26
paste input "0663225897"
click at [765, 278] on select "Cocon * Urban Jungle* Appartement "The RoofTop" Montélimar" at bounding box center [766, 288] width 193 height 27
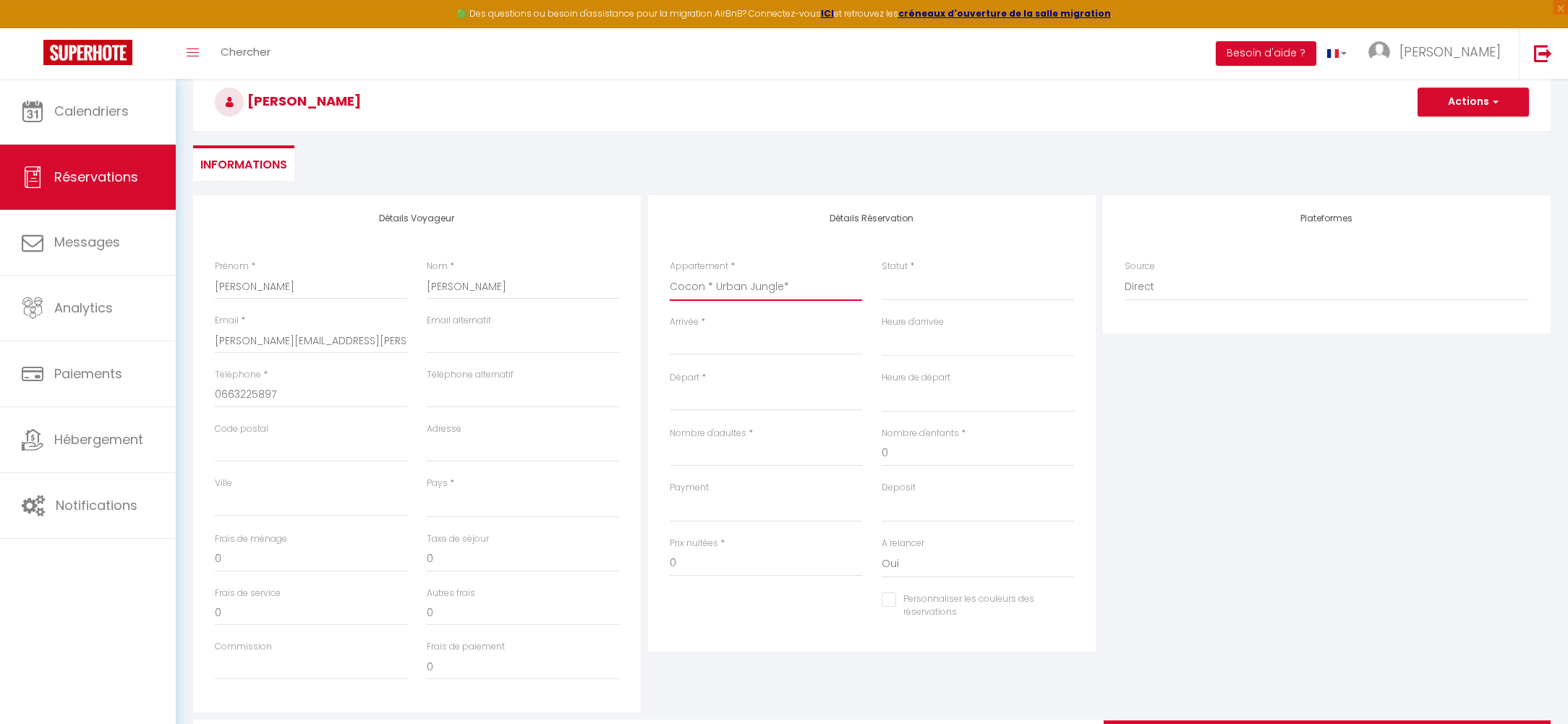
click at [670, 274] on select "Cocon * Urban Jungle* Appartement "The RoofTop" Montélimar" at bounding box center [766, 288] width 193 height 27
click at [894, 284] on select "Confirmé Non Confirmé Annulé Annulé par le voyageur No Show Request" at bounding box center [977, 288] width 193 height 27
click at [909, 288] on select "Confirmé Non Confirmé Annulé Annulé par le voyageur No Show Request" at bounding box center [977, 288] width 193 height 27
click at [967, 290] on select "Confirmé Non Confirmé Annulé Annulé par le voyageur No Show Request" at bounding box center [977, 288] width 193 height 27
click at [1304, 476] on div "Plateformes Source Direct Airbnb.com Booking.com Chalet montagne Expedia Gite d…" at bounding box center [1327, 454] width 455 height 518
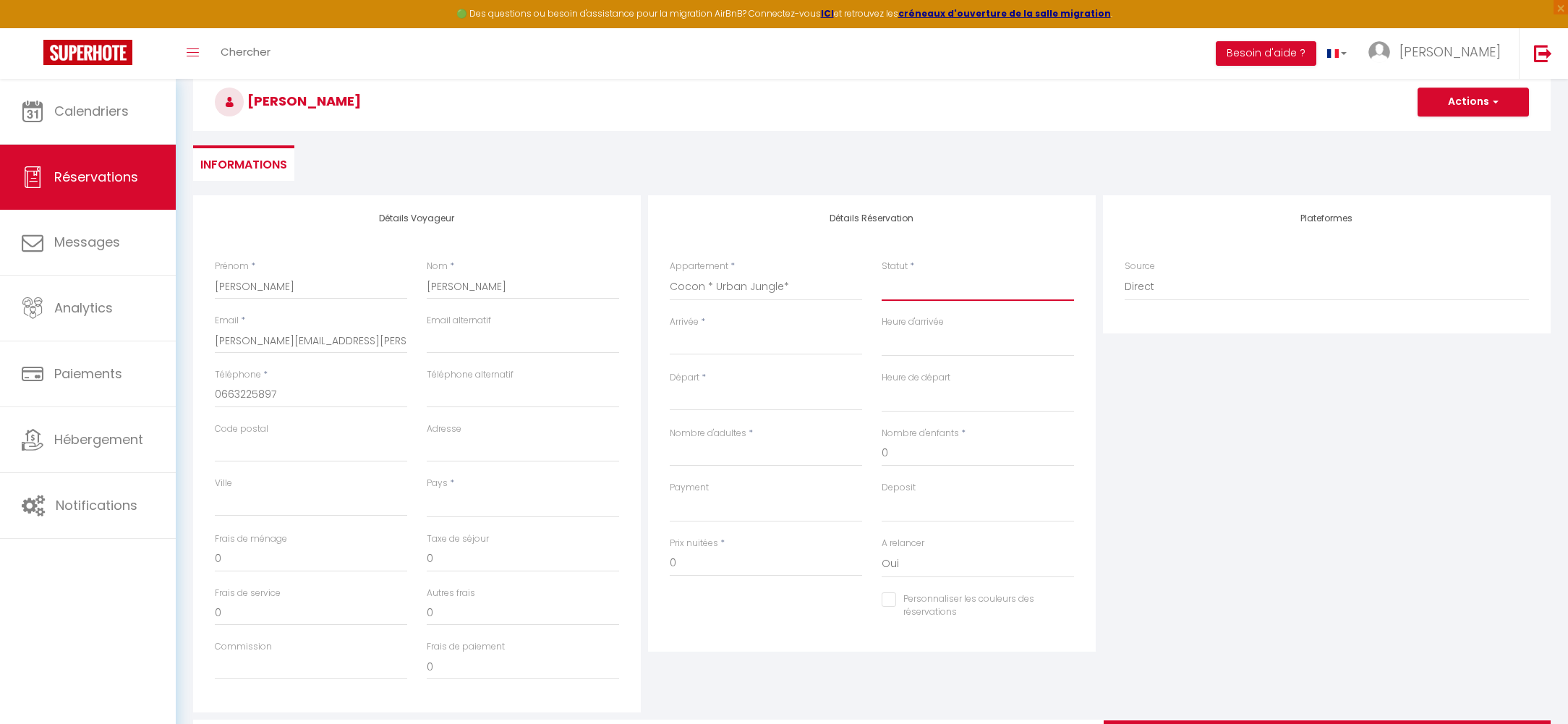
click at [994, 274] on select "Confirmé Non Confirmé Annulé Annulé par le voyageur No Show Request" at bounding box center [977, 288] width 193 height 27
click at [882, 274] on select "Confirmé Non Confirmé Annulé Annulé par le voyageur No Show Request" at bounding box center [977, 288] width 193 height 27
click at [722, 345] on input "Arrivée" at bounding box center [766, 343] width 193 height 19
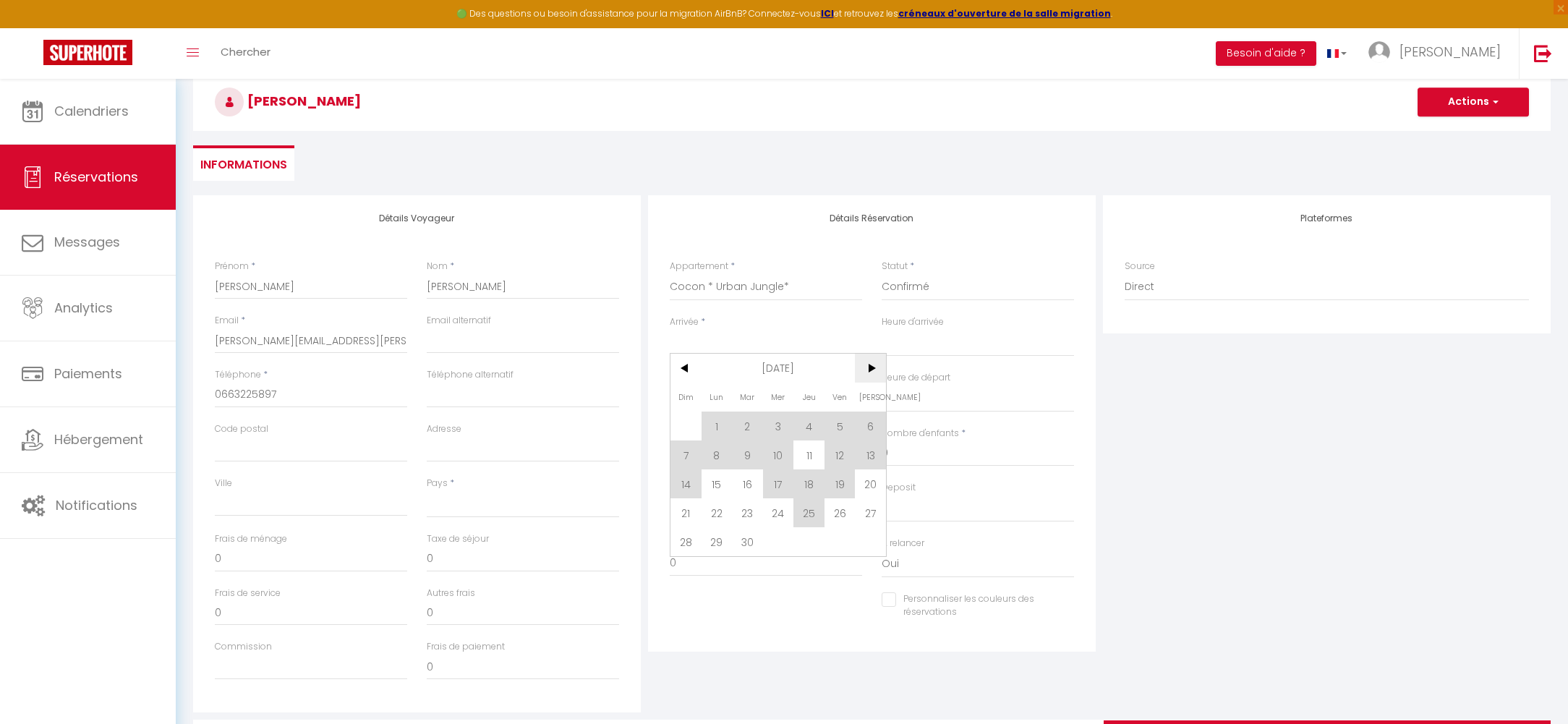
click at [868, 372] on span ">" at bounding box center [871, 369] width 31 height 29
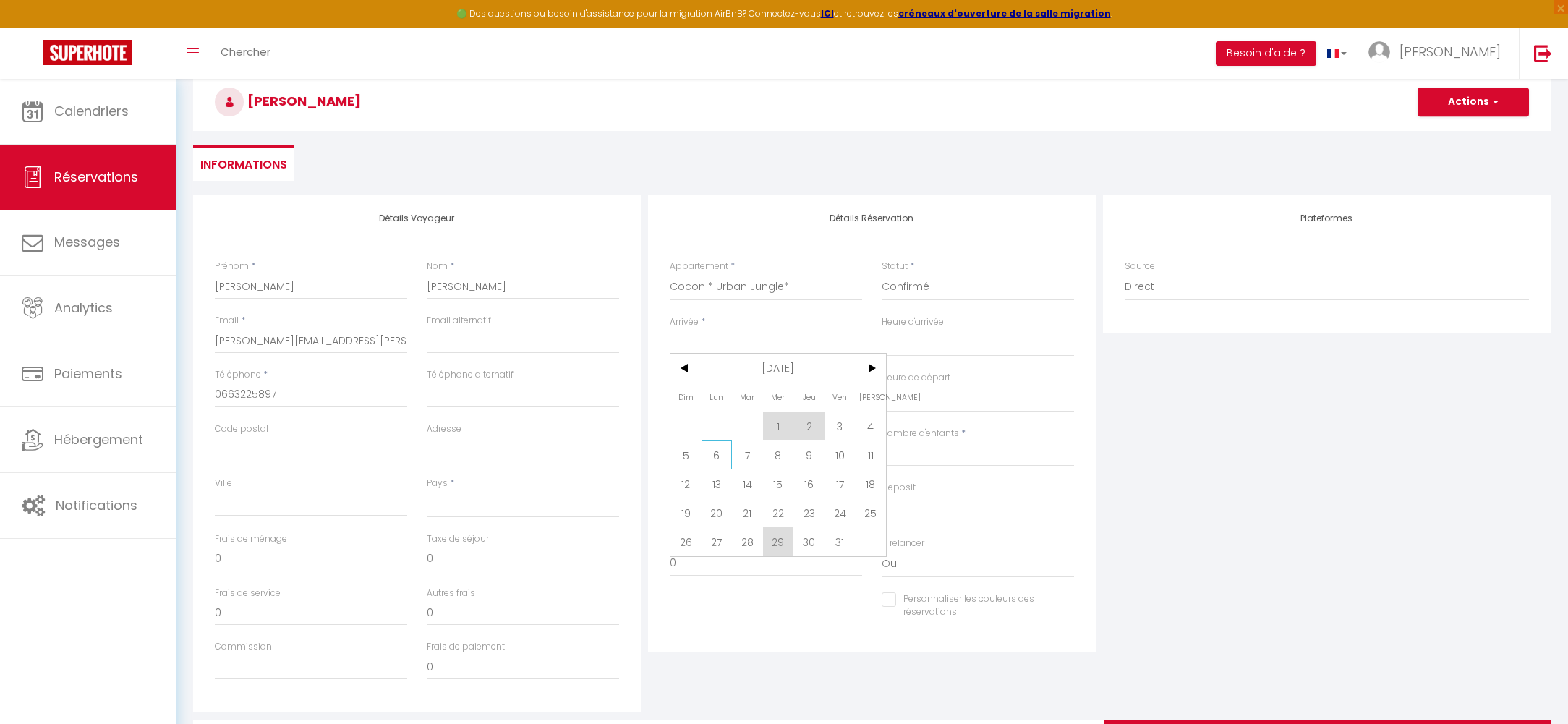
click at [719, 457] on span "6" at bounding box center [717, 456] width 31 height 29
click at [717, 393] on input "Mar 07 Octobre 2025" at bounding box center [766, 399] width 193 height 19
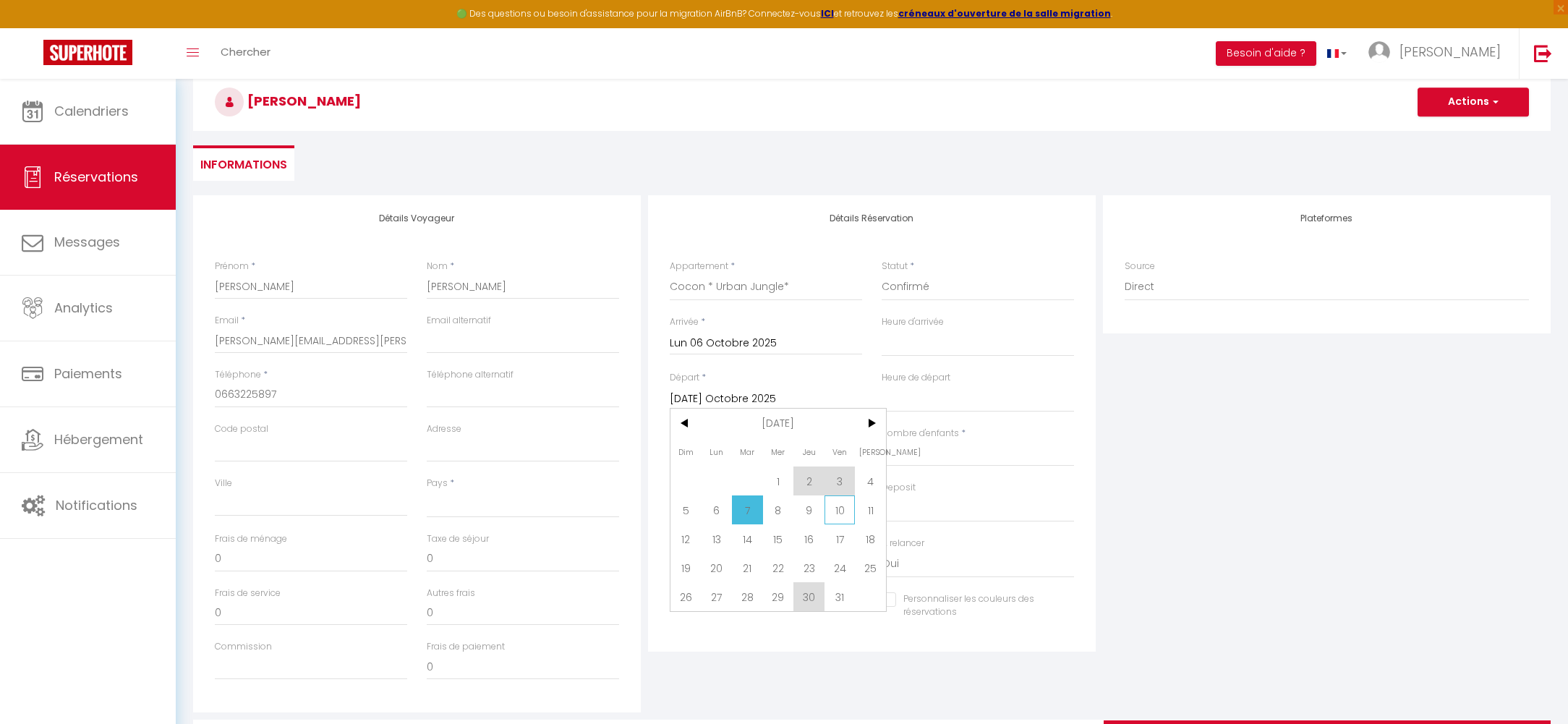
click at [834, 507] on span "10" at bounding box center [840, 510] width 31 height 29
click at [740, 455] on input "Nombre d'adultes" at bounding box center [766, 454] width 193 height 26
drag, startPoint x: 709, startPoint y: 576, endPoint x: 648, endPoint y: 576, distance: 61.0
click at [648, 576] on div "Détails Réservation Appartement * Cocon * Urban Jungle* Appartement "The RoofTo…" at bounding box center [872, 424] width 448 height 456
click at [755, 566] on input "Prix nuitées" at bounding box center [766, 563] width 193 height 26
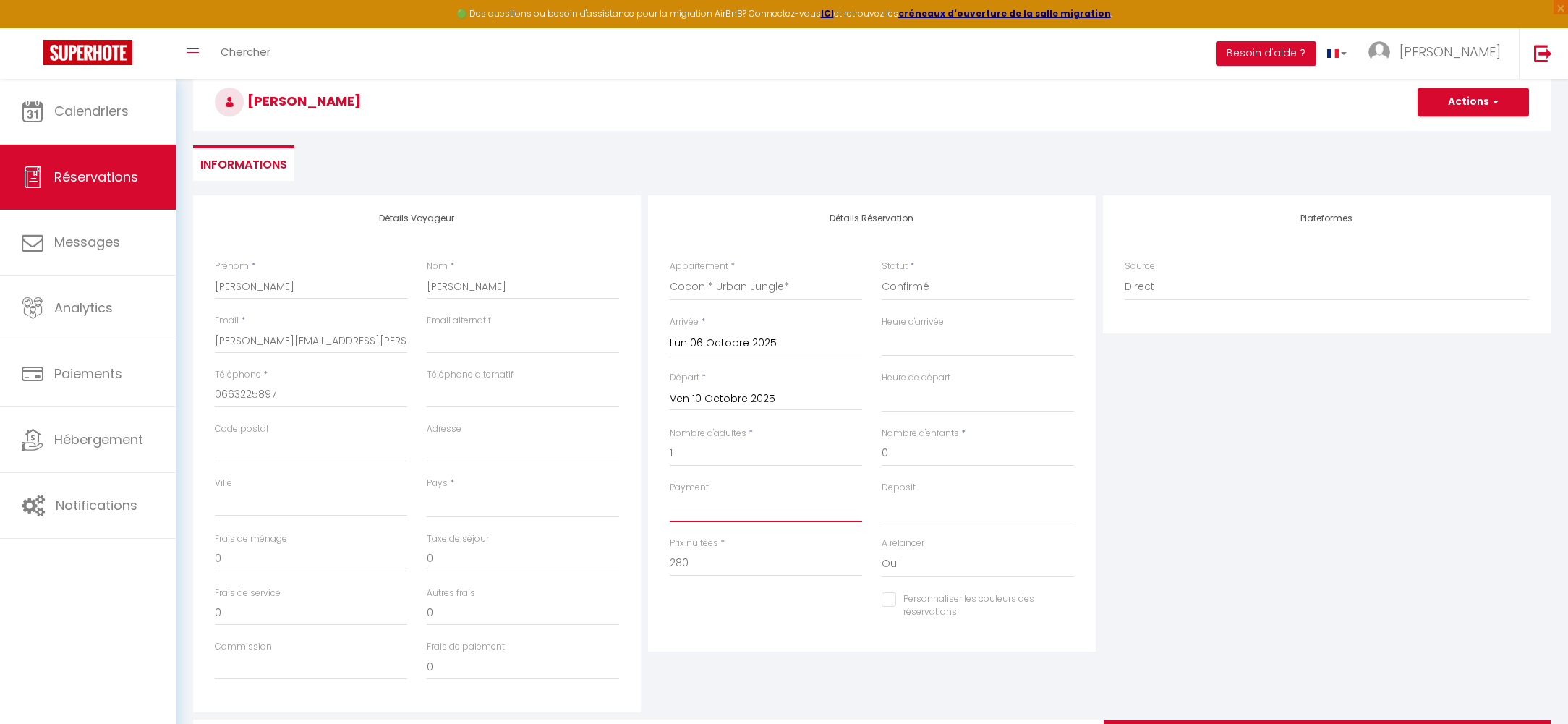
click at [711, 513] on select "OK KO" at bounding box center [766, 509] width 193 height 27
click at [670, 495] on select "OK KO" at bounding box center [766, 509] width 193 height 27
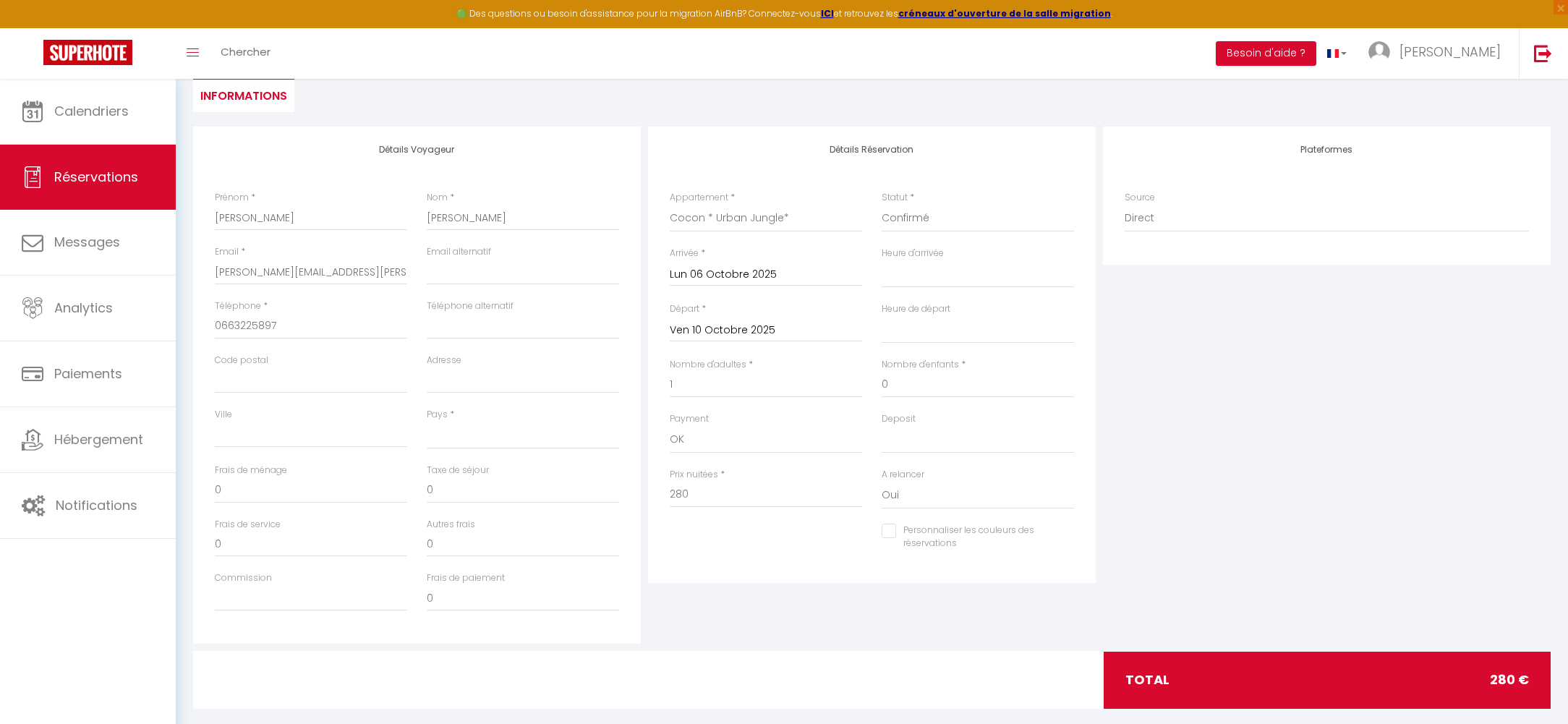
scroll to position [163, 0]
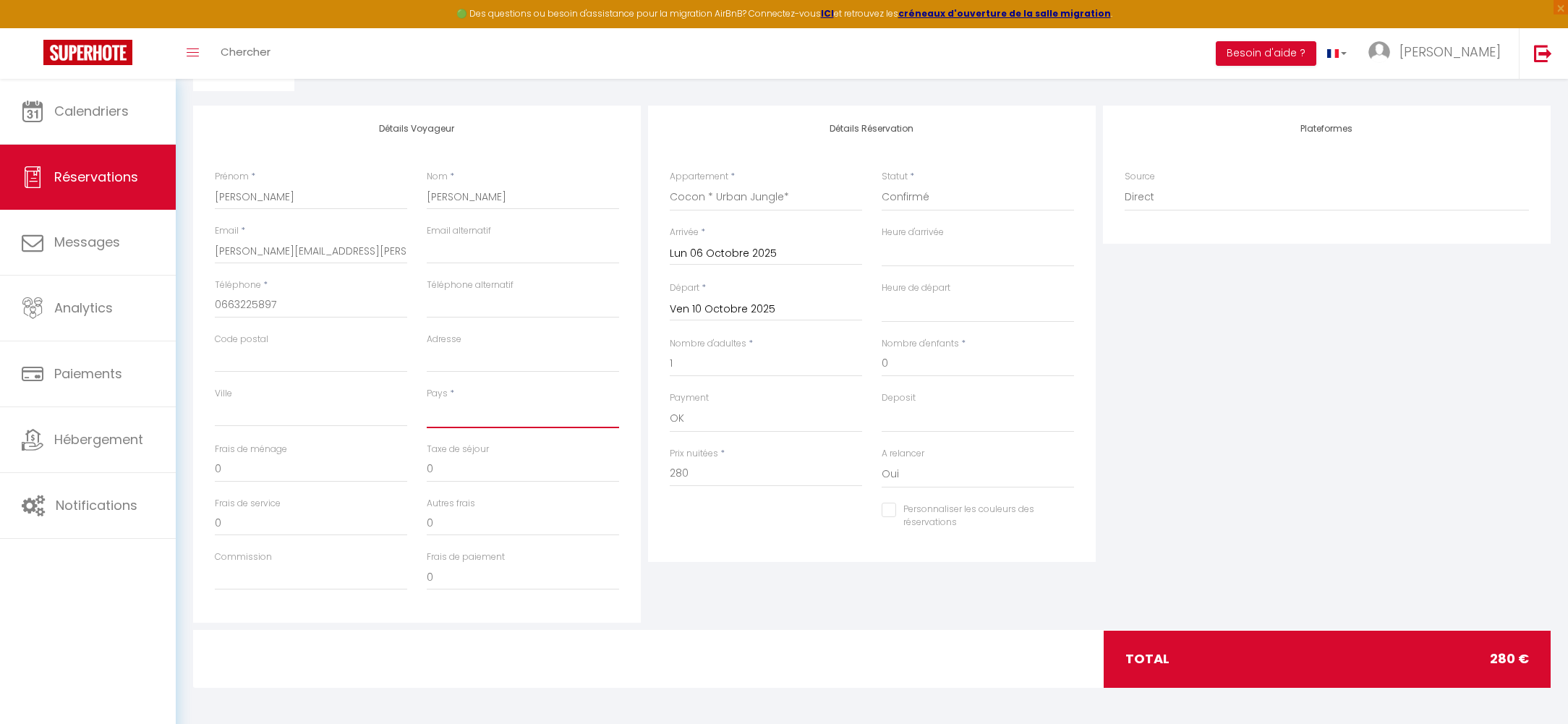
click at [480, 420] on select "France Portugal Afghanistan Albania Algeria American Samoa Andorra Angola Angui…" at bounding box center [523, 414] width 193 height 27
click at [427, 401] on select "France Portugal Afghanistan Albania Algeria American Samoa Andorra Angola Angui…" at bounding box center [523, 414] width 193 height 27
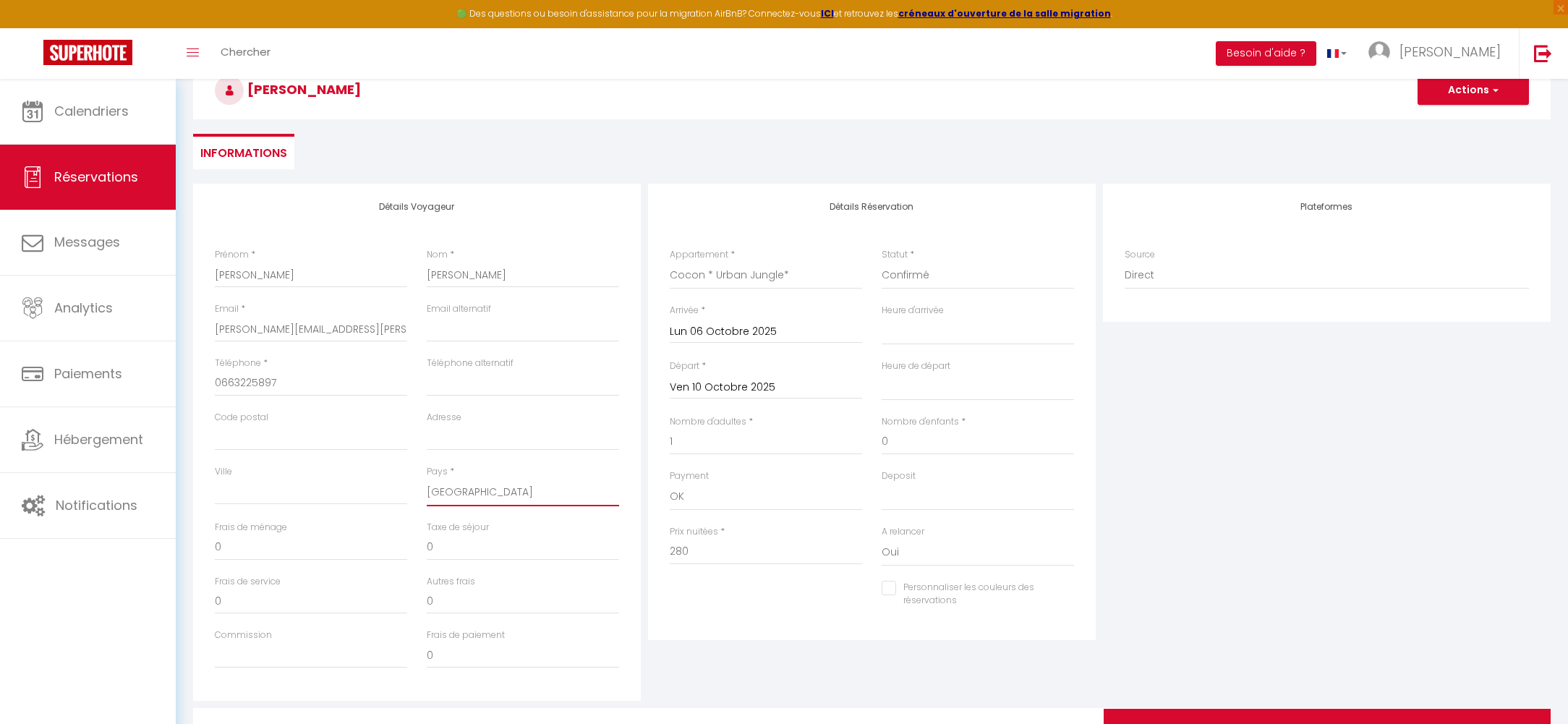
scroll to position [0, 0]
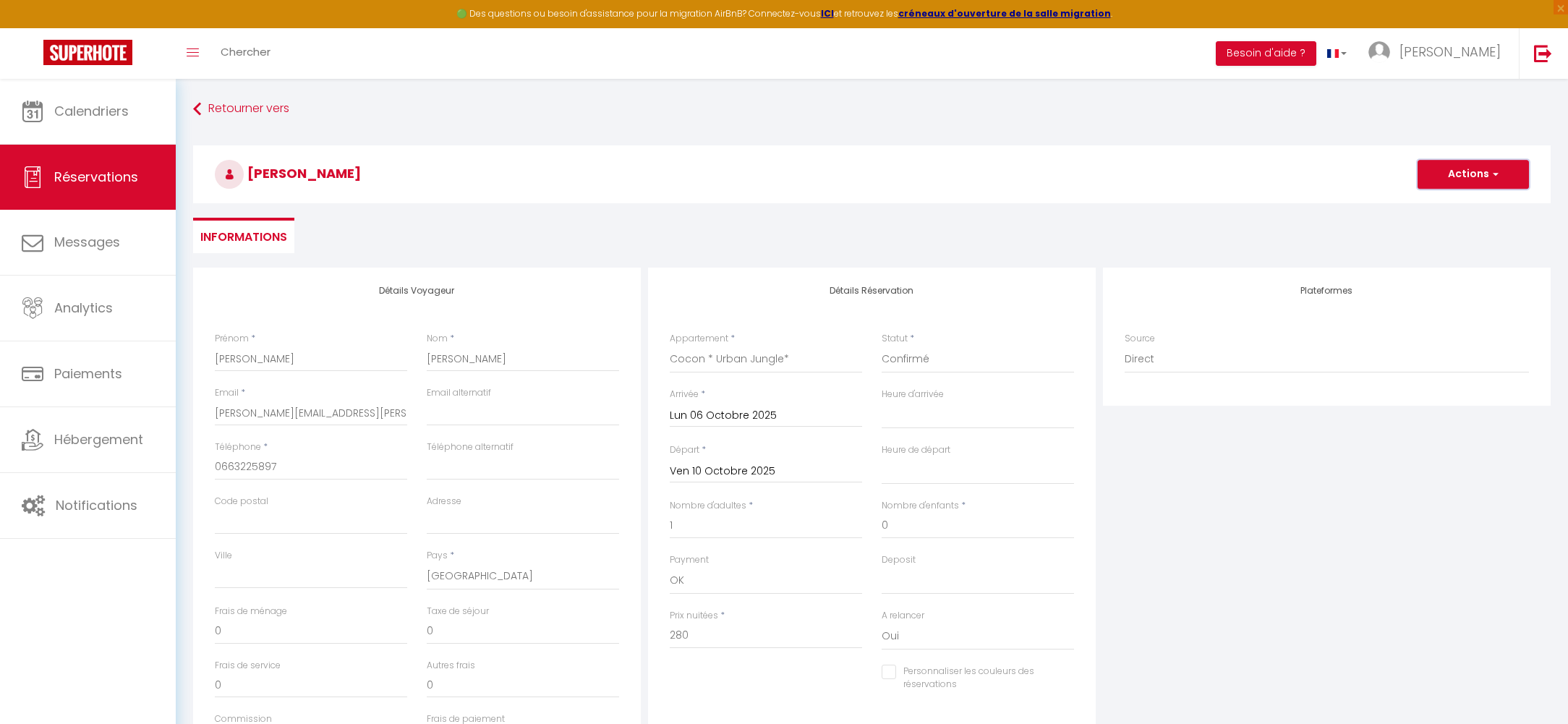
click at [1481, 183] on button "Actions" at bounding box center [1473, 174] width 111 height 29
click at [1444, 201] on link "Enregistrer" at bounding box center [1458, 206] width 114 height 19
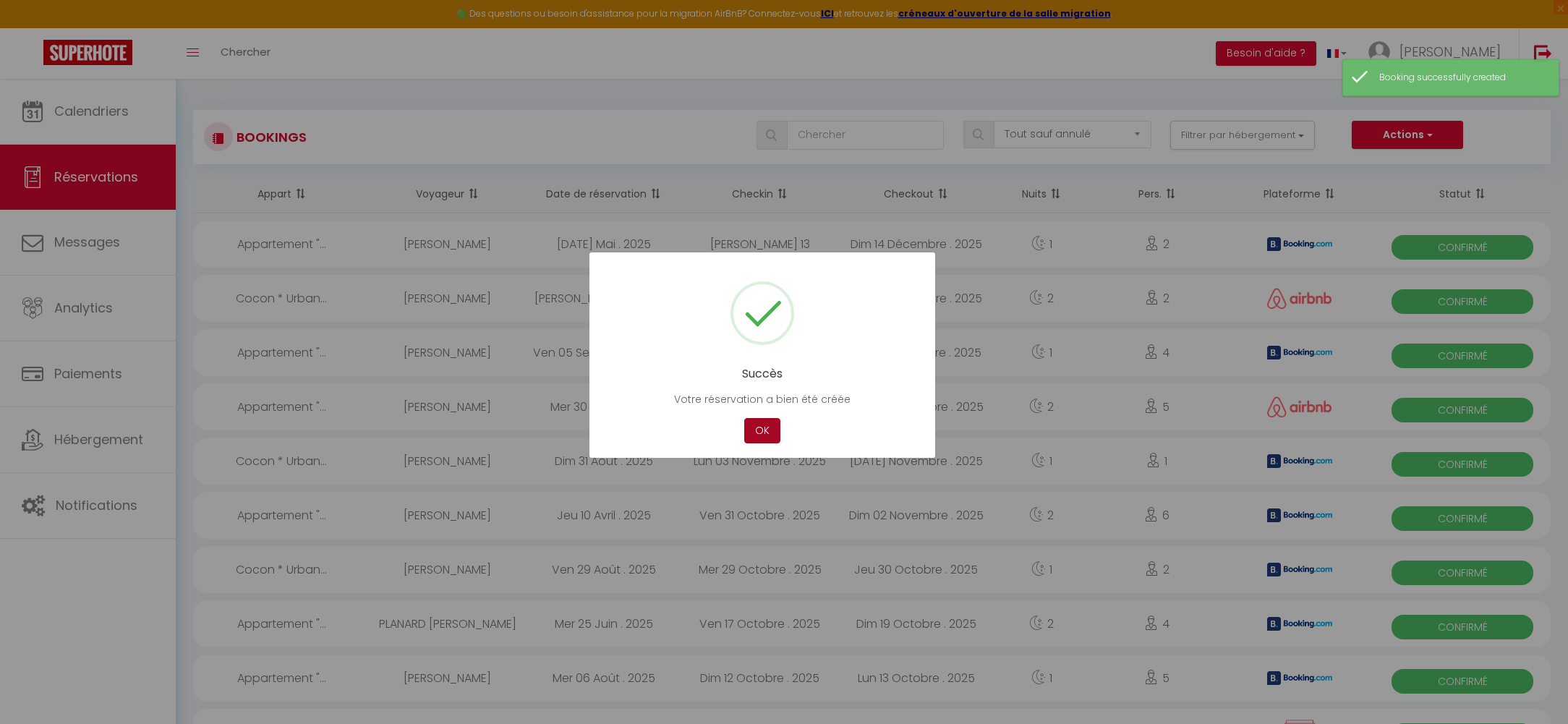
click at [751, 433] on button "OK" at bounding box center [762, 431] width 37 height 26
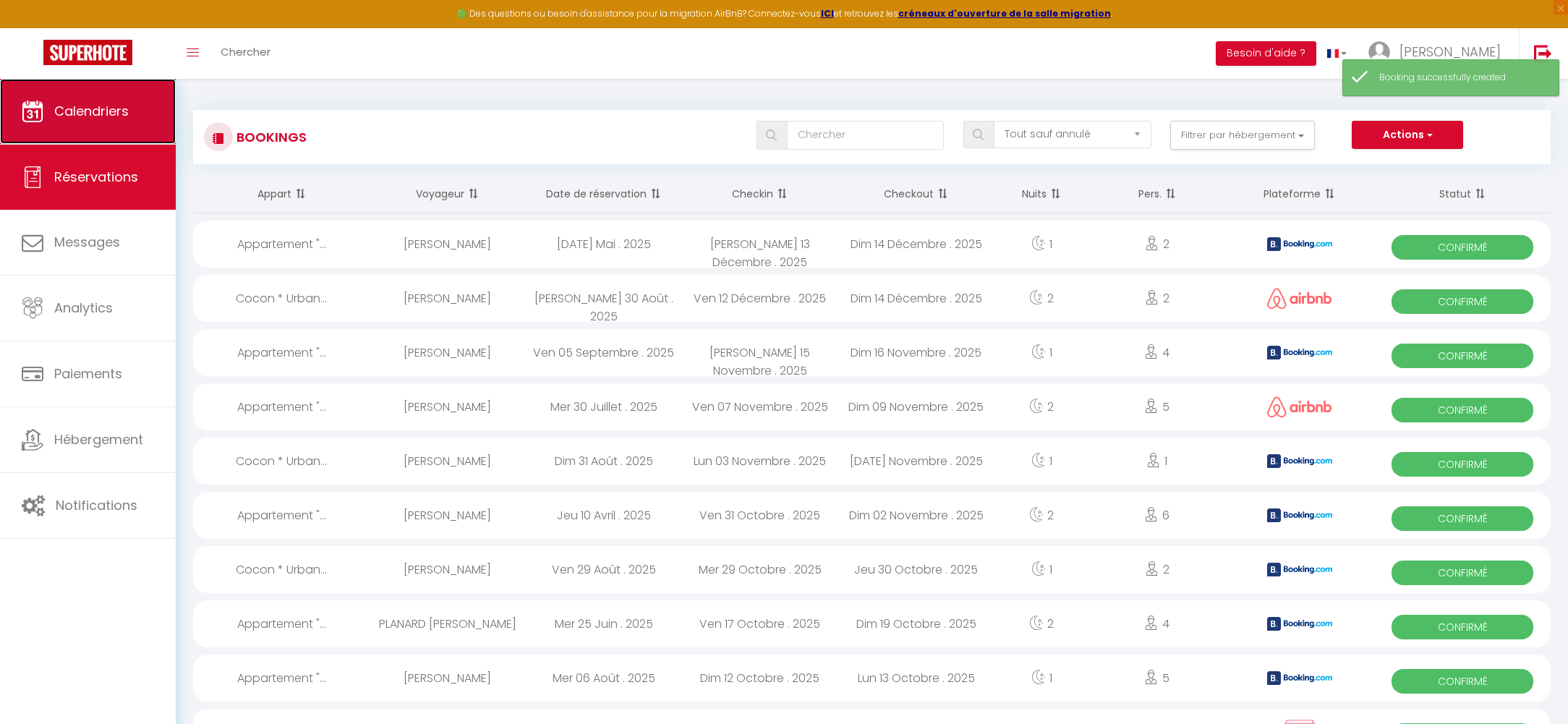
click at [67, 106] on span "Calendriers" at bounding box center [91, 111] width 75 height 18
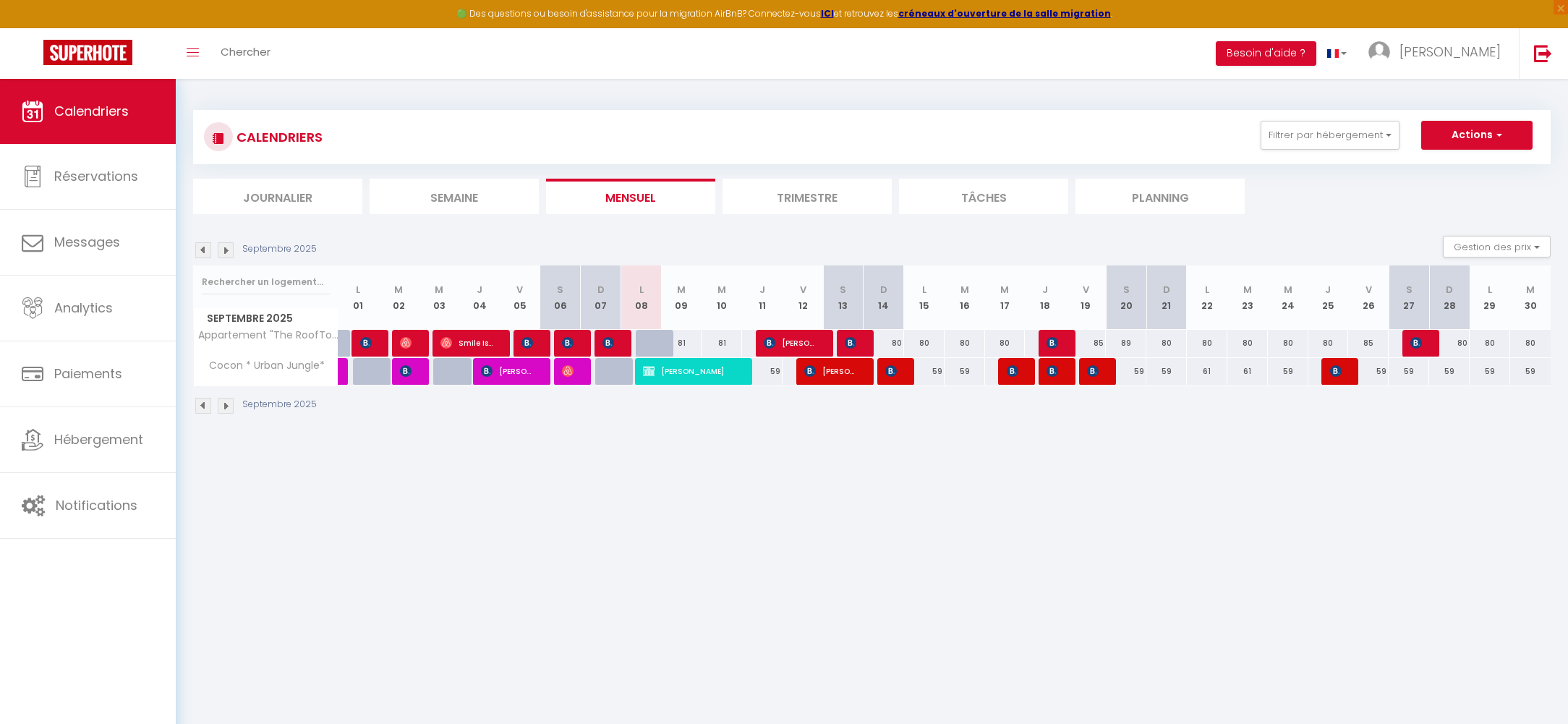
click at [223, 250] on img at bounding box center [225, 249] width 16 height 16
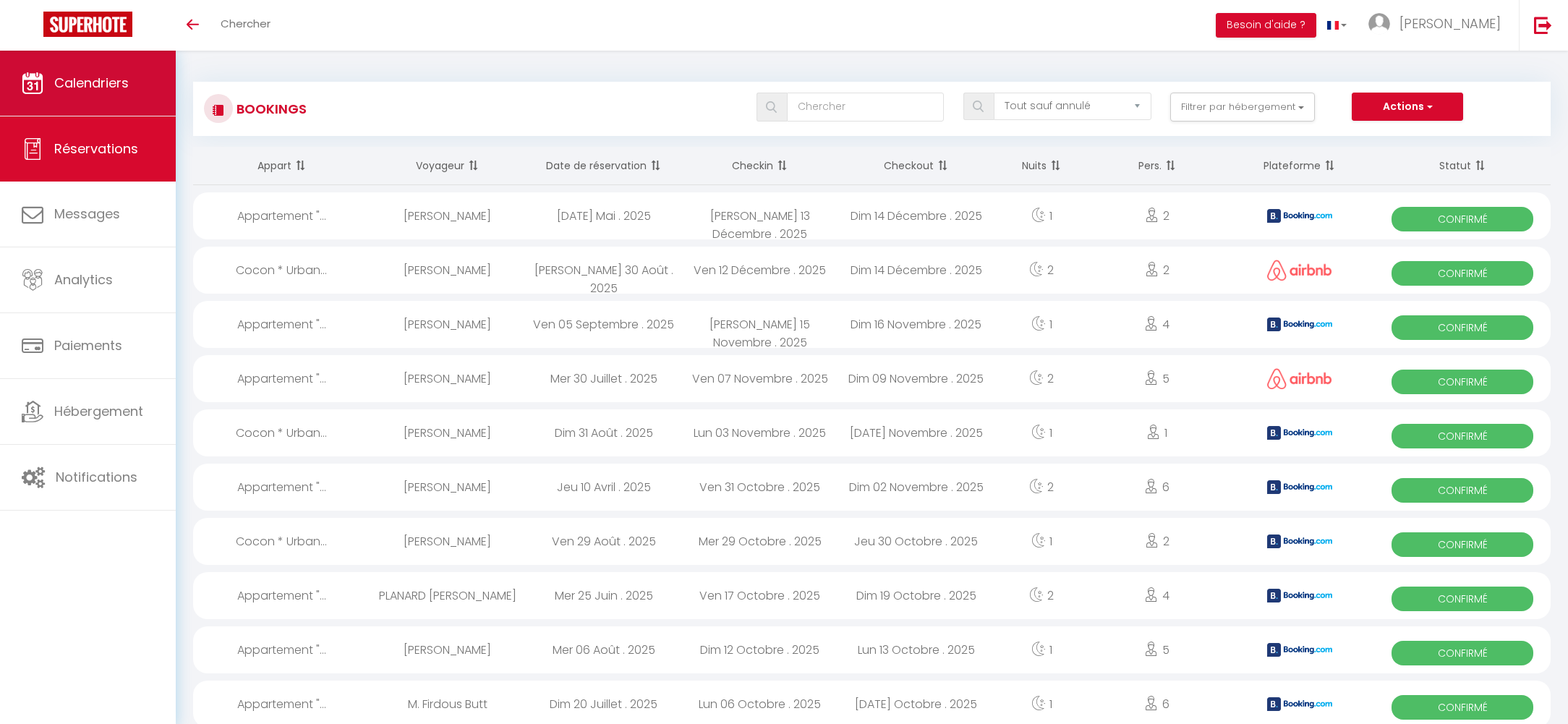
click at [116, 92] on link "Calendriers" at bounding box center [88, 82] width 176 height 65
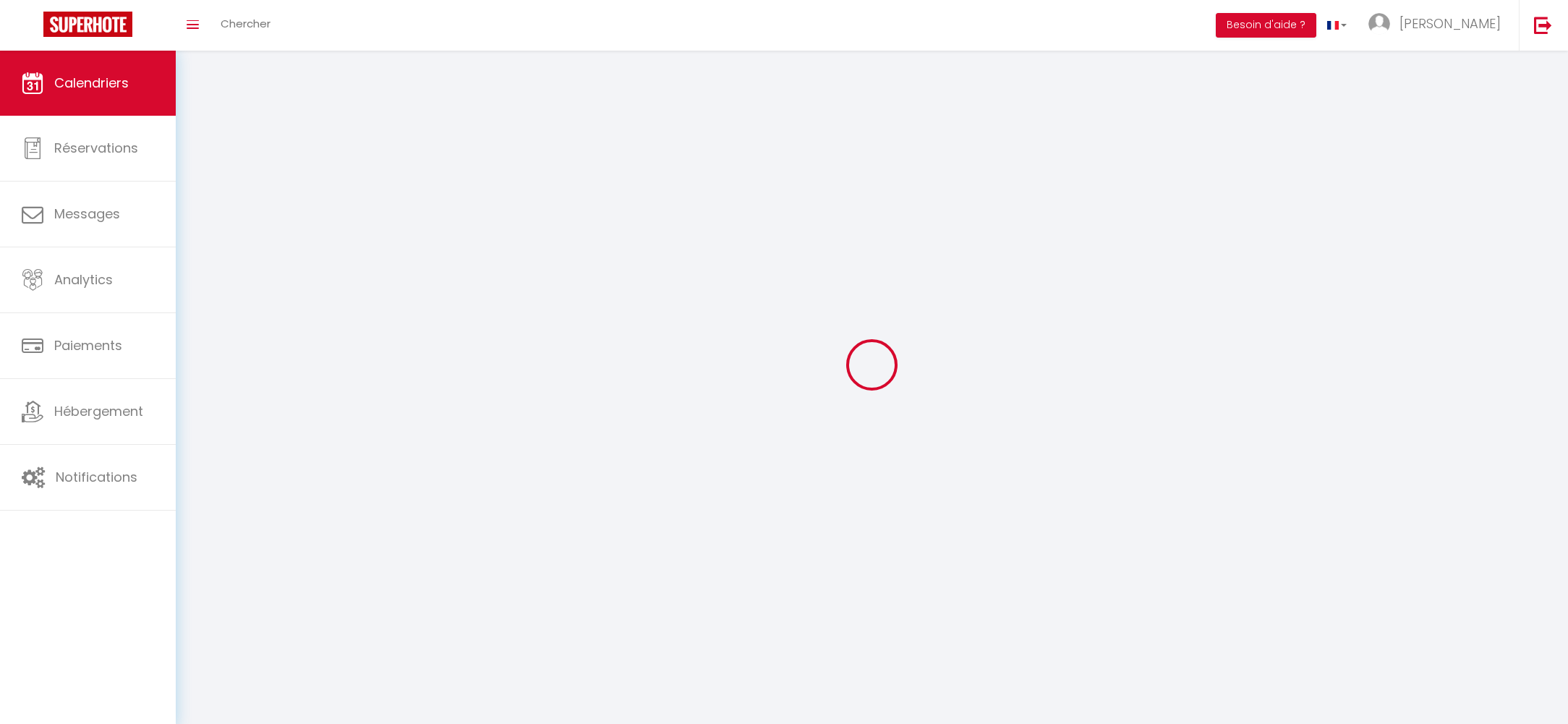
select select
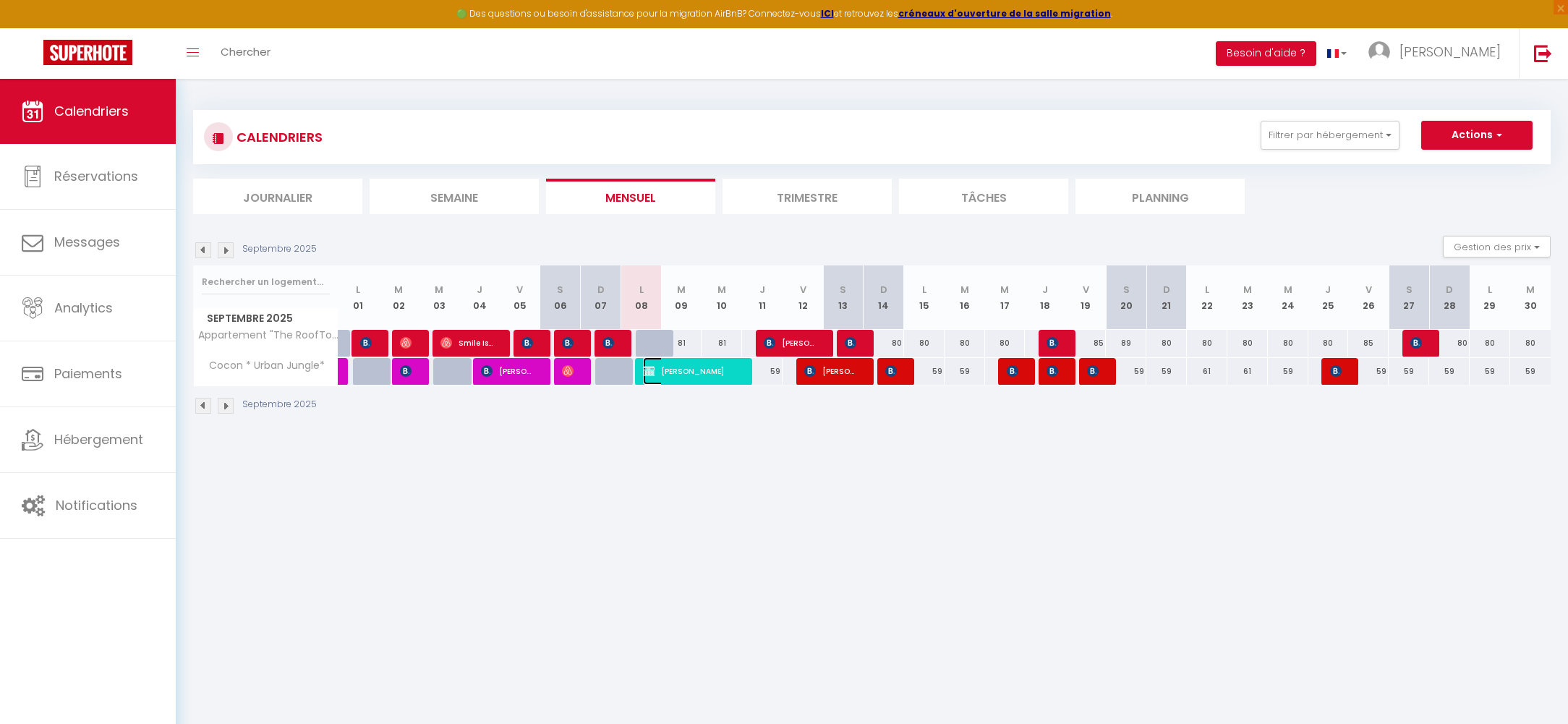
click at [666, 371] on span "[PERSON_NAME]" at bounding box center [690, 371] width 95 height 27
select select "OK"
select select "KO"
select select "0"
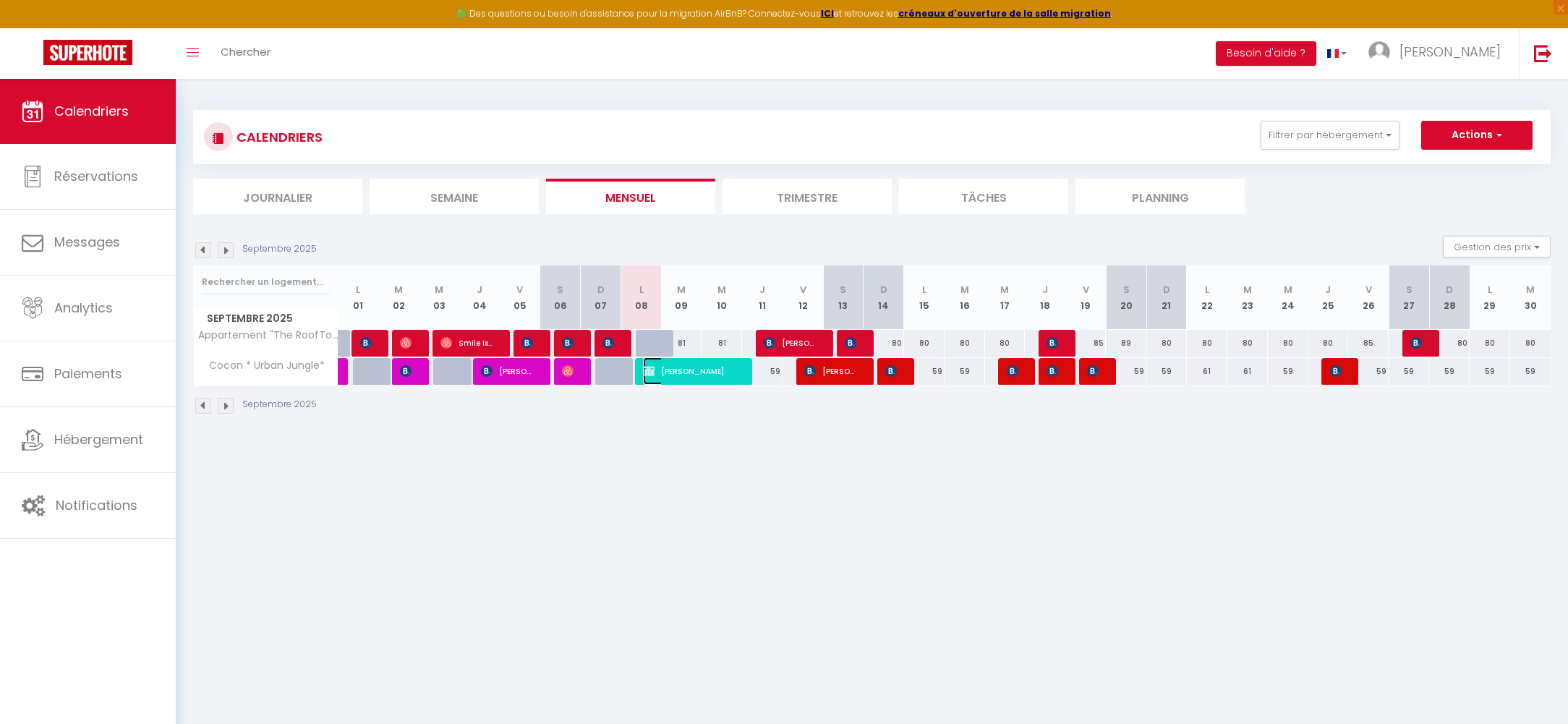
select select "1"
select select
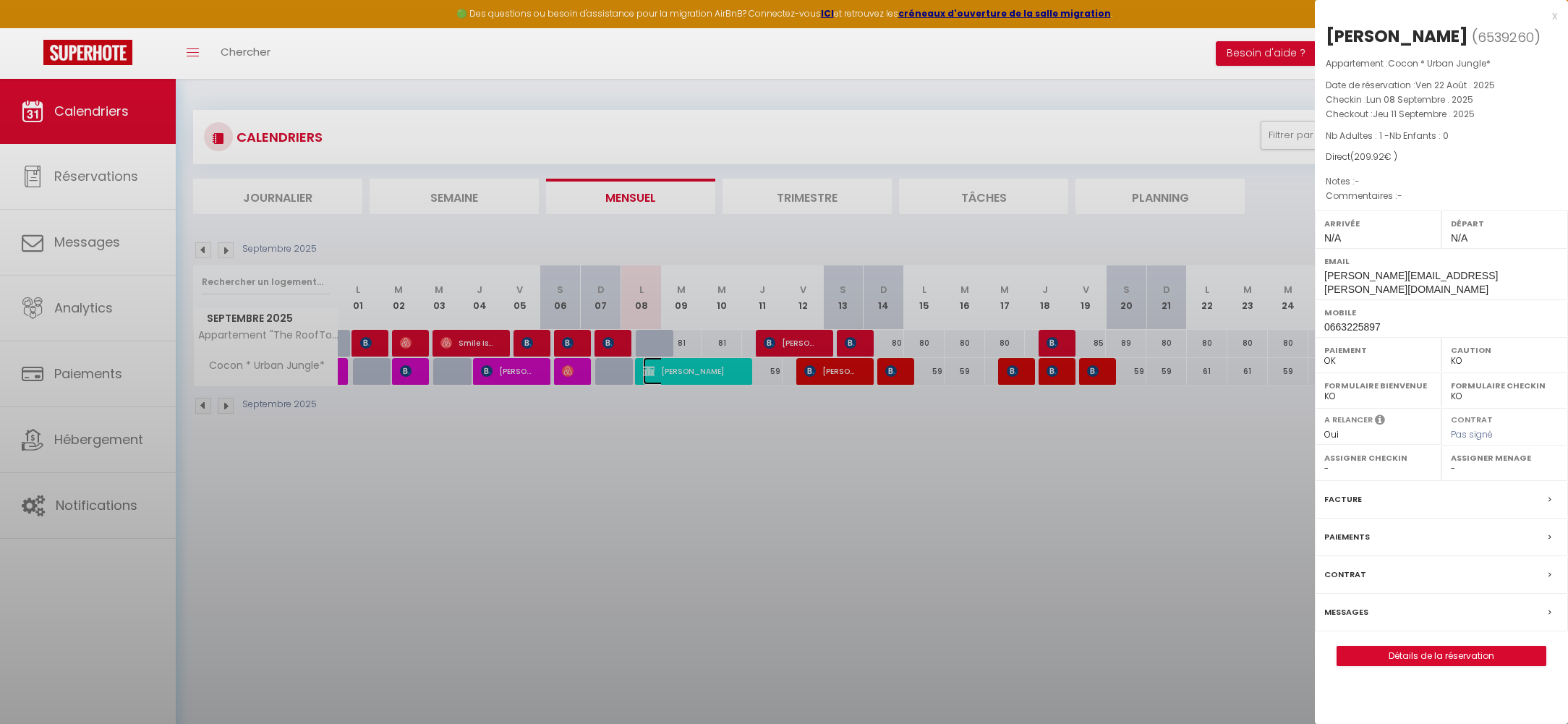
select select "47980"
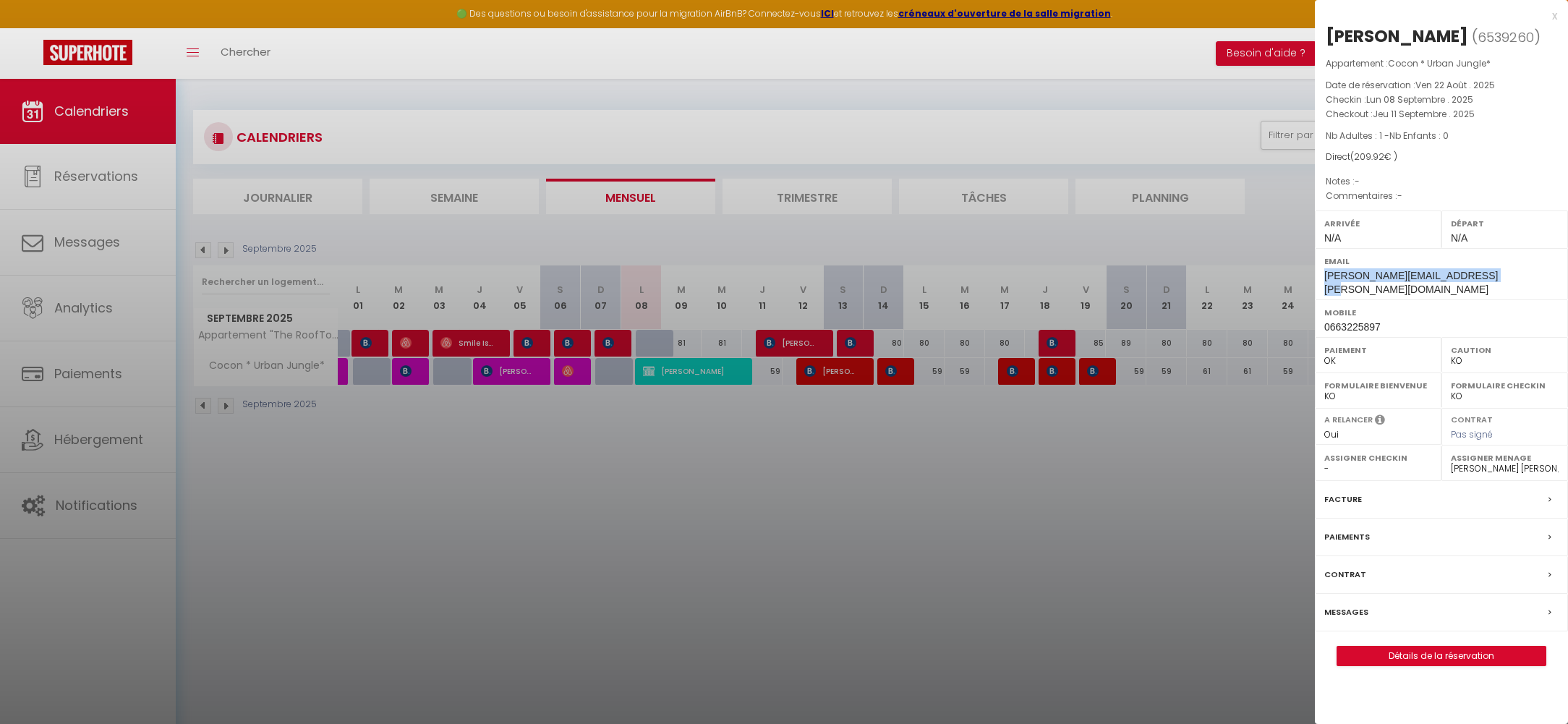
drag, startPoint x: 1492, startPoint y: 279, endPoint x: 1324, endPoint y: 284, distance: 168.1
click at [1324, 284] on div "Email [PERSON_NAME][EMAIL_ADDRESS][PERSON_NAME][DOMAIN_NAME]" at bounding box center [1441, 274] width 253 height 51
copy span "[PERSON_NAME][EMAIL_ADDRESS][PERSON_NAME][DOMAIN_NAME]"
drag, startPoint x: 1398, startPoint y: 310, endPoint x: 1319, endPoint y: 316, distance: 79.2
click at [1319, 316] on div "Mobile 0663225897" at bounding box center [1441, 318] width 253 height 37
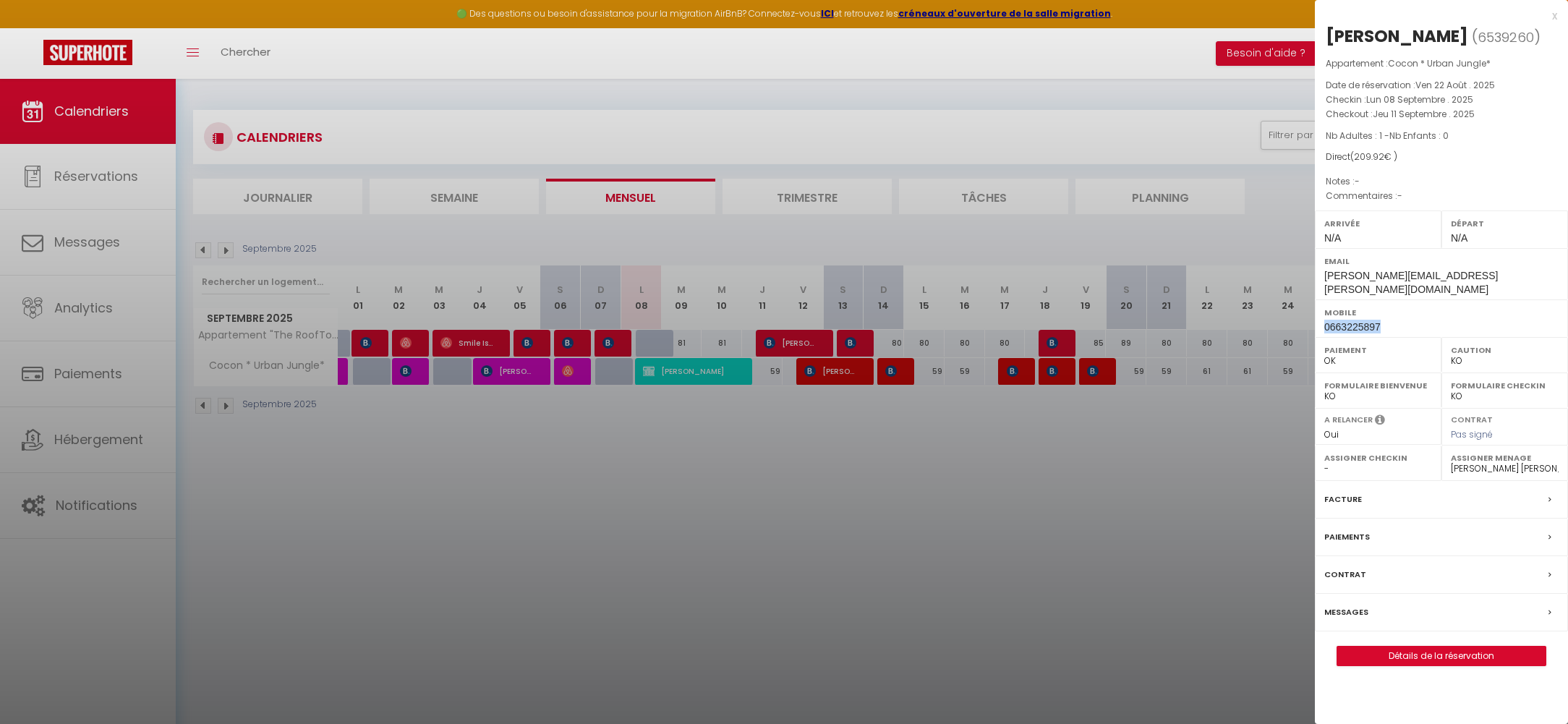
copy span "0663225897"
